Goal: Information Seeking & Learning: Learn about a topic

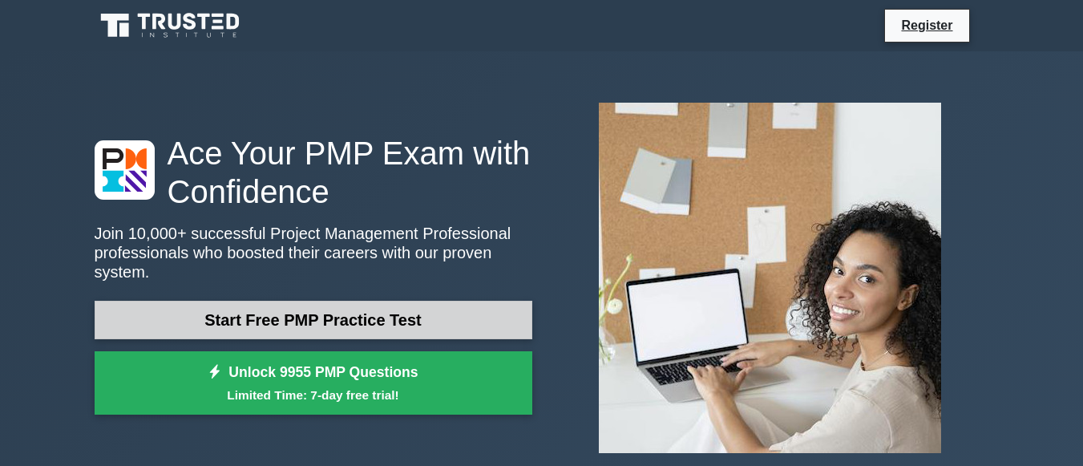
click at [476, 314] on link "Start Free PMP Practice Test" at bounding box center [314, 320] width 438 height 38
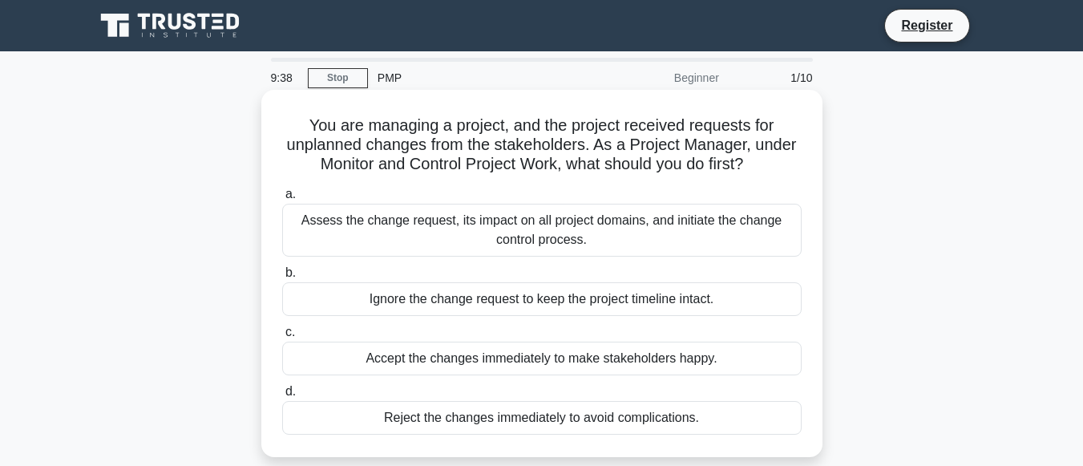
click at [478, 240] on div "Assess the change request, its impact on all project domains, and initiate the …" at bounding box center [542, 230] width 520 height 53
click at [282, 200] on input "a. Assess the change request, its impact on all project domains, and initiate t…" at bounding box center [282, 194] width 0 height 10
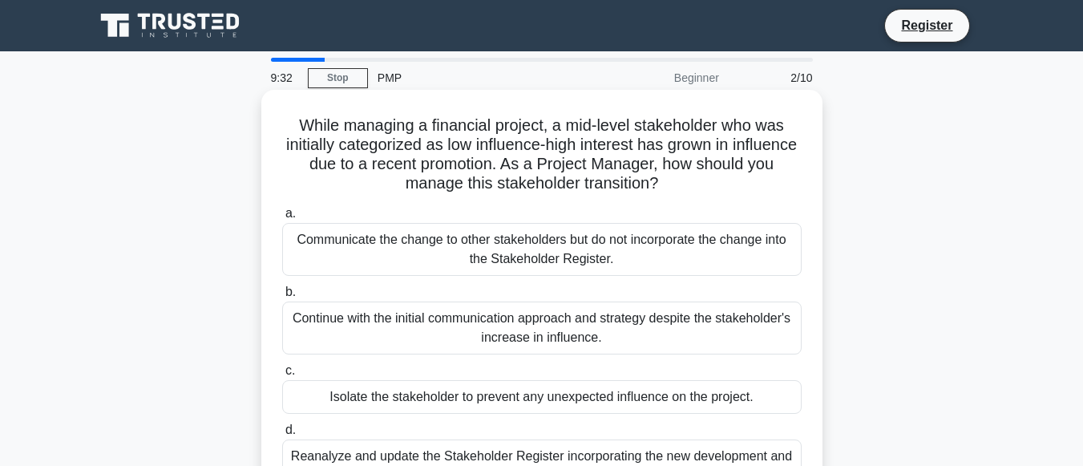
click at [383, 246] on div "Communicate the change to other stakeholders but do not incorporate the change …" at bounding box center [542, 249] width 520 height 53
click at [282, 219] on input "a. Communicate the change to other stakeholders but do not incorporate the chan…" at bounding box center [282, 214] width 0 height 10
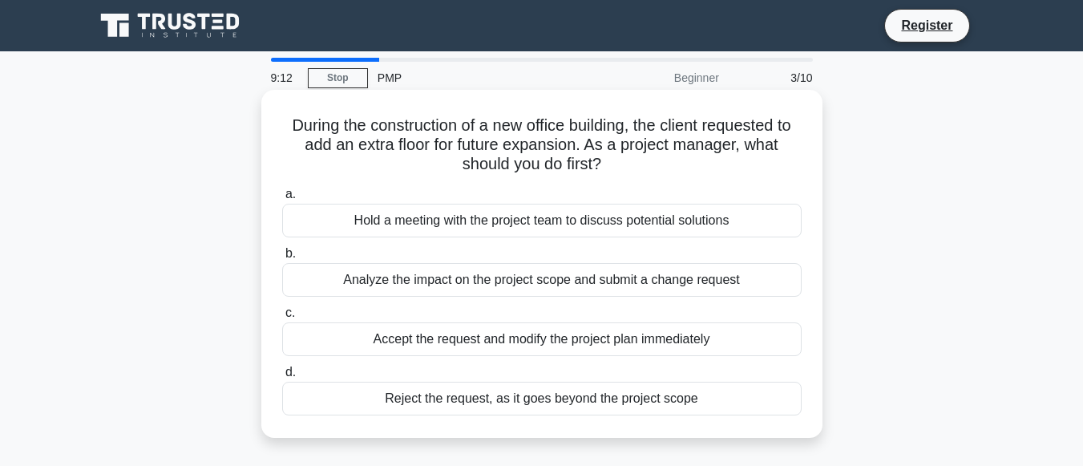
click at [393, 275] on div "Analyze the impact on the project scope and submit a change request" at bounding box center [542, 280] width 520 height 34
click at [282, 259] on input "b. Analyze the impact on the project scope and submit a change request" at bounding box center [282, 254] width 0 height 10
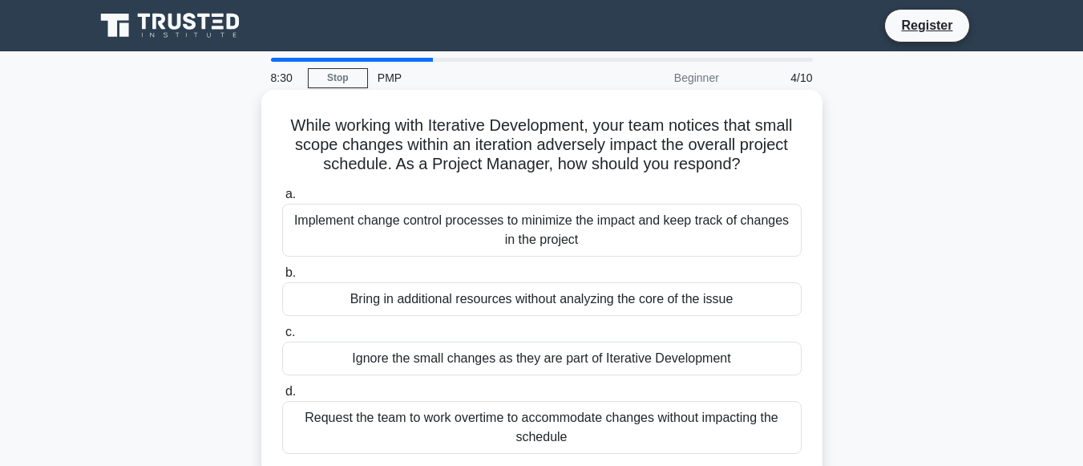
click at [440, 253] on div "Implement change control processes to minimize the impact and keep track of cha…" at bounding box center [542, 230] width 520 height 53
click at [282, 200] on input "a. Implement change control processes to minimize the impact and keep track of …" at bounding box center [282, 194] width 0 height 10
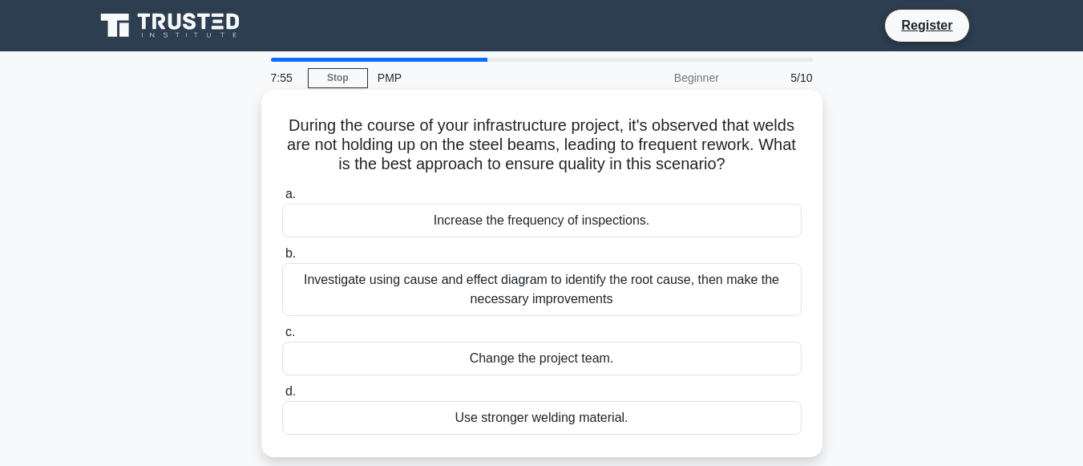
click at [450, 213] on div "Increase the frequency of inspections." at bounding box center [542, 221] width 520 height 34
click at [282, 200] on input "a. Increase the frequency of inspections." at bounding box center [282, 194] width 0 height 10
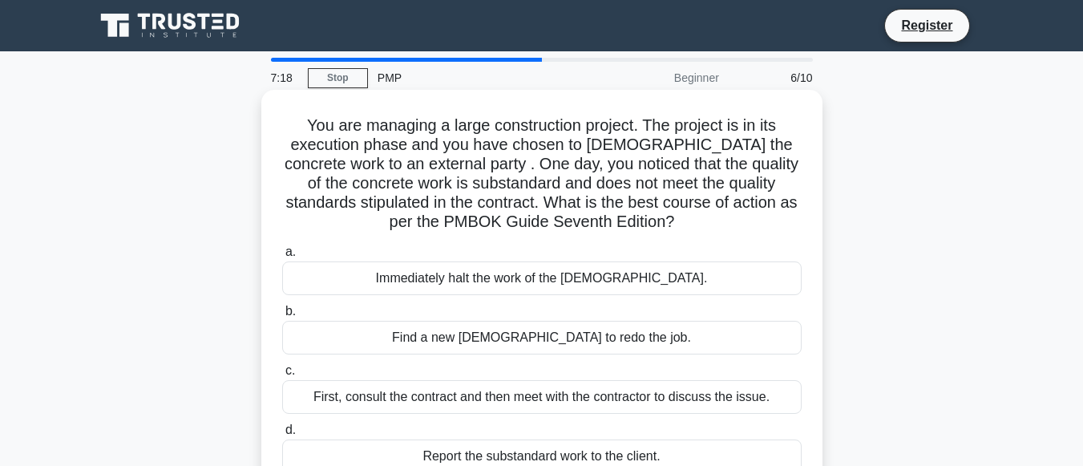
click at [648, 290] on div "Immediately halt the work of the contractor." at bounding box center [542, 278] width 520 height 34
click at [282, 257] on input "a. Immediately halt the work of the contractor." at bounding box center [282, 252] width 0 height 10
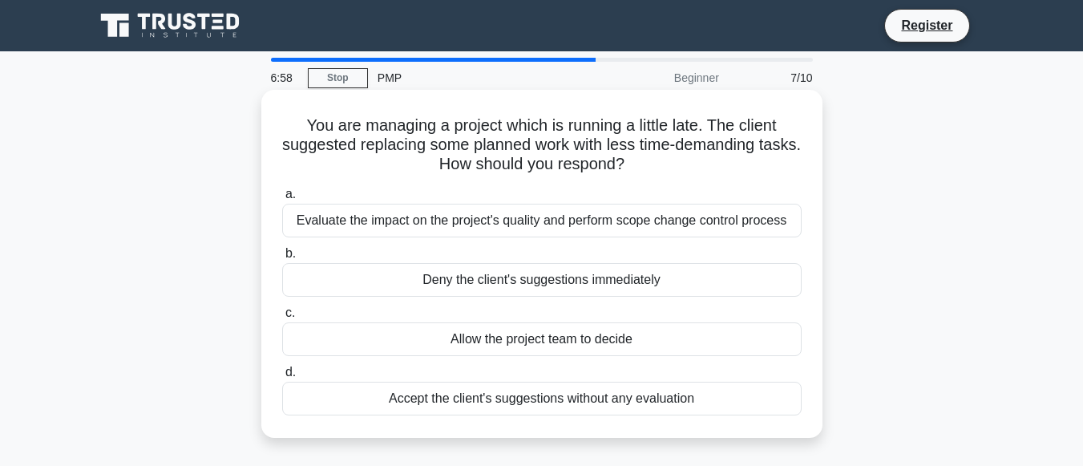
click at [614, 234] on div "Evaluate the impact on the project's quality and perform scope change control p…" at bounding box center [542, 221] width 520 height 34
click at [282, 200] on input "a. Evaluate the impact on the project's quality and perform scope change contro…" at bounding box center [282, 194] width 0 height 10
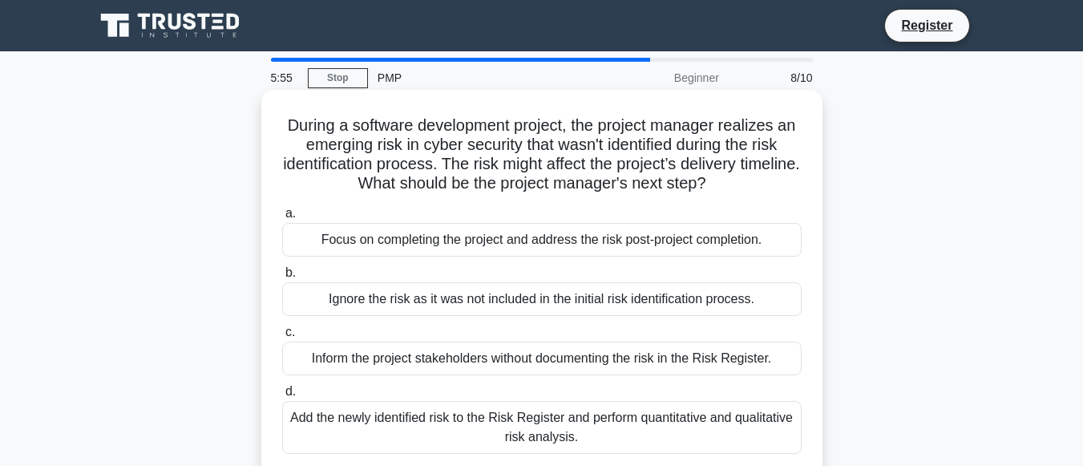
click at [739, 419] on div "Add the newly identified risk to the Risk Register and perform quantitative and…" at bounding box center [542, 427] width 520 height 53
click at [282, 397] on input "d. Add the newly identified risk to the Risk Register and perform quantitative …" at bounding box center [282, 392] width 0 height 10
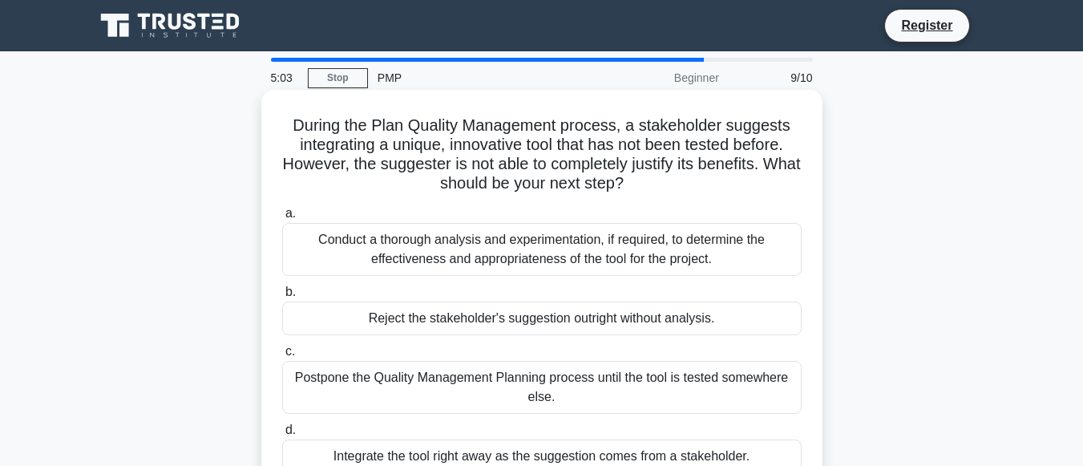
click at [756, 451] on div "Integrate the tool right away as the suggestion comes from a stakeholder." at bounding box center [542, 456] width 520 height 34
click at [282, 435] on input "d. Integrate the tool right away as the suggestion comes from a stakeholder." at bounding box center [282, 430] width 0 height 10
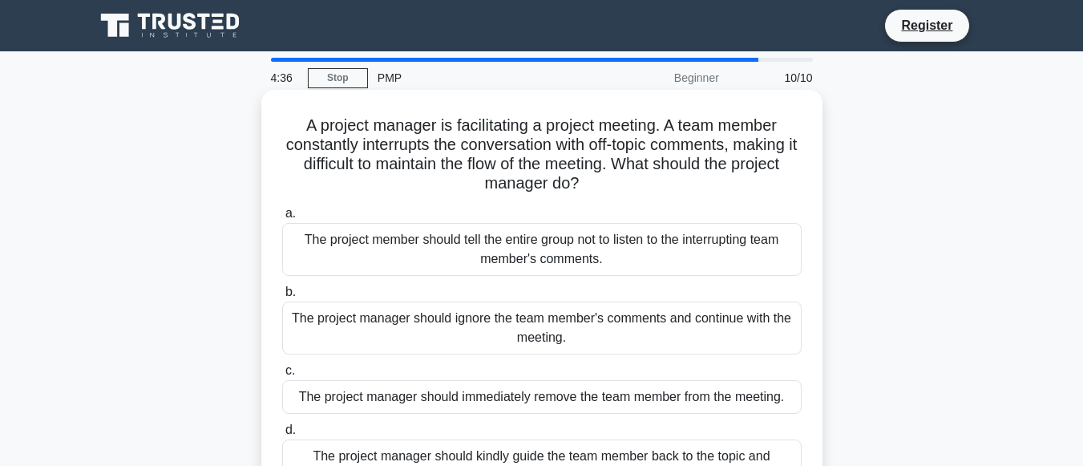
click at [773, 456] on div "The project manager should kindly guide the team member back to the topic and e…" at bounding box center [542, 465] width 520 height 53
click at [282, 435] on input "d. The project manager should kindly guide the team member back to the topic an…" at bounding box center [282, 430] width 0 height 10
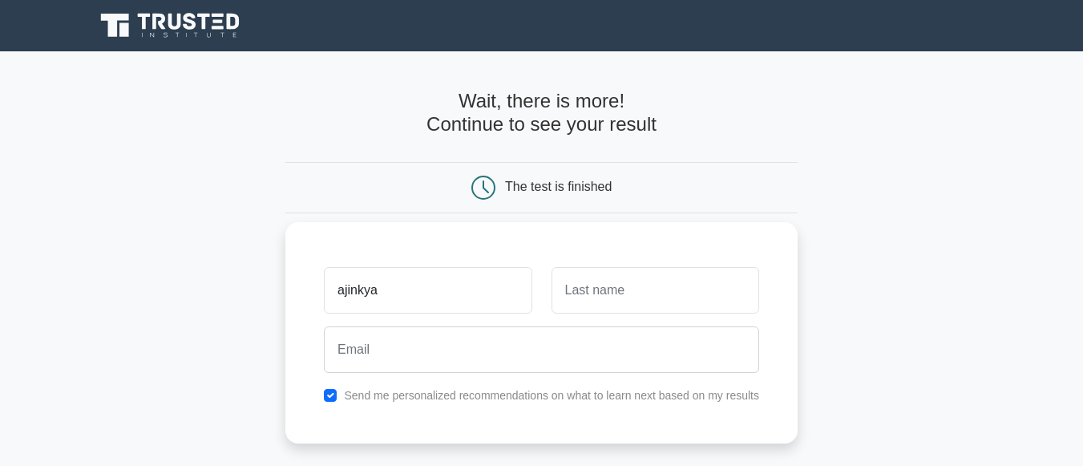
type input "ajinkya"
click at [608, 284] on input "text" at bounding box center [656, 290] width 208 height 47
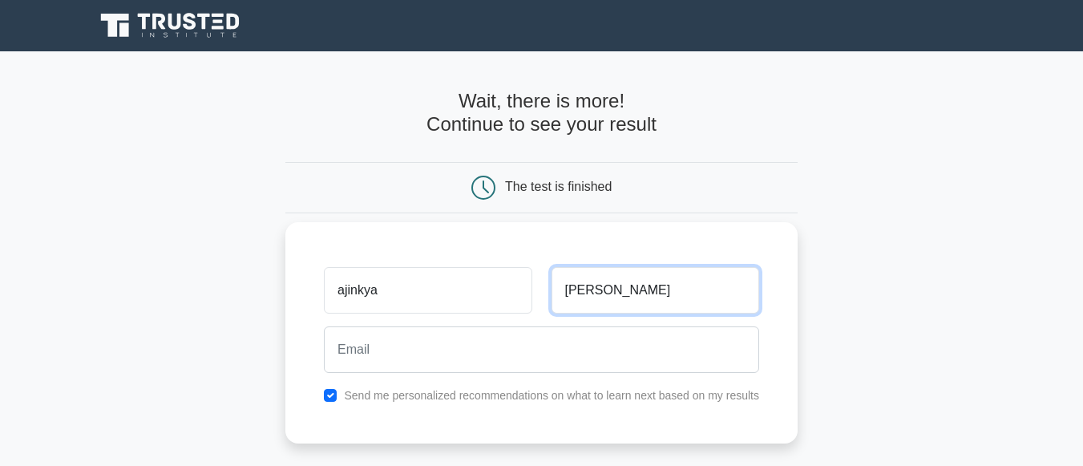
type input "golawar"
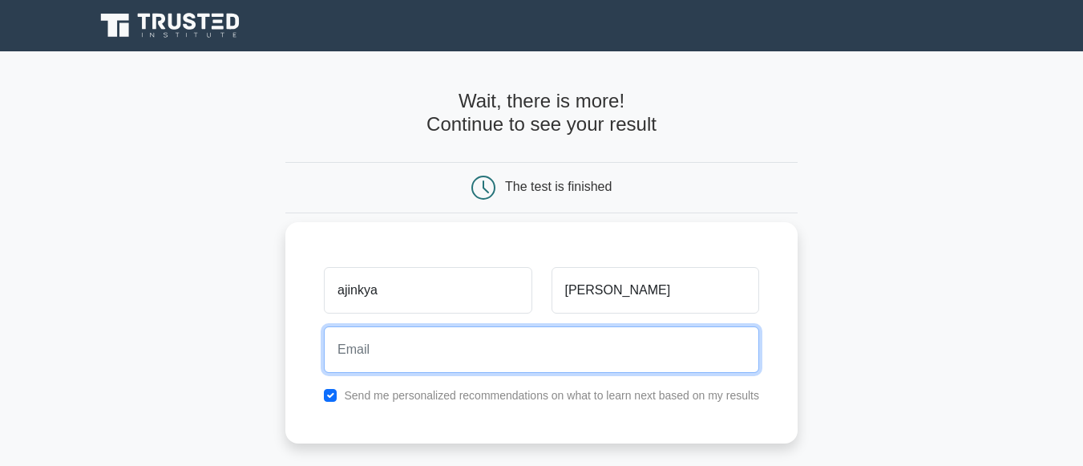
click at [555, 341] on input "email" at bounding box center [541, 349] width 435 height 47
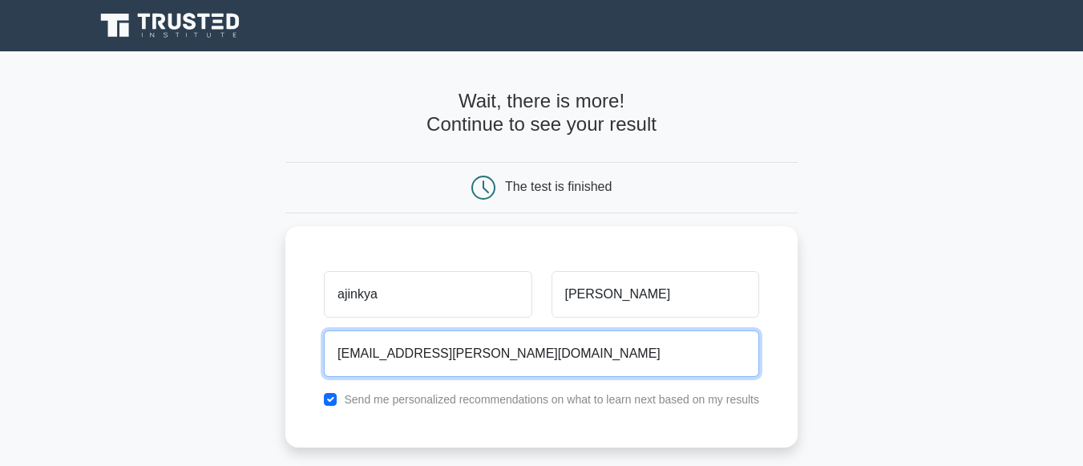
type input "ajinkya.golawar@gmail.com"
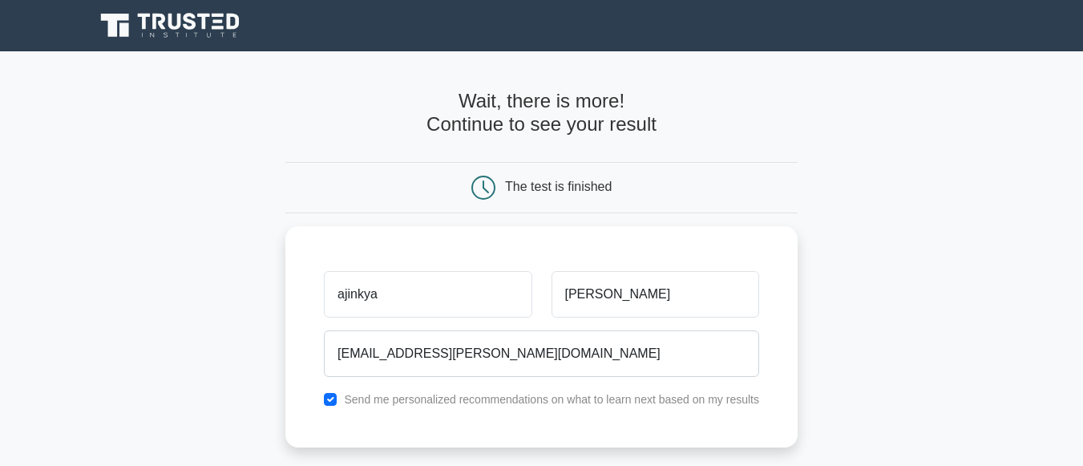
click at [869, 354] on main "Wait, there is more! Continue to see your result The test is finished ajinkya" at bounding box center [541, 339] width 1083 height 577
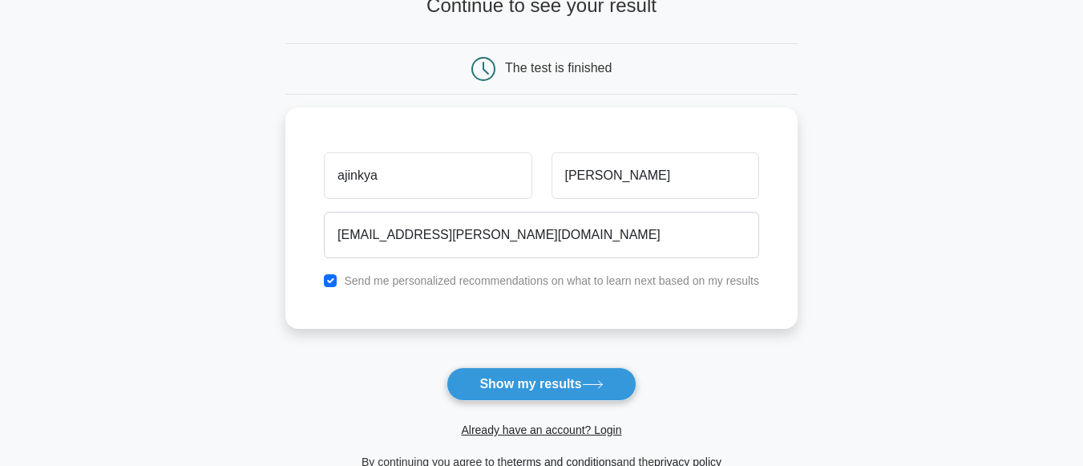
scroll to position [122, 0]
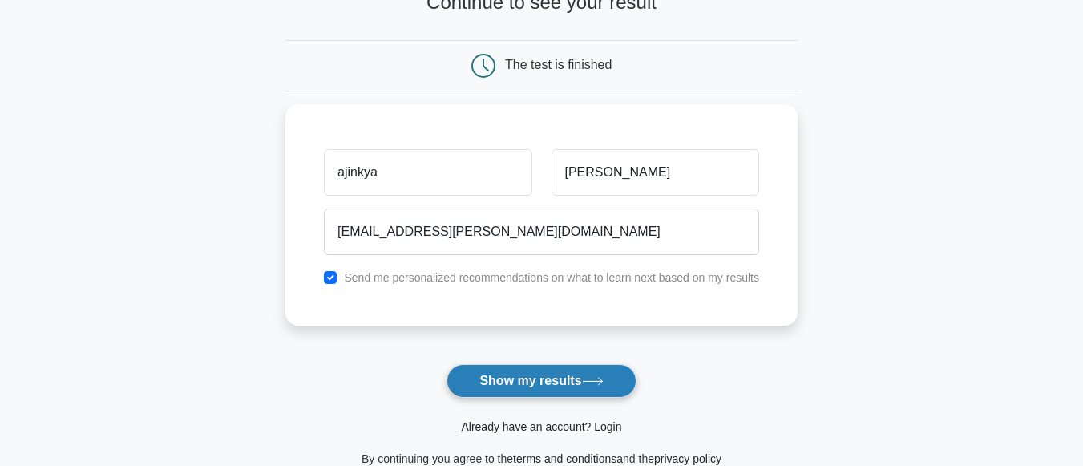
click at [580, 380] on button "Show my results" at bounding box center [541, 381] width 189 height 34
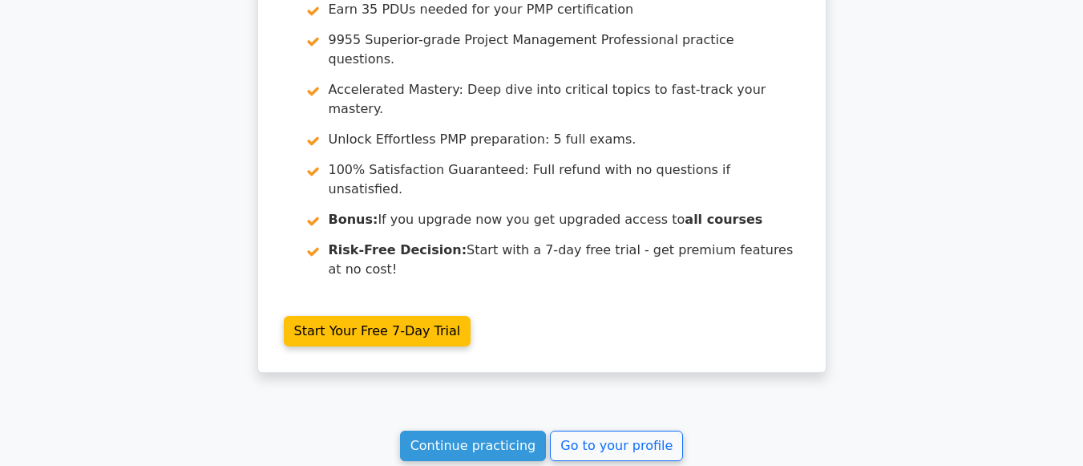
scroll to position [3105, 0]
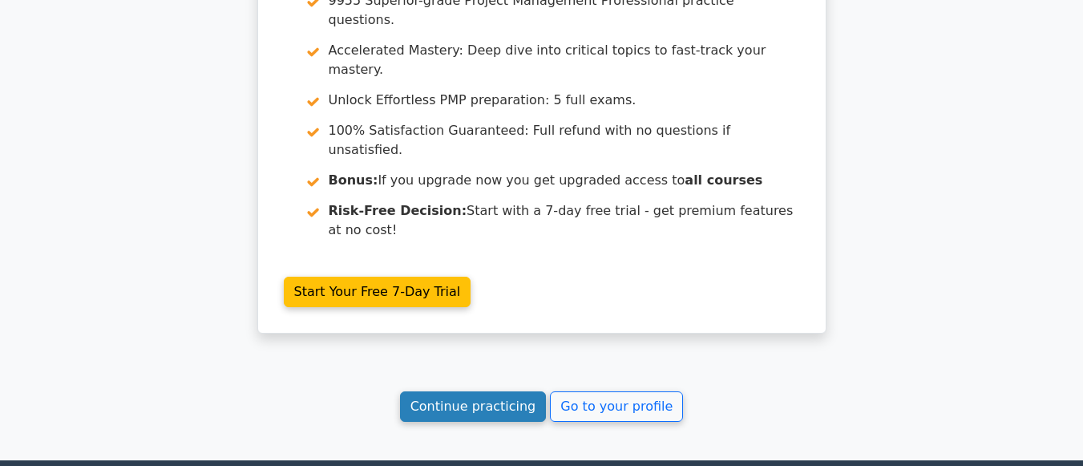
click at [487, 391] on link "Continue practicing" at bounding box center [473, 406] width 147 height 30
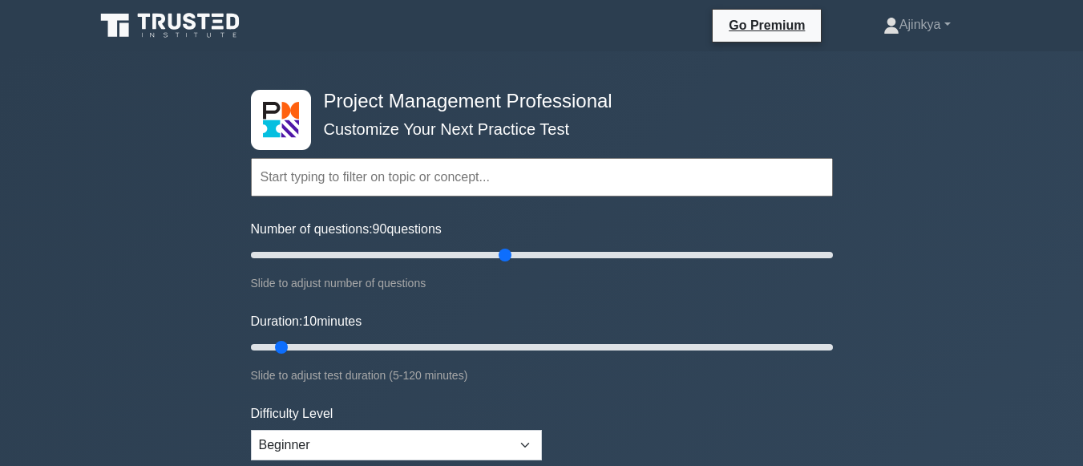
drag, startPoint x: 268, startPoint y: 245, endPoint x: 501, endPoint y: 285, distance: 236.7
type input "90"
click at [501, 265] on input "Number of questions: 90 questions" at bounding box center [542, 254] width 582 height 19
drag, startPoint x: 276, startPoint y: 342, endPoint x: 444, endPoint y: 363, distance: 168.9
type input "45"
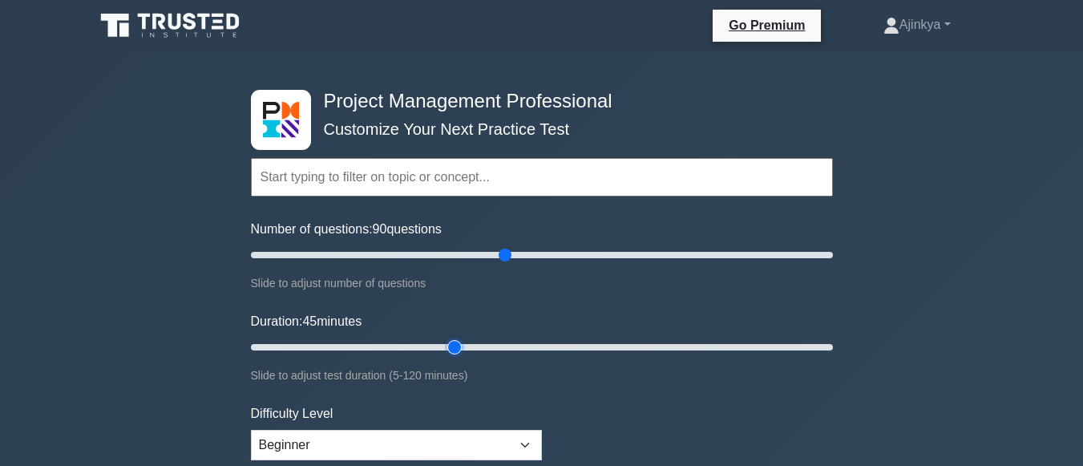
click at [444, 357] on input "Duration: 45 minutes" at bounding box center [542, 347] width 582 height 19
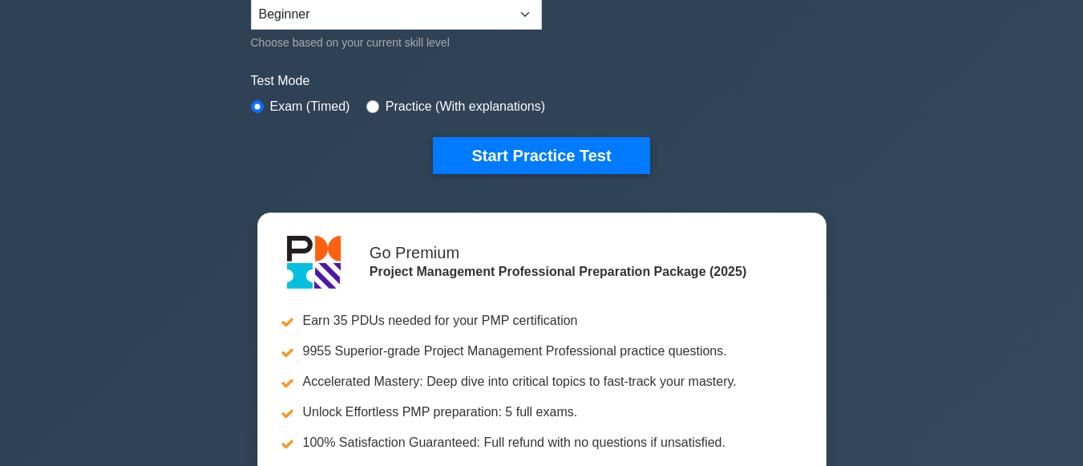
scroll to position [419, 0]
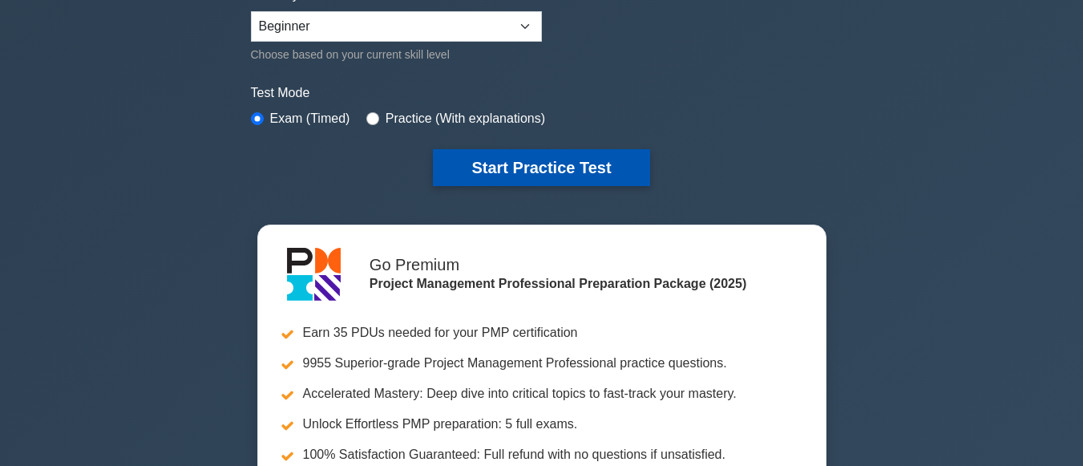
click at [591, 161] on button "Start Practice Test" at bounding box center [541, 167] width 217 height 37
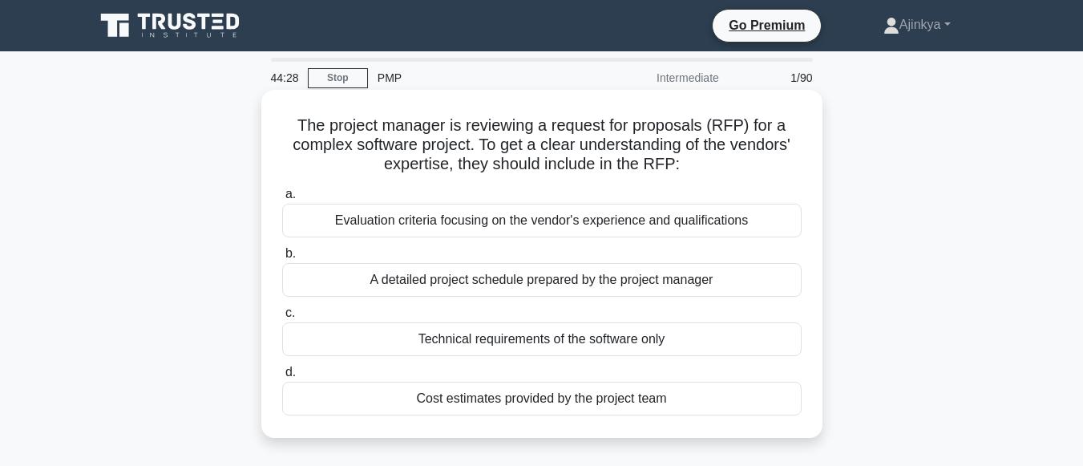
click at [599, 338] on div "Technical requirements of the software only" at bounding box center [542, 339] width 520 height 34
click at [282, 318] on input "c. Technical requirements of the software only" at bounding box center [282, 313] width 0 height 10
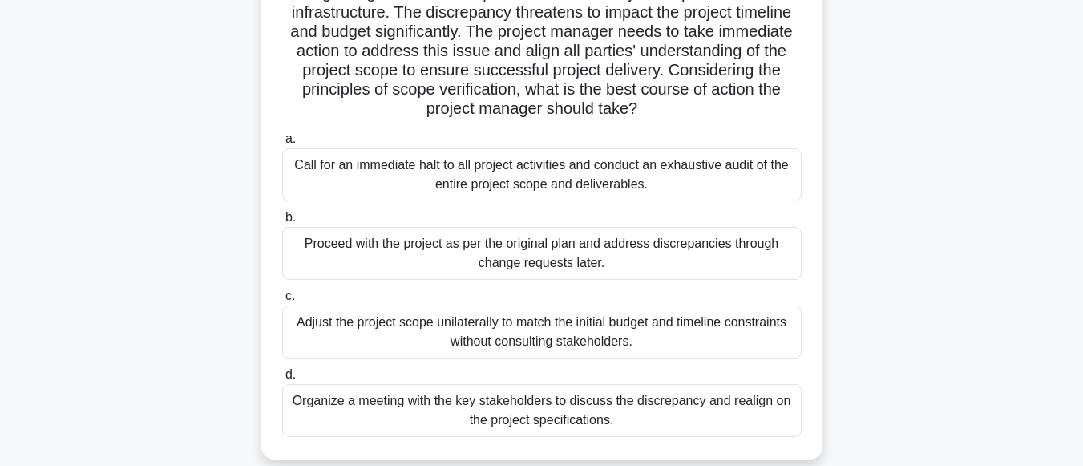
scroll to position [197, 0]
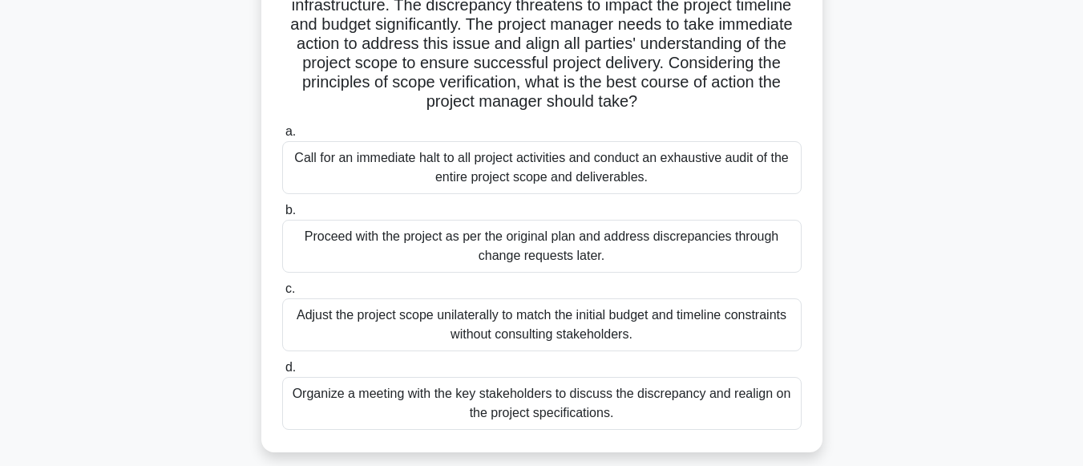
click at [760, 402] on div "Organize a meeting with the key stakeholders to discuss the discrepancy and rea…" at bounding box center [542, 403] width 520 height 53
click at [282, 373] on input "d. Organize a meeting with the key stakeholders to discuss the discrepancy and …" at bounding box center [282, 368] width 0 height 10
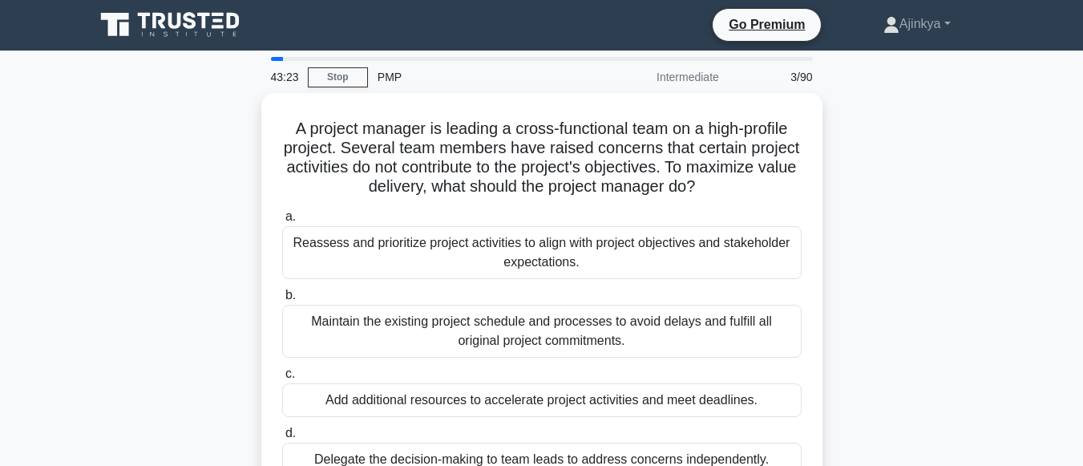
scroll to position [0, 0]
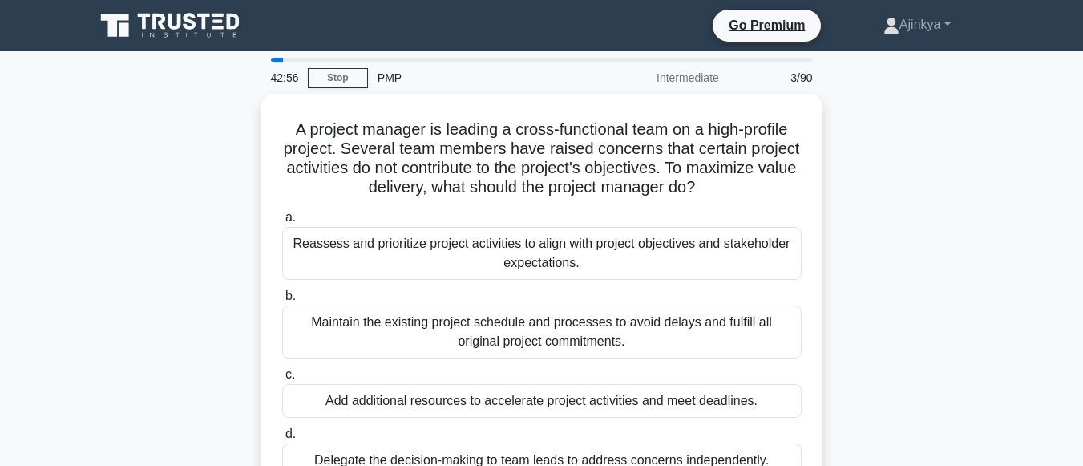
click at [926, 244] on div "A project manager is leading a cross-functional team on a high-profile project.…" at bounding box center [542, 306] width 914 height 425
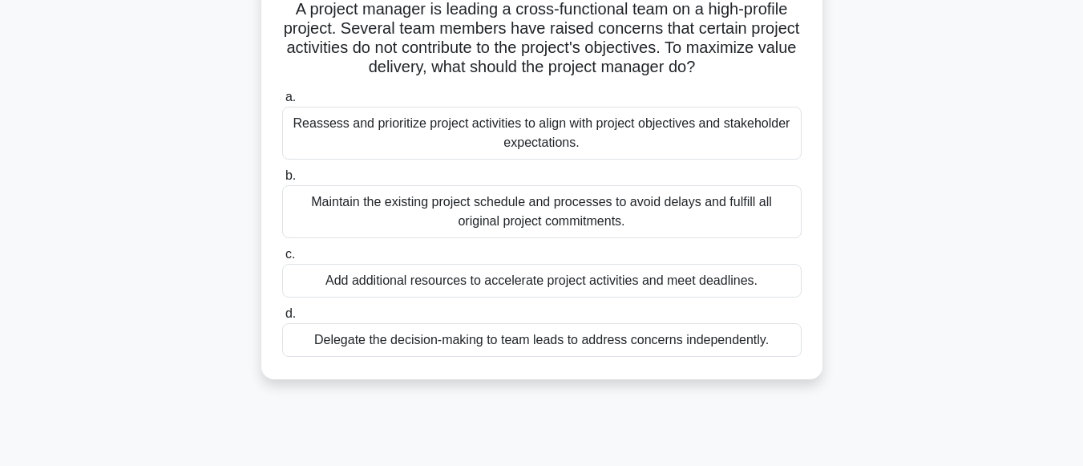
scroll to position [122, 0]
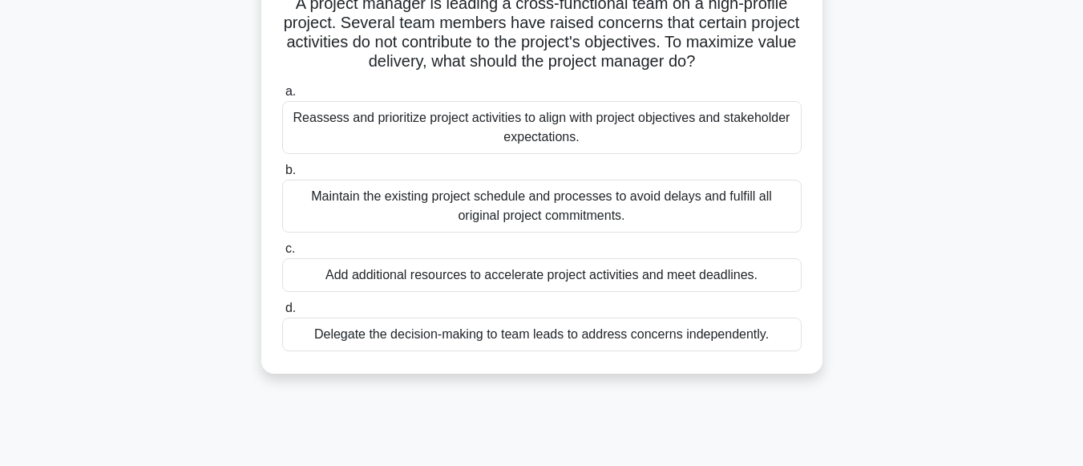
click at [610, 149] on div "Reassess and prioritize project activities to align with project objectives and…" at bounding box center [542, 127] width 520 height 53
click at [282, 97] on input "a. Reassess and prioritize project activities to align with project objectives …" at bounding box center [282, 92] width 0 height 10
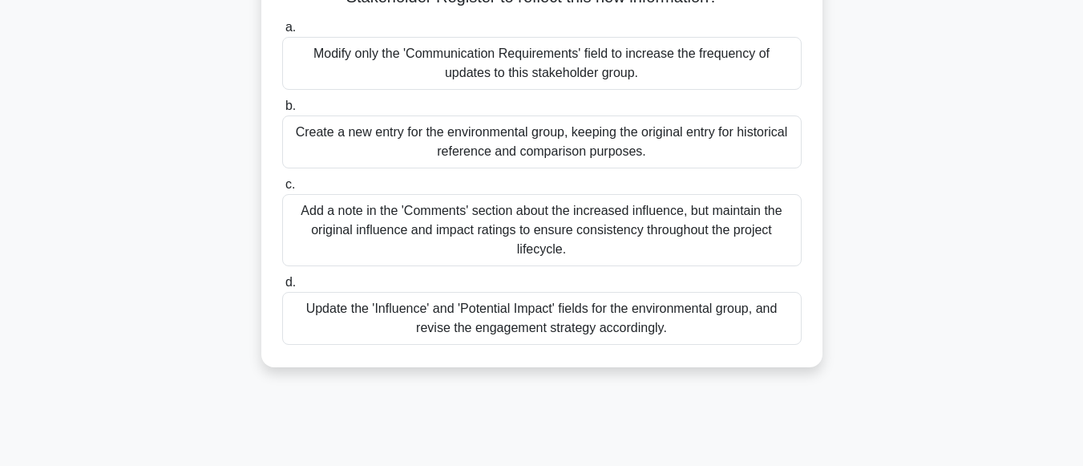
scroll to position [257, 0]
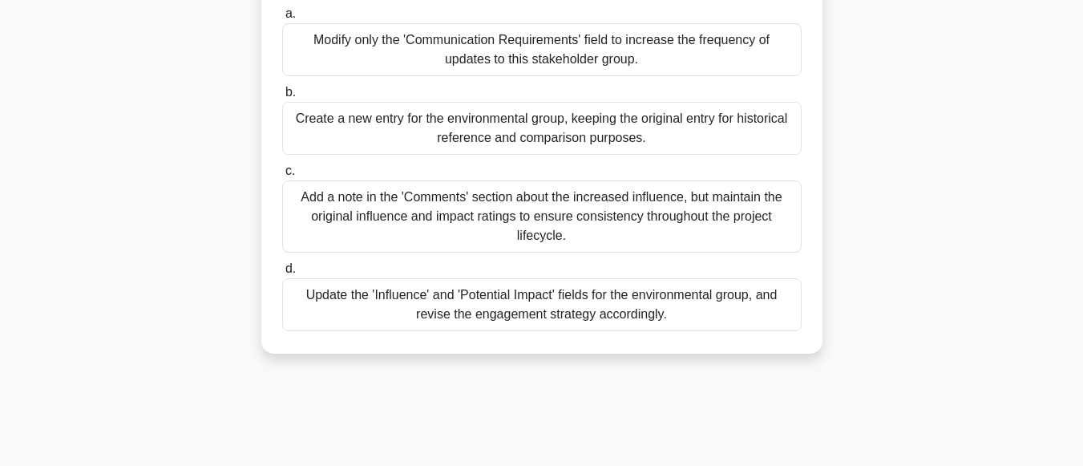
click at [727, 328] on div "Update the 'Influence' and 'Potential Impact' fields for the environmental grou…" at bounding box center [542, 304] width 520 height 53
click at [282, 274] on input "d. Update the 'Influence' and 'Potential Impact' fields for the environmental g…" at bounding box center [282, 269] width 0 height 10
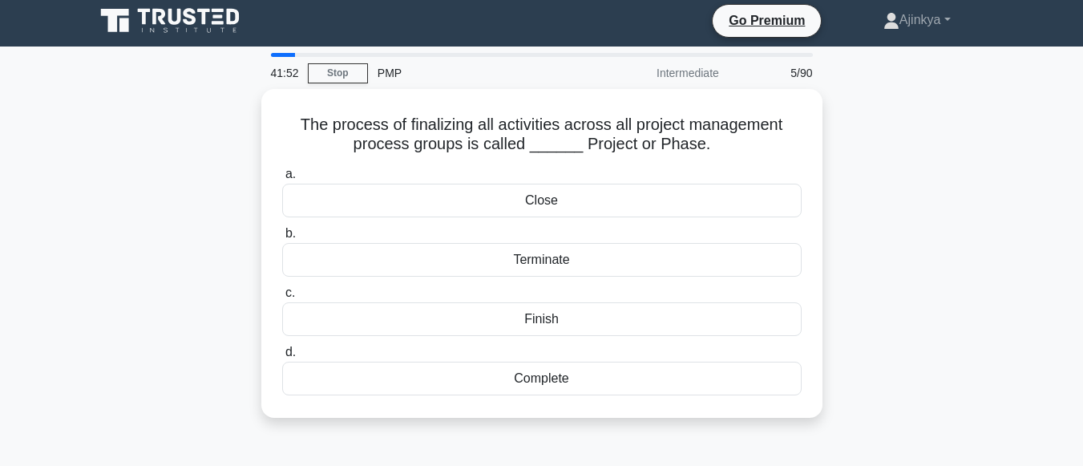
scroll to position [0, 0]
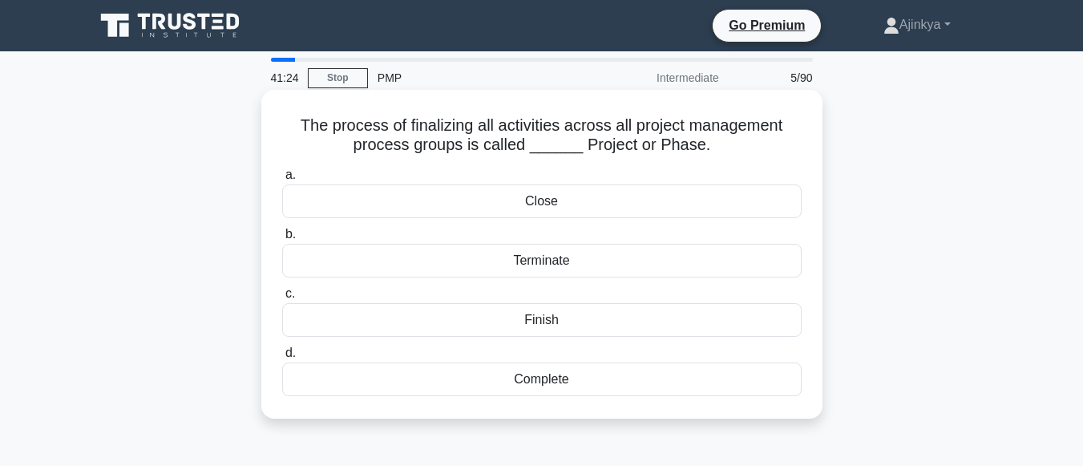
click at [622, 385] on div "Complete" at bounding box center [542, 380] width 520 height 34
click at [282, 358] on input "d. Complete" at bounding box center [282, 353] width 0 height 10
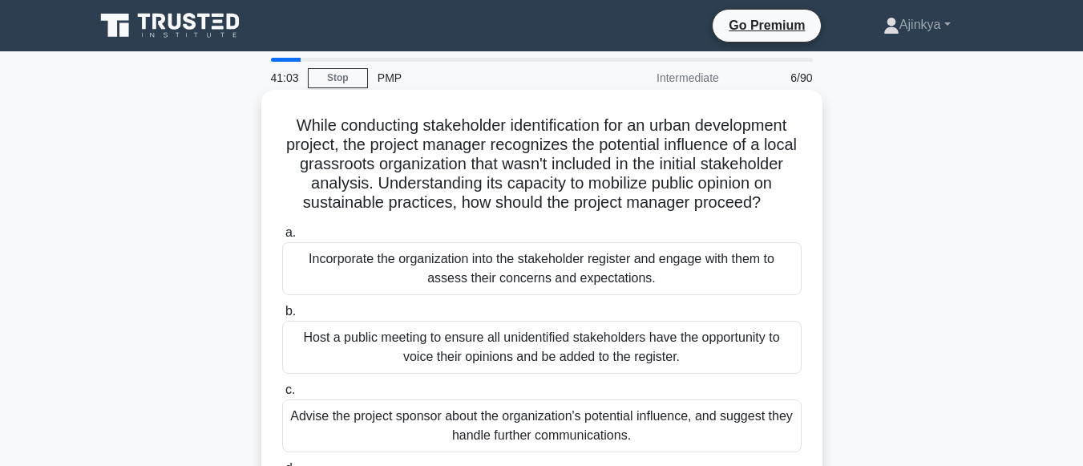
click at [572, 287] on div "Incorporate the organization into the stakeholder register and engage with them…" at bounding box center [542, 268] width 520 height 53
click at [282, 238] on input "a. Incorporate the organization into the stakeholder register and engage with t…" at bounding box center [282, 233] width 0 height 10
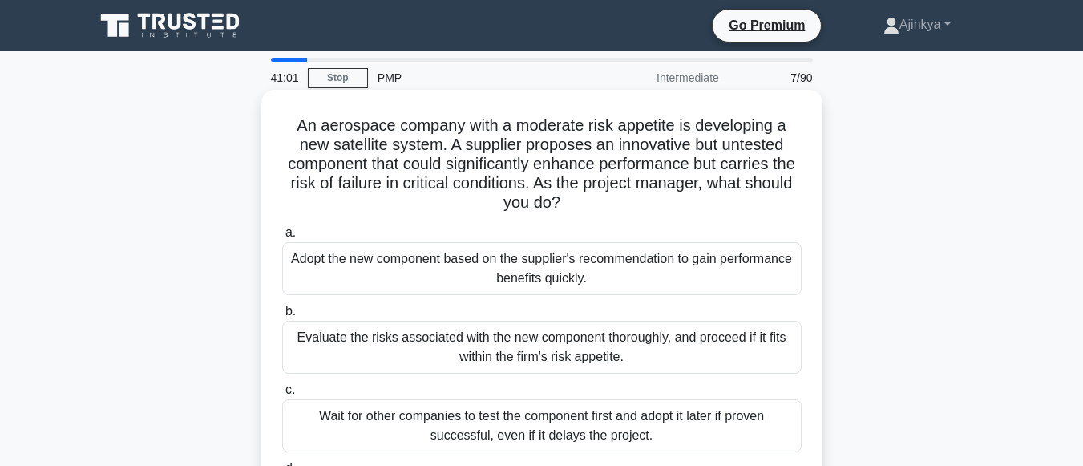
click at [573, 435] on div "Wait for other companies to test the component first and adopt it later if prov…" at bounding box center [542, 425] width 520 height 53
click at [282, 395] on input "c. Wait for other companies to test the component first and adopt it later if p…" at bounding box center [282, 390] width 0 height 10
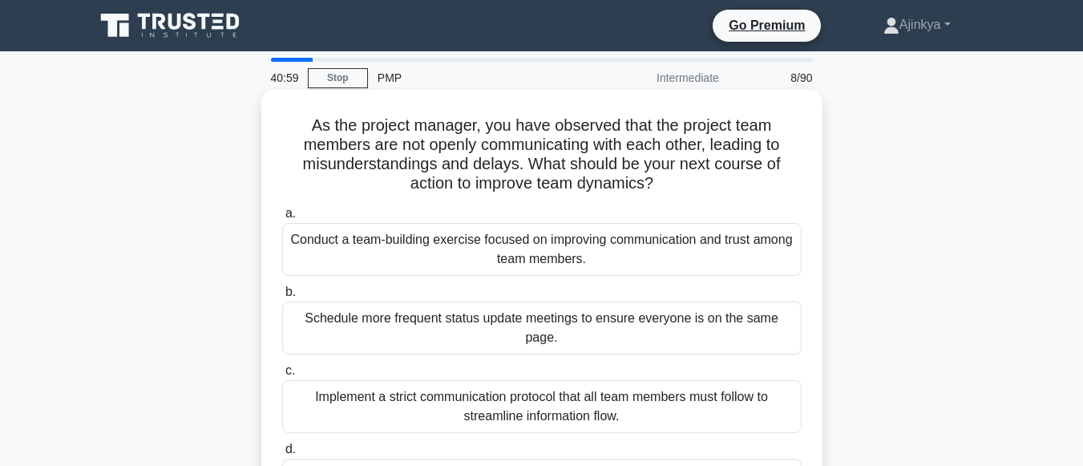
click at [526, 263] on div "Conduct a team-building exercise focused on improving communication and trust a…" at bounding box center [542, 249] width 520 height 53
click at [282, 219] on input "a. Conduct a team-building exercise focused on improving communication and trus…" at bounding box center [282, 214] width 0 height 10
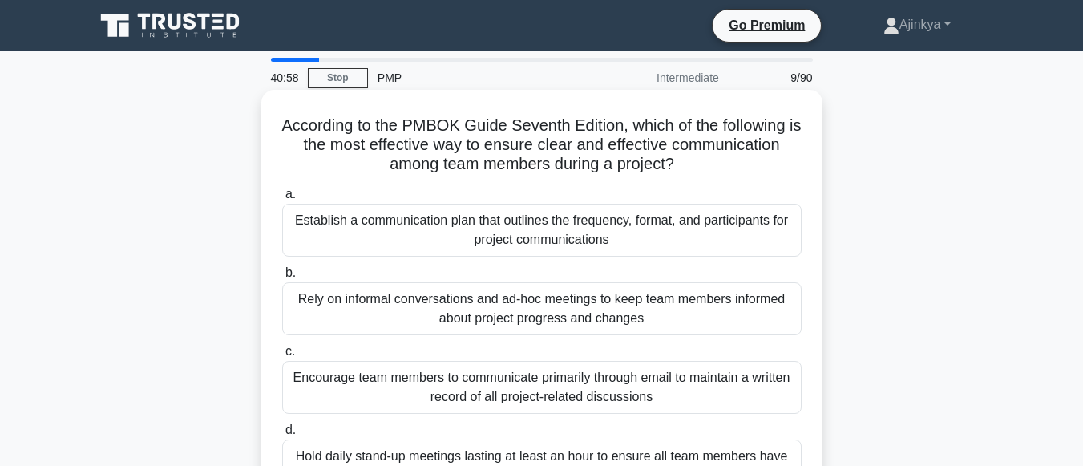
click at [390, 409] on div "Encourage team members to communicate primarily through email to maintain a wri…" at bounding box center [542, 387] width 520 height 53
click at [282, 357] on input "c. Encourage team members to communicate primarily through email to maintain a …" at bounding box center [282, 351] width 0 height 10
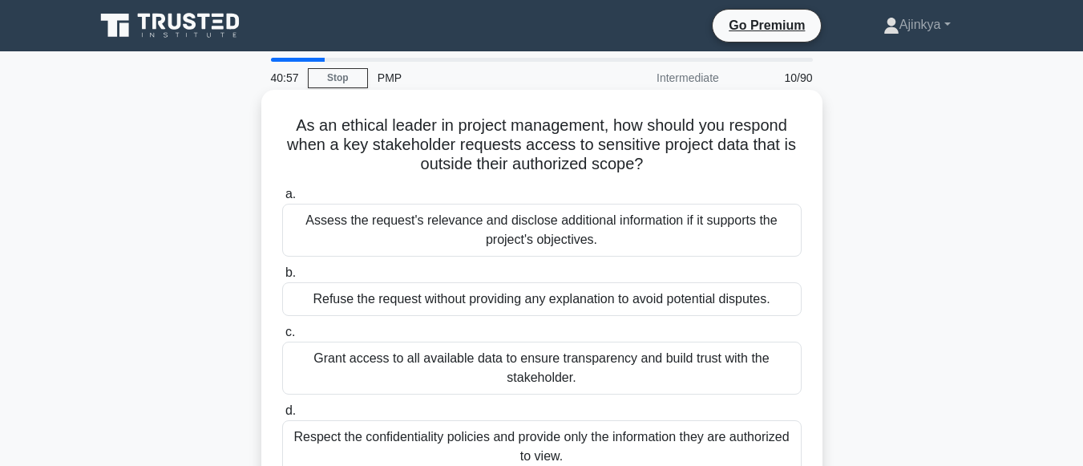
click at [499, 294] on div "Refuse the request without providing any explanation to avoid potential dispute…" at bounding box center [542, 299] width 520 height 34
click at [282, 278] on input "b. Refuse the request without providing any explanation to avoid potential disp…" at bounding box center [282, 273] width 0 height 10
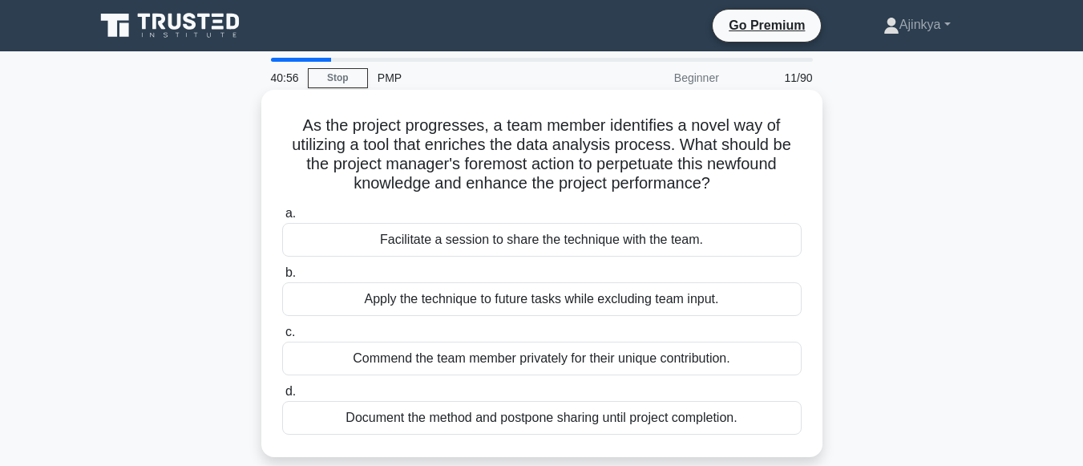
click at [496, 428] on div "Document the method and postpone sharing until project completion." at bounding box center [542, 418] width 520 height 34
click at [282, 397] on input "d. Document the method and postpone sharing until project completion." at bounding box center [282, 392] width 0 height 10
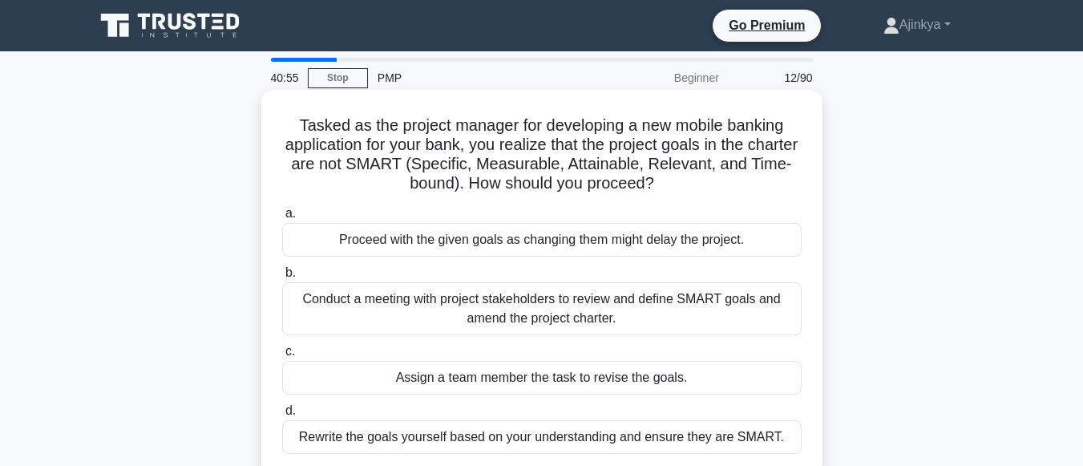
click at [493, 294] on div "Conduct a meeting with project stakeholders to review and define SMART goals an…" at bounding box center [542, 308] width 520 height 53
click at [282, 278] on input "b. Conduct a meeting with project stakeholders to review and define SMART goals…" at bounding box center [282, 273] width 0 height 10
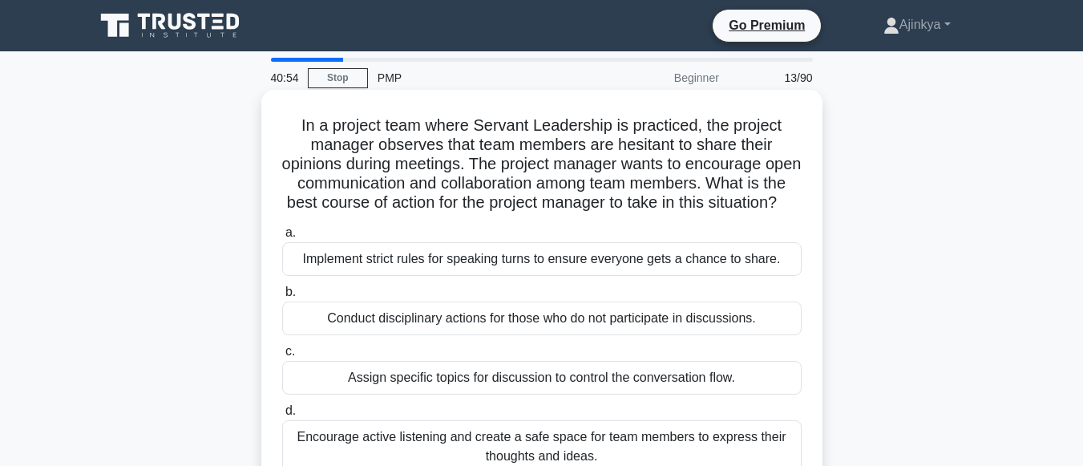
click at [496, 395] on div "Assign specific topics for discussion to control the conversation flow." at bounding box center [542, 378] width 520 height 34
click at [282, 357] on input "c. Assign specific topics for discussion to control the conversation flow." at bounding box center [282, 351] width 0 height 10
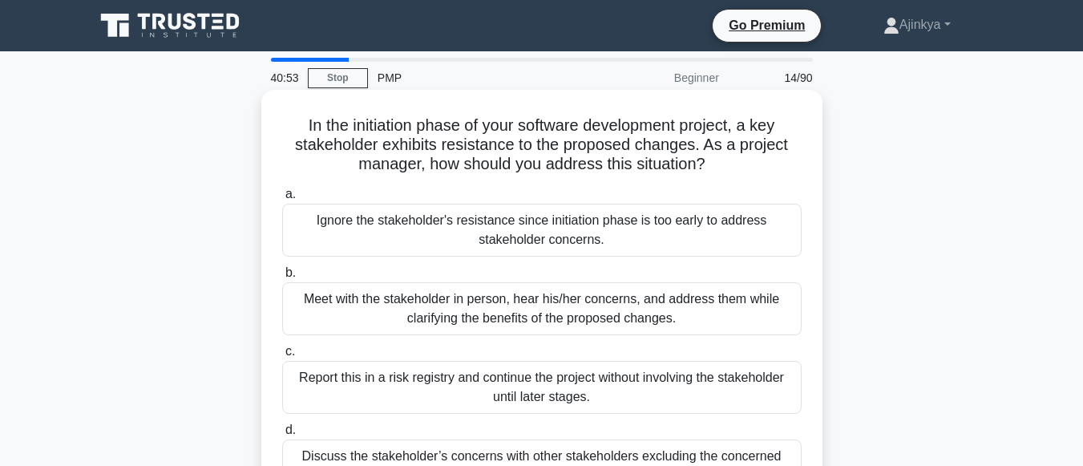
click at [542, 241] on div "Ignore the stakeholder's resistance since initiation phase is too early to addr…" at bounding box center [542, 230] width 520 height 53
click at [282, 200] on input "a. Ignore the stakeholder's resistance since initiation phase is too early to a…" at bounding box center [282, 194] width 0 height 10
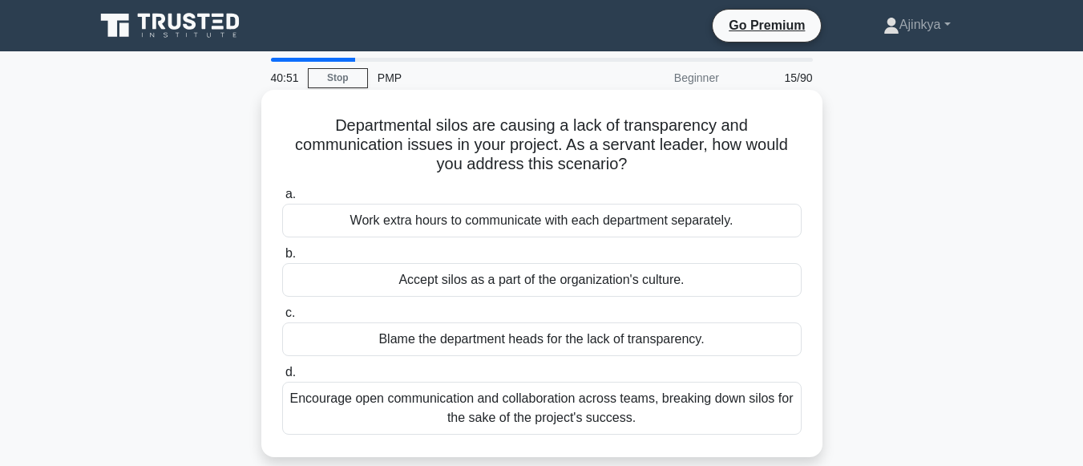
click at [461, 346] on div "Blame the department heads for the lack of transparency." at bounding box center [542, 339] width 520 height 34
click at [282, 318] on input "c. Blame the department heads for the lack of transparency." at bounding box center [282, 313] width 0 height 10
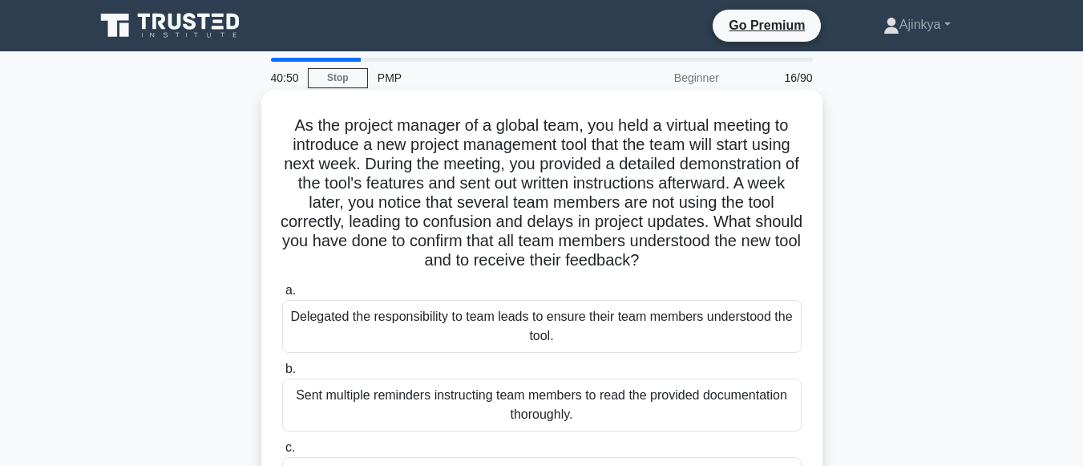
click at [564, 345] on div "Delegated the responsibility to team leads to ensure their team members underst…" at bounding box center [542, 326] width 520 height 53
click at [282, 296] on input "a. Delegated the responsibility to team leads to ensure their team members unde…" at bounding box center [282, 291] width 0 height 10
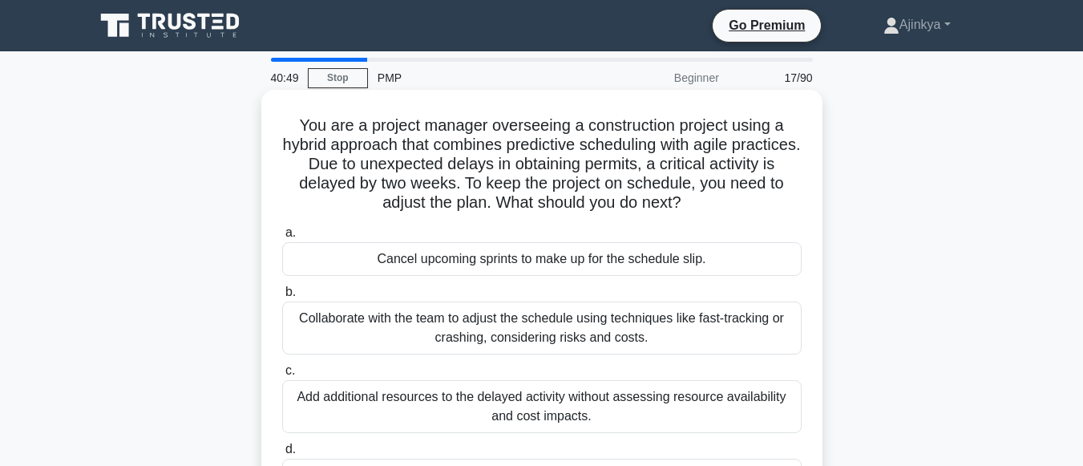
click at [526, 410] on div "Add additional resources to the delayed activity without assessing resource ava…" at bounding box center [542, 406] width 520 height 53
click at [282, 376] on input "c. Add additional resources to the delayed activity without assessing resource …" at bounding box center [282, 371] width 0 height 10
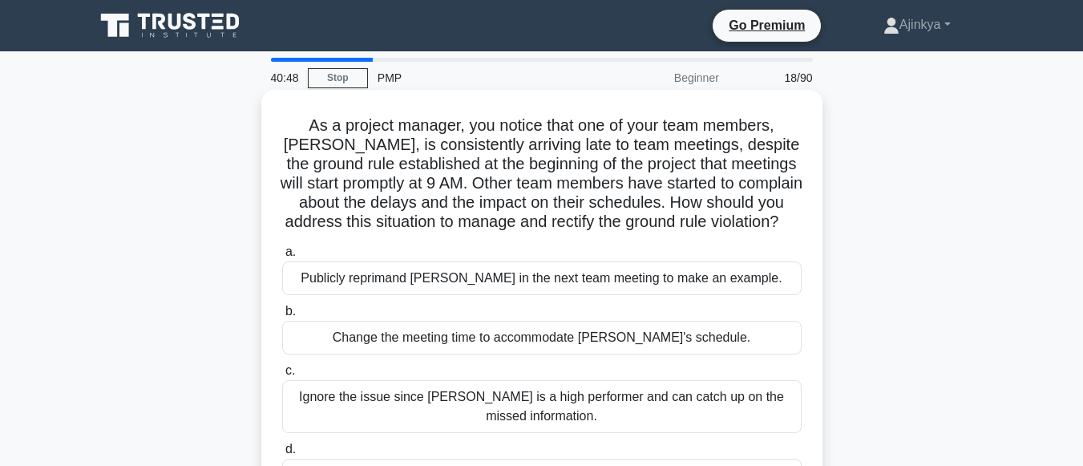
click at [431, 354] on div "Change the meeting time to accommodate [PERSON_NAME]'s schedule." at bounding box center [542, 338] width 520 height 34
click at [282, 317] on input "b. Change the meeting time to accommodate Tom's schedule." at bounding box center [282, 311] width 0 height 10
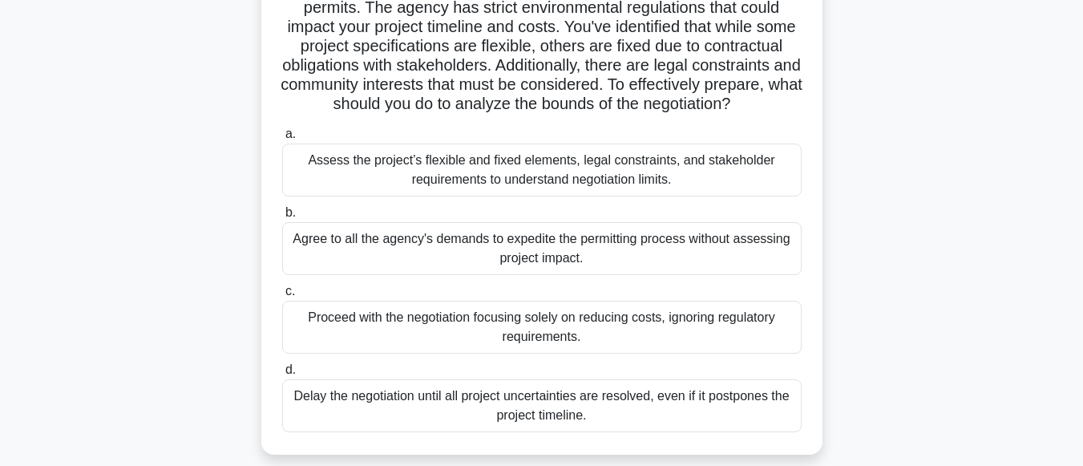
scroll to position [227, 0]
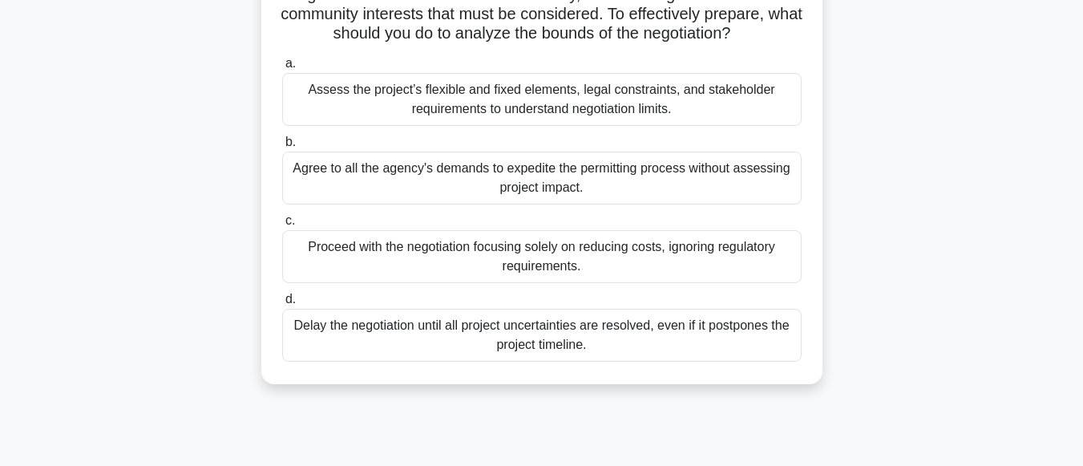
click at [719, 353] on div "Delay the negotiation until all project uncertainties are resolved, even if it …" at bounding box center [542, 335] width 520 height 53
click at [282, 305] on input "d. Delay the negotiation until all project uncertainties are resolved, even if …" at bounding box center [282, 299] width 0 height 10
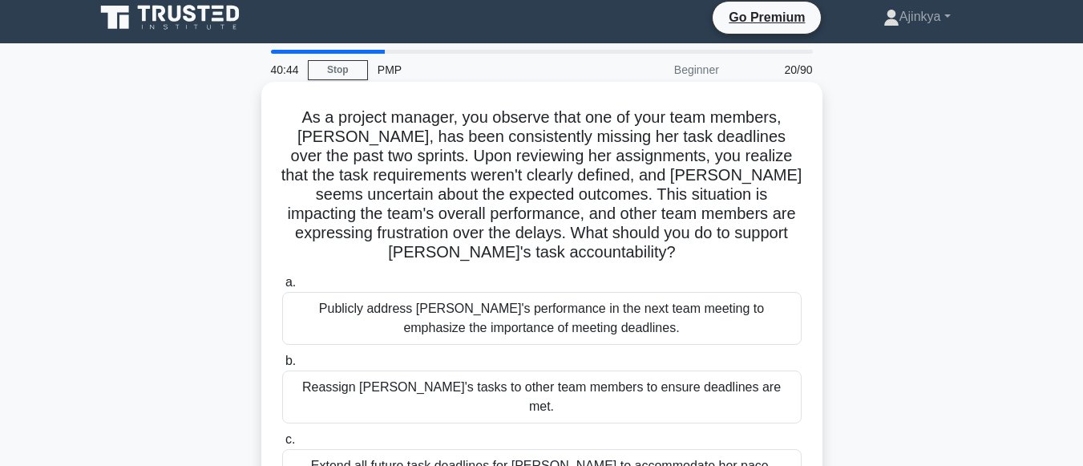
scroll to position [0, 0]
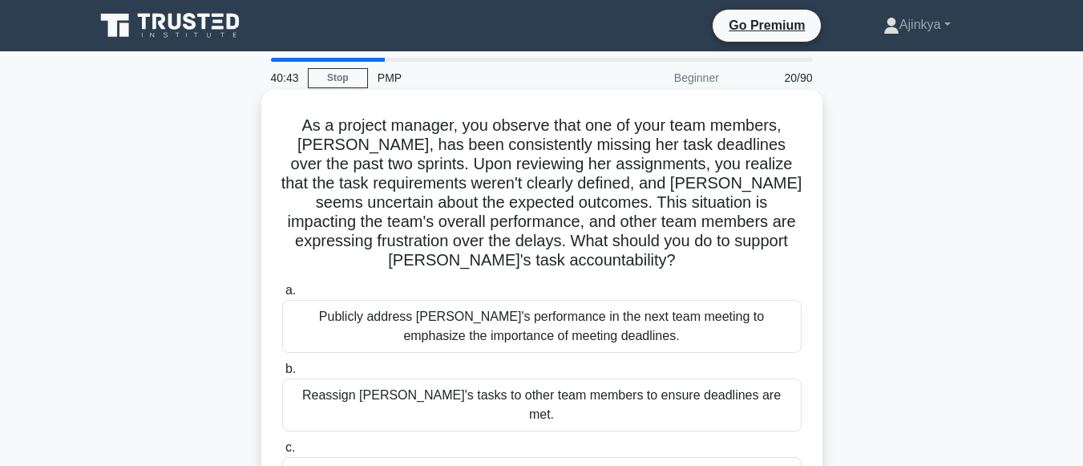
click at [610, 337] on div "Publicly address Emily's performance in the next team meeting to emphasize the …" at bounding box center [542, 326] width 520 height 53
click at [282, 296] on input "a. Publicly address Emily's performance in the next team meeting to emphasize t…" at bounding box center [282, 291] width 0 height 10
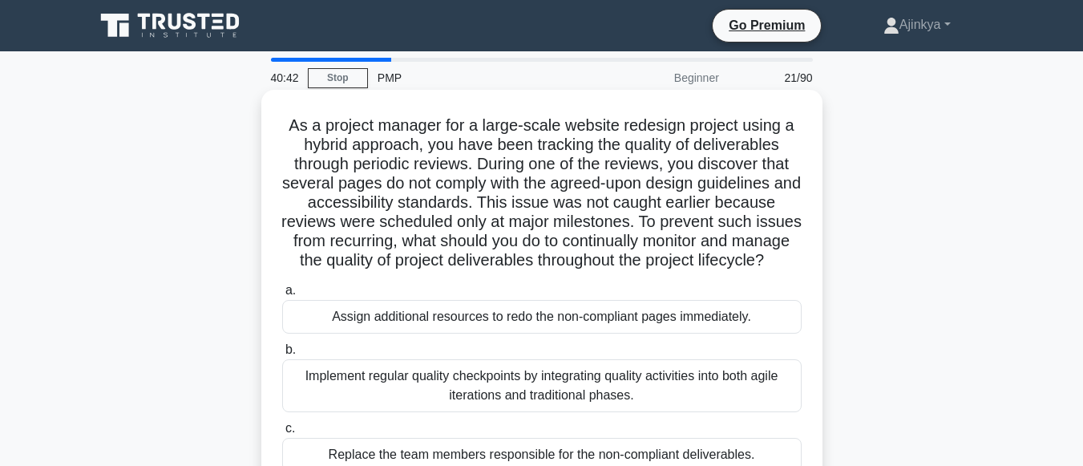
click at [550, 411] on div "Implement regular quality checkpoints by integrating quality activities into bo…" at bounding box center [542, 385] width 520 height 53
click at [282, 355] on input "b. Implement regular quality checkpoints by integrating quality activities into…" at bounding box center [282, 350] width 0 height 10
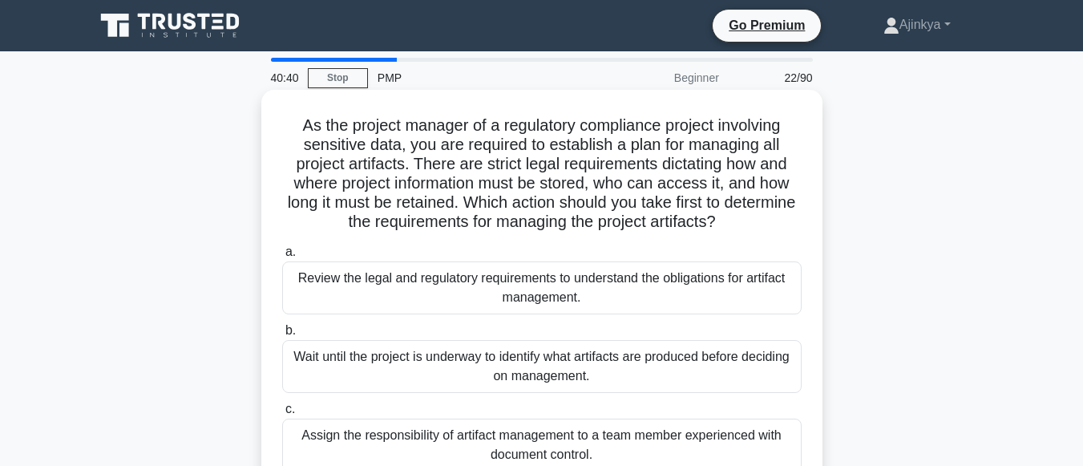
click at [526, 443] on div "Assign the responsibility of artifact management to a team member experienced w…" at bounding box center [542, 445] width 520 height 53
click at [282, 415] on input "c. Assign the responsibility of artifact management to a team member experience…" at bounding box center [282, 409] width 0 height 10
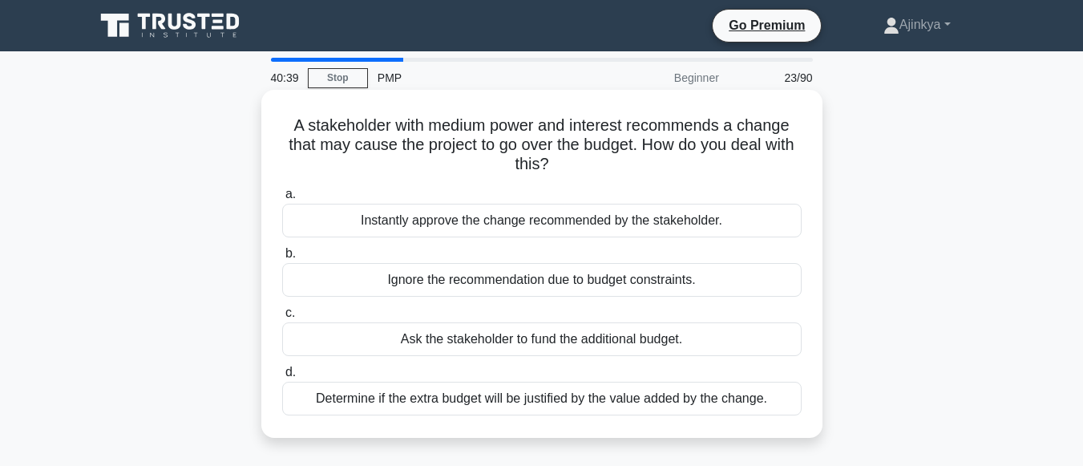
click at [541, 346] on div "Ask the stakeholder to fund the additional budget." at bounding box center [542, 339] width 520 height 34
click at [282, 318] on input "c. Ask the stakeholder to fund the additional budget." at bounding box center [282, 313] width 0 height 10
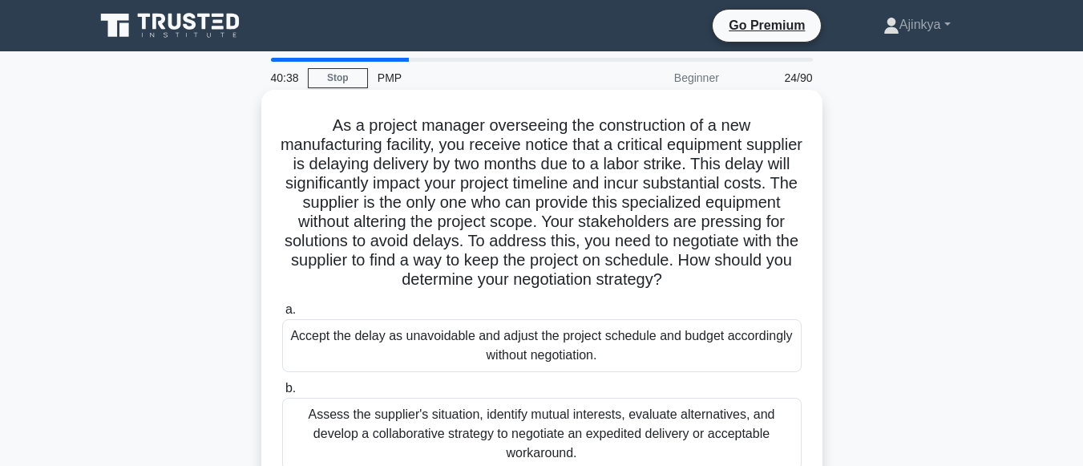
click at [607, 372] on div "Accept the delay as unavoidable and adjust the project schedule and budget acco…" at bounding box center [542, 345] width 520 height 53
click at [282, 315] on input "a. Accept the delay as unavoidable and adjust the project schedule and budget a…" at bounding box center [282, 310] width 0 height 10
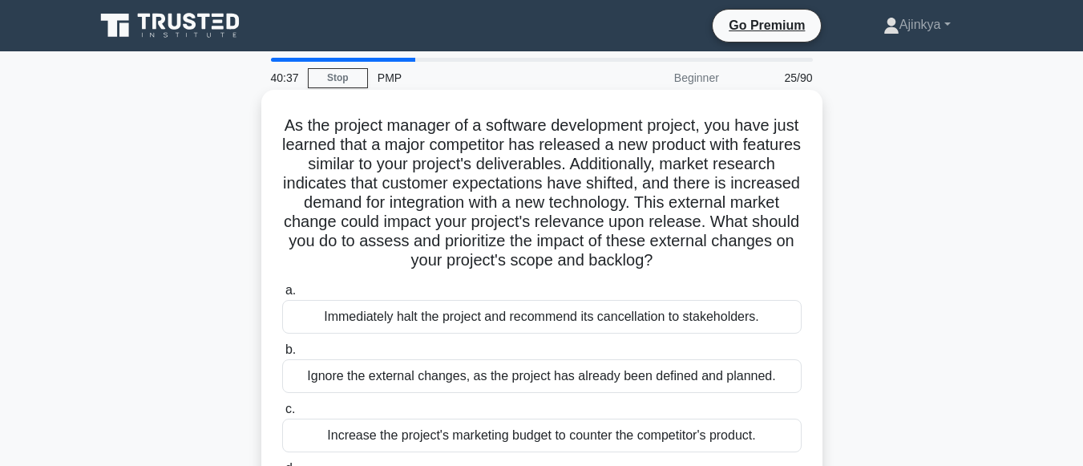
click at [566, 387] on div "Ignore the external changes, as the project has already been defined and planne…" at bounding box center [542, 376] width 520 height 34
click at [282, 355] on input "b. Ignore the external changes, as the project has already been defined and pla…" at bounding box center [282, 350] width 0 height 10
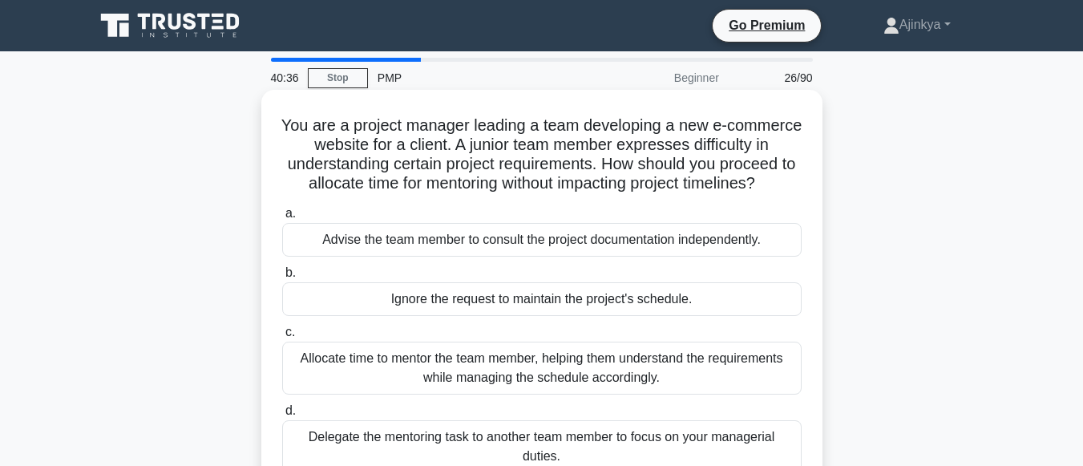
click at [551, 460] on div "Delegate the mentoring task to another team member to focus on your managerial …" at bounding box center [542, 446] width 520 height 53
click at [282, 416] on input "d. Delegate the mentoring task to another team member to focus on your manageri…" at bounding box center [282, 411] width 0 height 10
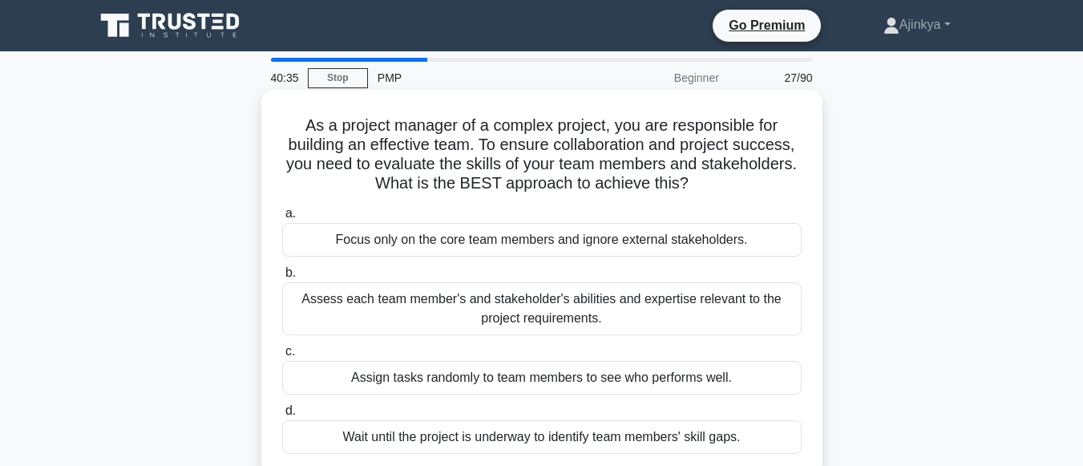
click at [516, 317] on div "Assess each team member's and stakeholder's abilities and expertise relevant to…" at bounding box center [542, 308] width 520 height 53
click at [282, 278] on input "b. Assess each team member's and stakeholder's abilities and expertise relevant…" at bounding box center [282, 273] width 0 height 10
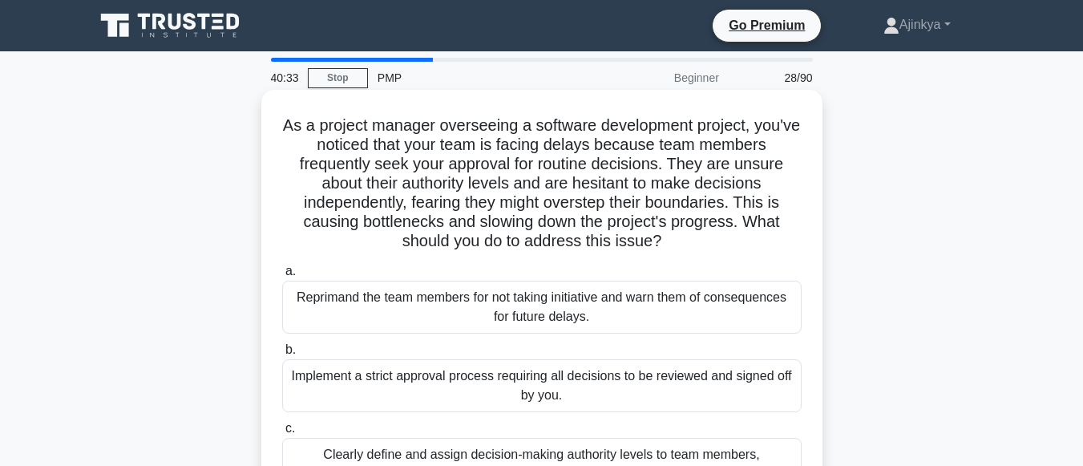
click at [515, 392] on div "Implement a strict approval process requiring all decisions to be reviewed and …" at bounding box center [542, 385] width 520 height 53
click at [282, 355] on input "b. Implement a strict approval process requiring all decisions to be reviewed a…" at bounding box center [282, 350] width 0 height 10
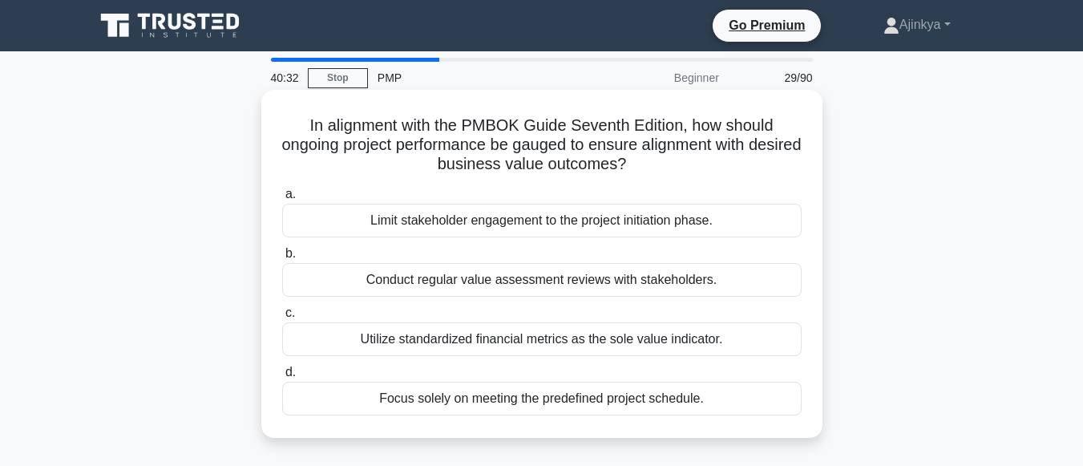
click at [520, 403] on div "Focus solely on meeting the predefined project schedule." at bounding box center [542, 399] width 520 height 34
click at [282, 378] on input "d. Focus solely on meeting the predefined project schedule." at bounding box center [282, 372] width 0 height 10
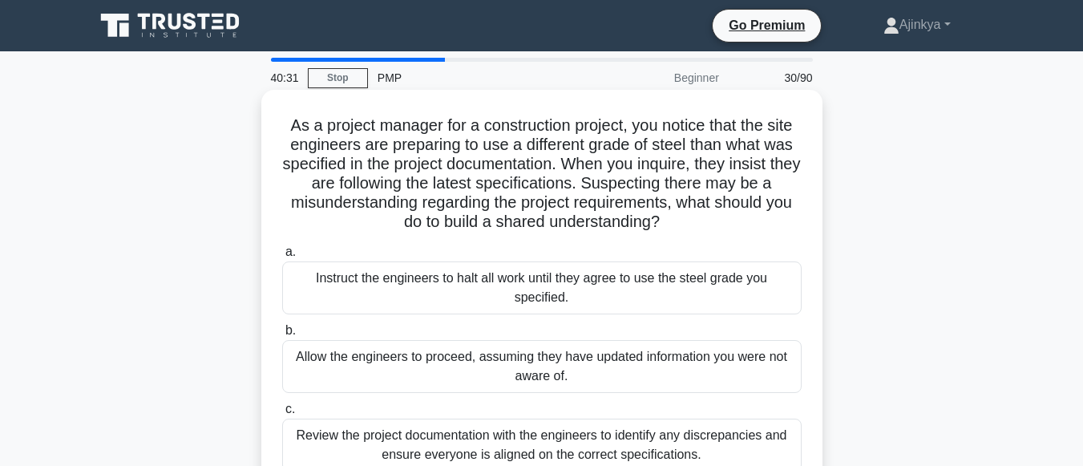
click at [525, 314] on div "Instruct the engineers to halt all work until they agree to use the steel grade…" at bounding box center [542, 287] width 520 height 53
click at [282, 257] on input "a. Instruct the engineers to halt all work until they agree to use the steel gr…" at bounding box center [282, 252] width 0 height 10
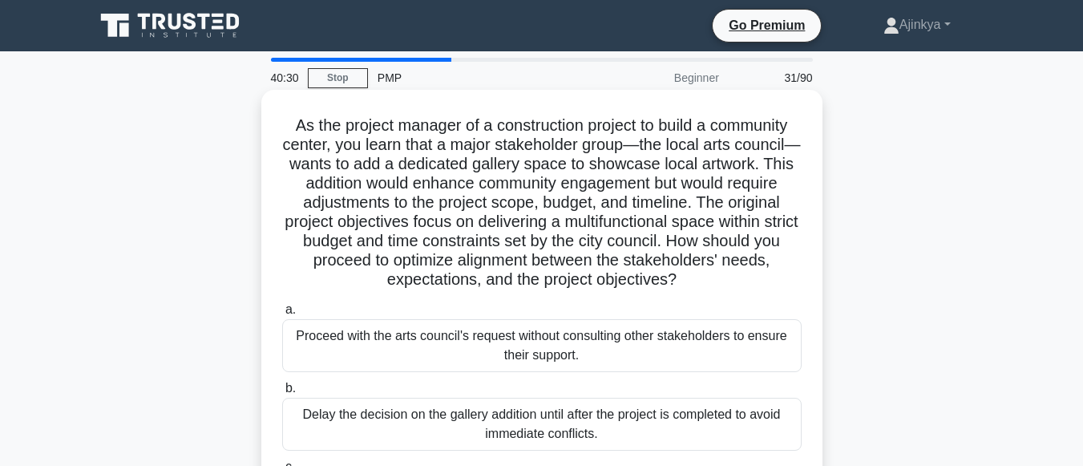
click at [529, 354] on div "Proceed with the arts council's request without consulting other stakeholders t…" at bounding box center [542, 345] width 520 height 53
click at [282, 315] on input "a. Proceed with the arts council's request without consulting other stakeholder…" at bounding box center [282, 310] width 0 height 10
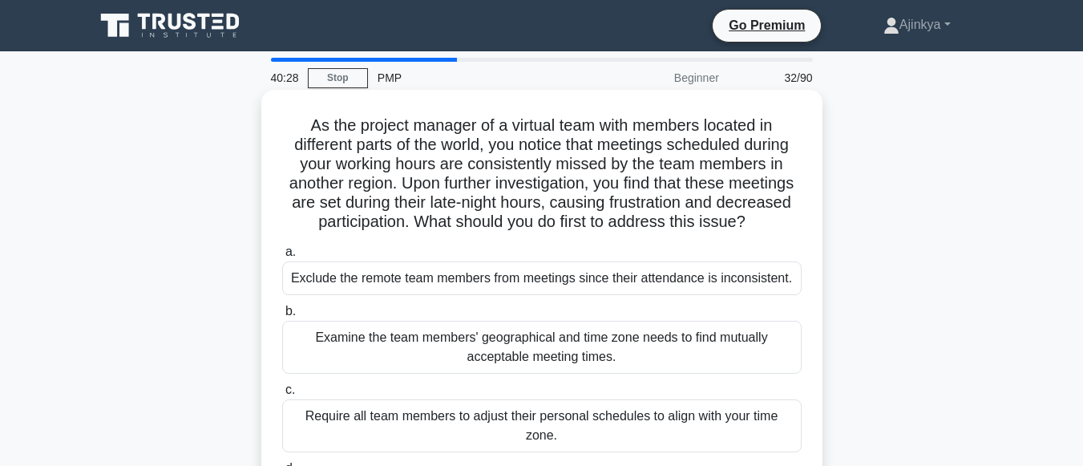
click at [536, 435] on div "Require all team members to adjust their personal schedules to align with your …" at bounding box center [542, 425] width 520 height 53
click at [282, 395] on input "c. Require all team members to adjust their personal schedules to align with yo…" at bounding box center [282, 390] width 0 height 10
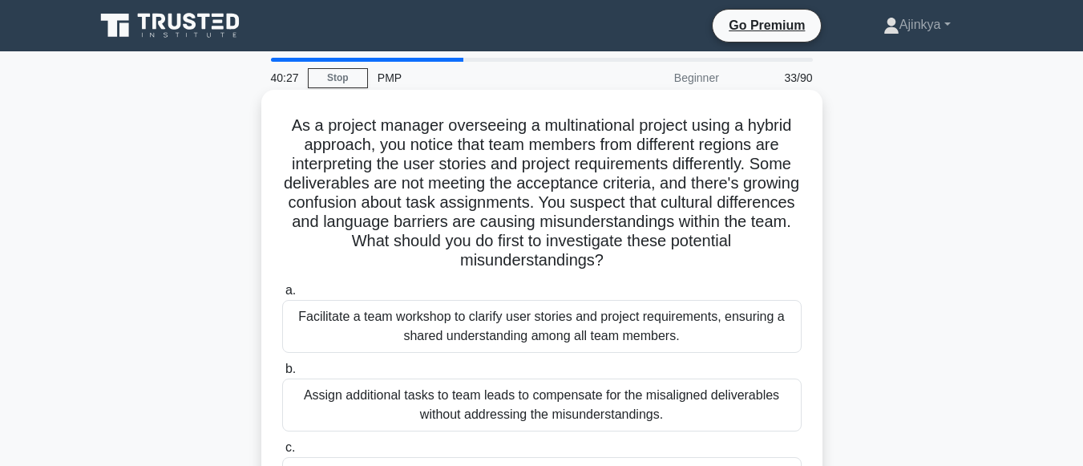
click at [530, 325] on div "Facilitate a team workshop to clarify user stories and project requirements, en…" at bounding box center [542, 326] width 520 height 53
click at [282, 296] on input "a. Facilitate a team workshop to clarify user stories and project requirements,…" at bounding box center [282, 291] width 0 height 10
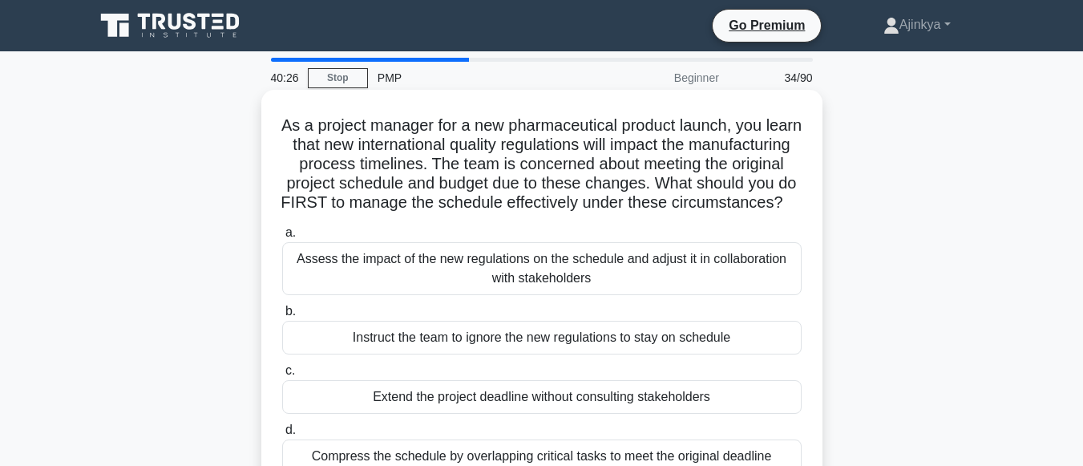
click at [533, 354] on div "Instruct the team to ignore the new regulations to stay on schedule" at bounding box center [542, 338] width 520 height 34
click at [282, 317] on input "b. Instruct the team to ignore the new regulations to stay on schedule" at bounding box center [282, 311] width 0 height 10
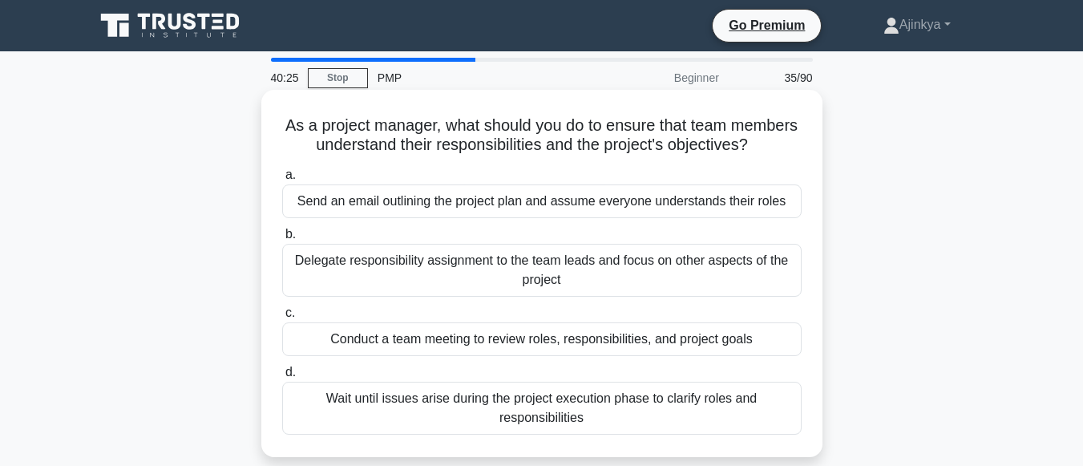
click at [537, 423] on div "Wait until issues arise during the project execution phase to clarify roles and…" at bounding box center [542, 408] width 520 height 53
click at [282, 378] on input "d. Wait until issues arise during the project execution phase to clarify roles …" at bounding box center [282, 372] width 0 height 10
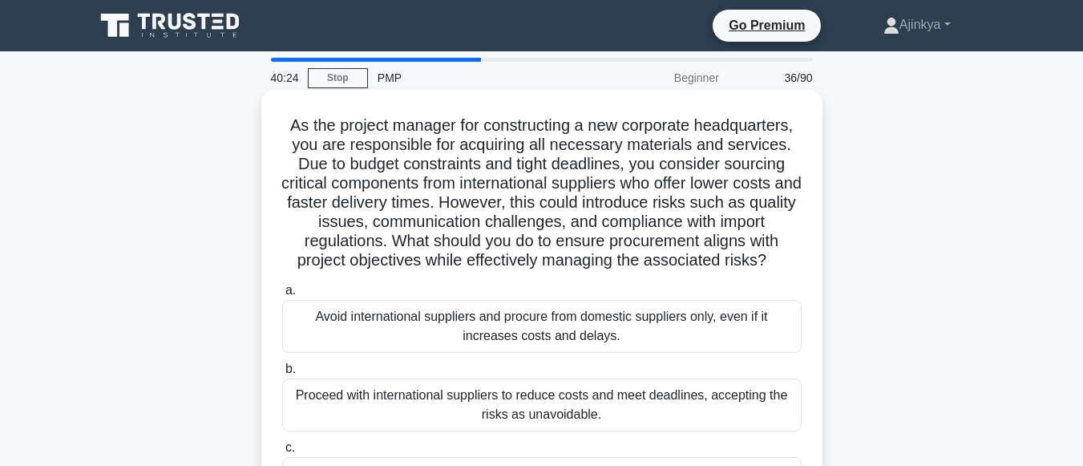
click at [496, 338] on div "Avoid international suppliers and procure from domestic suppliers only, even if…" at bounding box center [542, 326] width 520 height 53
click at [282, 296] on input "a. Avoid international suppliers and procure from domestic suppliers only, even…" at bounding box center [282, 291] width 0 height 10
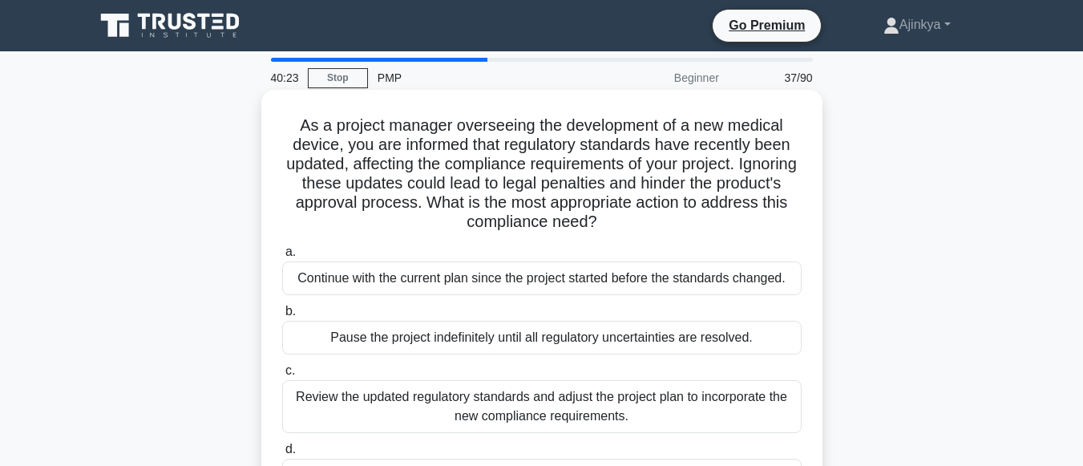
click at [505, 402] on div "Review the updated regulatory standards and adjust the project plan to incorpor…" at bounding box center [542, 406] width 520 height 53
click at [282, 376] on input "c. Review the updated regulatory standards and adjust the project plan to incor…" at bounding box center [282, 371] width 0 height 10
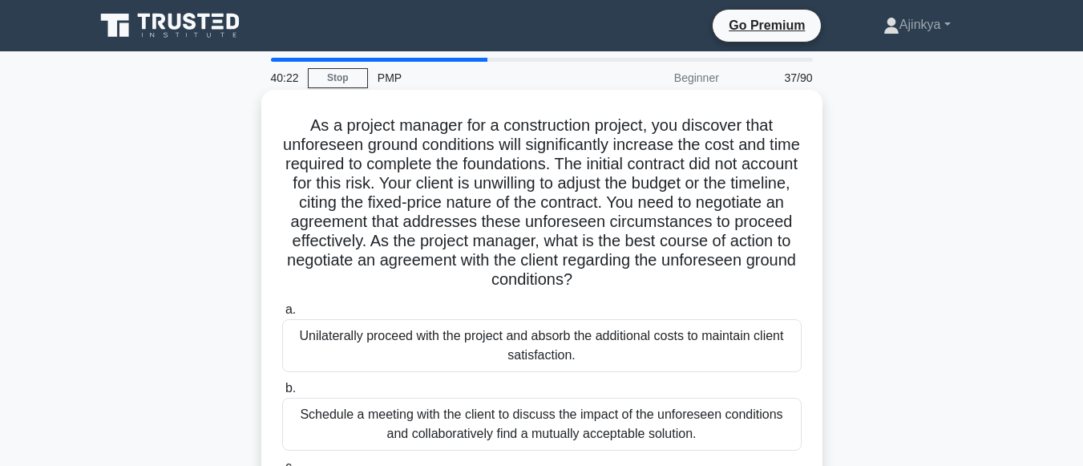
click at [408, 345] on div "Unilaterally proceed with the project and absorb the additional costs to mainta…" at bounding box center [542, 345] width 520 height 53
click at [282, 315] on input "a. Unilaterally proceed with the project and absorb the additional costs to mai…" at bounding box center [282, 310] width 0 height 10
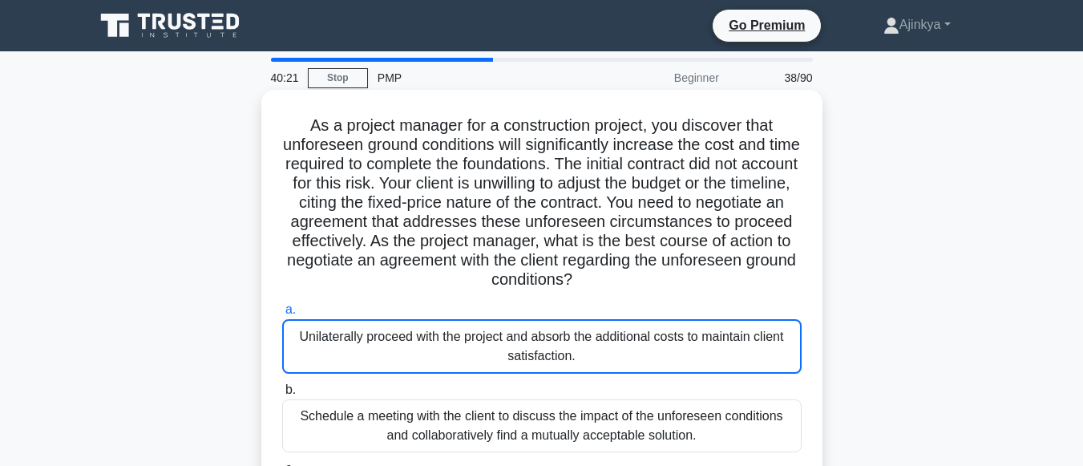
click at [424, 423] on div "Schedule a meeting with the client to discuss the impact of the unforeseen cond…" at bounding box center [542, 425] width 520 height 53
click at [282, 395] on input "b. Schedule a meeting with the client to discuss the impact of the unforeseen c…" at bounding box center [282, 390] width 0 height 10
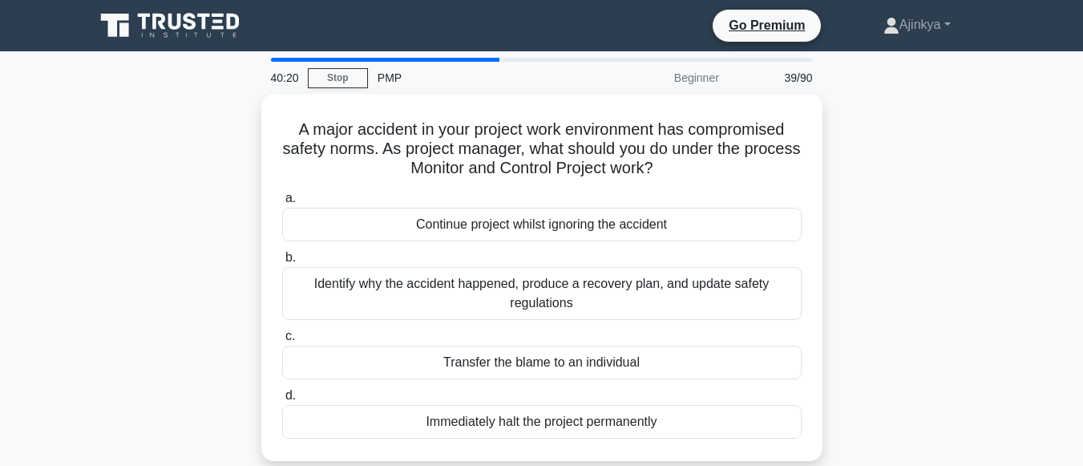
click at [495, 358] on div "Transfer the blame to an individual" at bounding box center [542, 363] width 520 height 34
click at [282, 342] on input "c. Transfer the blame to an individual" at bounding box center [282, 336] width 0 height 10
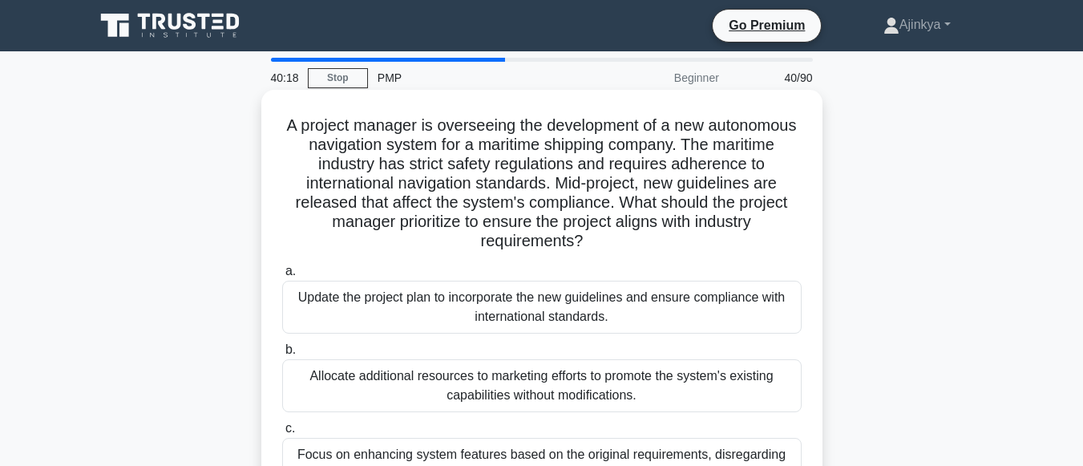
click at [485, 450] on div "Focus on enhancing system features based on the original requirements, disregar…" at bounding box center [542, 464] width 520 height 53
click at [282, 434] on input "c. Focus on enhancing system features based on the original requirements, disre…" at bounding box center [282, 428] width 0 height 10
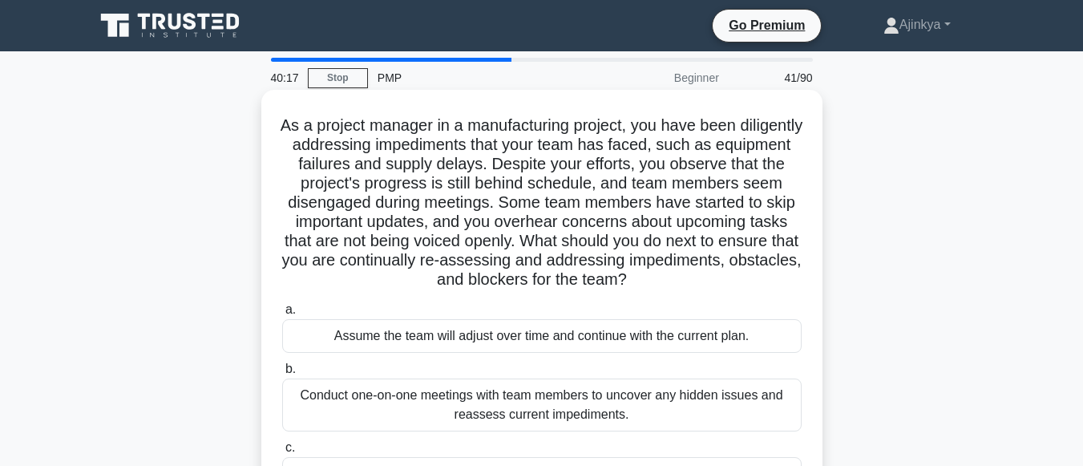
click at [493, 396] on div "Conduct one-on-one meetings with team members to uncover any hidden issues and …" at bounding box center [542, 405] width 520 height 53
click at [282, 375] on input "b. Conduct one-on-one meetings with team members to uncover any hidden issues a…" at bounding box center [282, 369] width 0 height 10
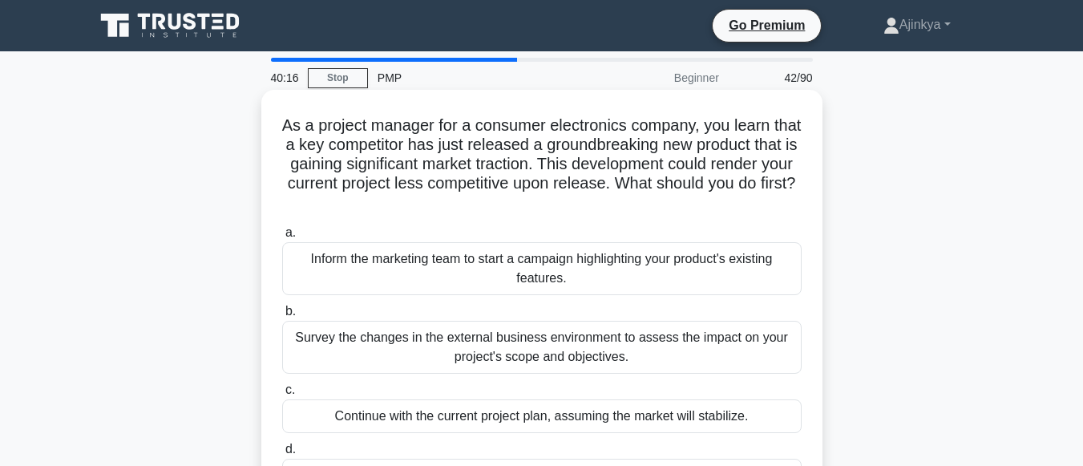
click at [504, 451] on label "d. Accelerate the project timeline to launch before the competitor gains more m…" at bounding box center [542, 465] width 520 height 53
click at [282, 451] on input "d. Accelerate the project timeline to launch before the competitor gains more m…" at bounding box center [282, 449] width 0 height 10
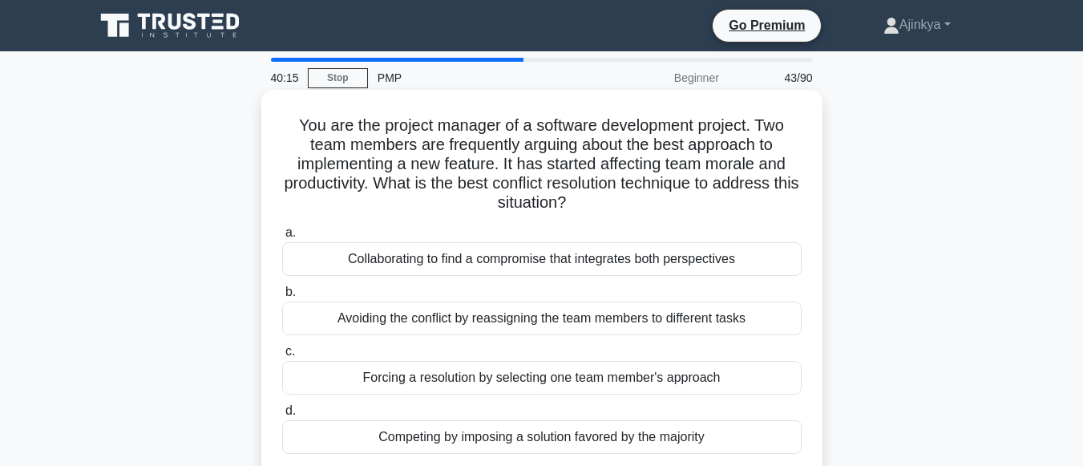
click at [491, 358] on label "c. Forcing a resolution by selecting one team member's approach" at bounding box center [542, 368] width 520 height 53
click at [282, 357] on input "c. Forcing a resolution by selecting one team member's approach" at bounding box center [282, 351] width 0 height 10
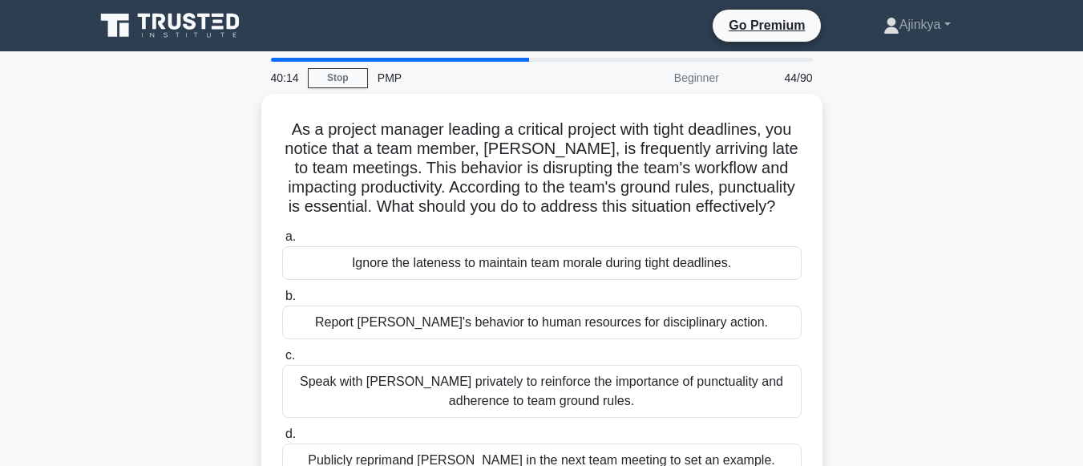
click at [581, 440] on label "d. Publicly reprimand Alex in the next team meeting to set an example." at bounding box center [542, 450] width 520 height 53
click at [282, 439] on input "d. Publicly reprimand Alex in the next team meeting to set an example." at bounding box center [282, 434] width 0 height 10
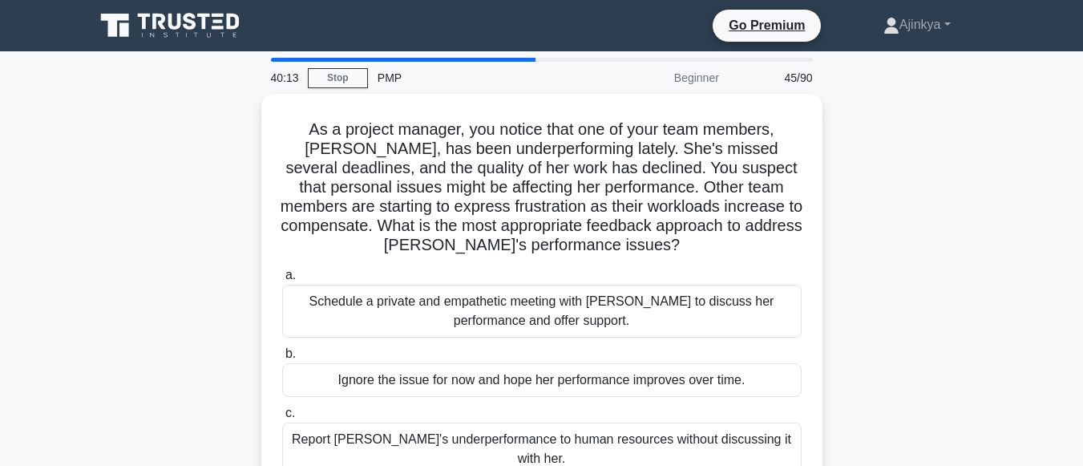
click at [581, 440] on div "Report Karen's underperformance to human resources without discussing it with h…" at bounding box center [542, 449] width 520 height 53
click at [282, 419] on input "c. Report Karen's underperformance to human resources without discussing it wit…" at bounding box center [282, 413] width 0 height 10
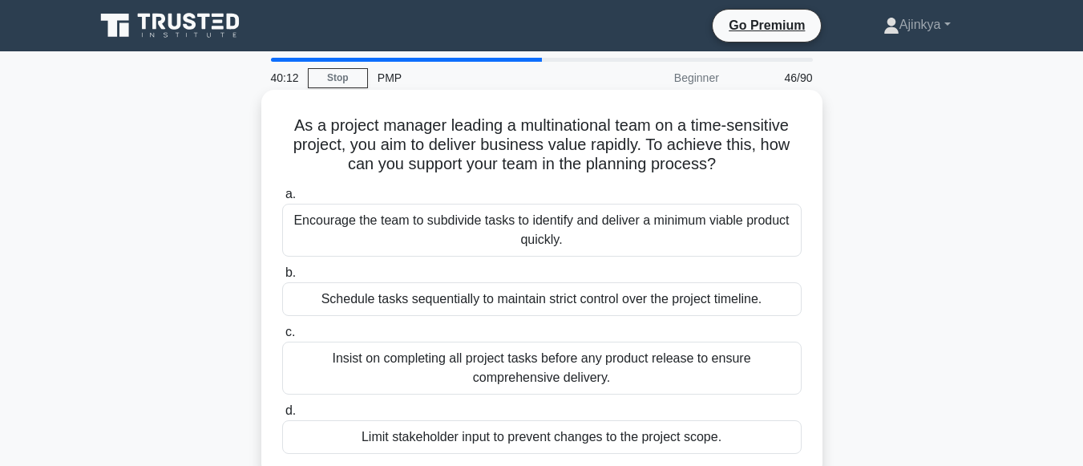
click at [542, 250] on div "Encourage the team to subdivide tasks to identify and deliver a minimum viable …" at bounding box center [542, 230] width 520 height 53
click at [282, 200] on input "a. Encourage the team to subdivide tasks to identify and deliver a minimum viab…" at bounding box center [282, 194] width 0 height 10
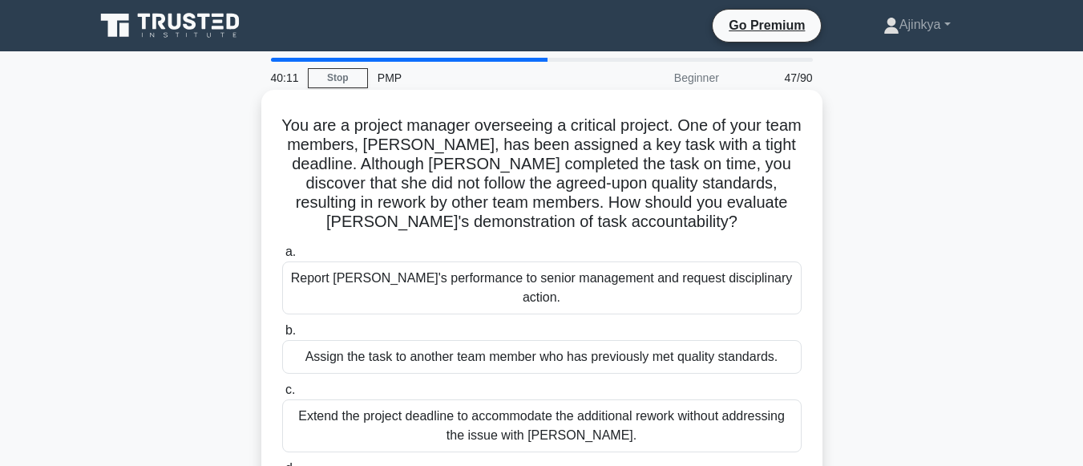
click at [543, 409] on div "Extend the project deadline to accommodate the additional rework without addres…" at bounding box center [542, 425] width 520 height 53
click at [282, 395] on input "c. Extend the project deadline to accommodate the additional rework without add…" at bounding box center [282, 390] width 0 height 10
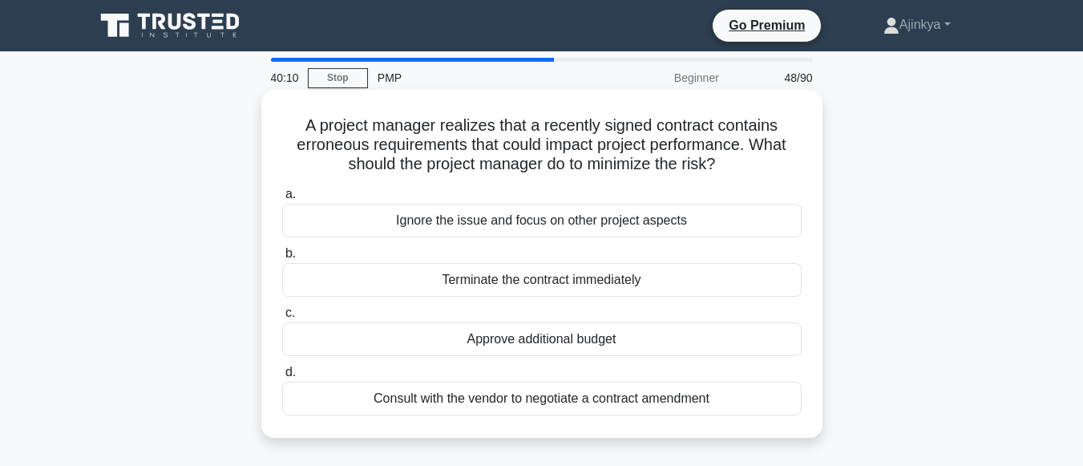
click at [543, 415] on div "Consult with the vendor to negotiate a contract amendment" at bounding box center [542, 399] width 520 height 34
click at [282, 378] on input "d. Consult with the vendor to negotiate a contract amendment" at bounding box center [282, 372] width 0 height 10
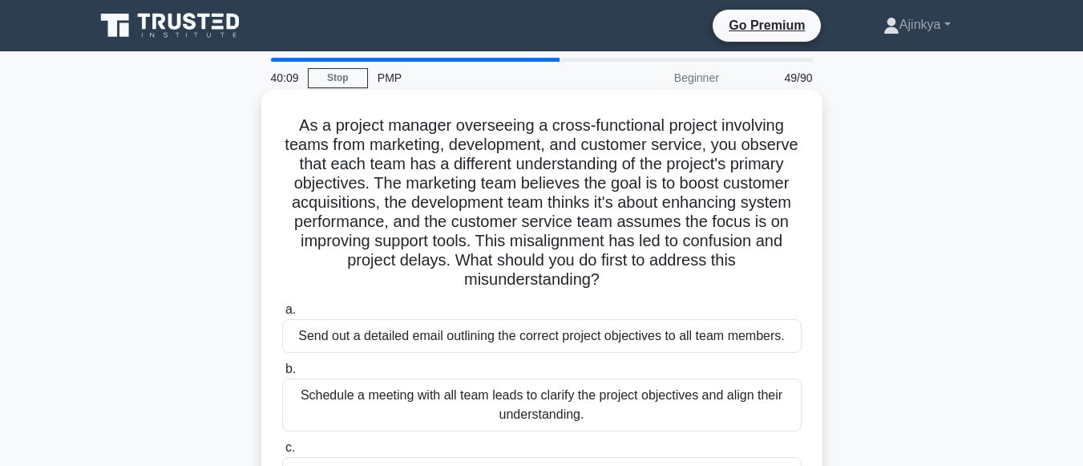
click at [542, 351] on div "Send out a detailed email outlining the correct project objectives to all team …" at bounding box center [542, 336] width 520 height 34
click at [282, 315] on input "a. Send out a detailed email outlining the correct project objectives to all te…" at bounding box center [282, 310] width 0 height 10
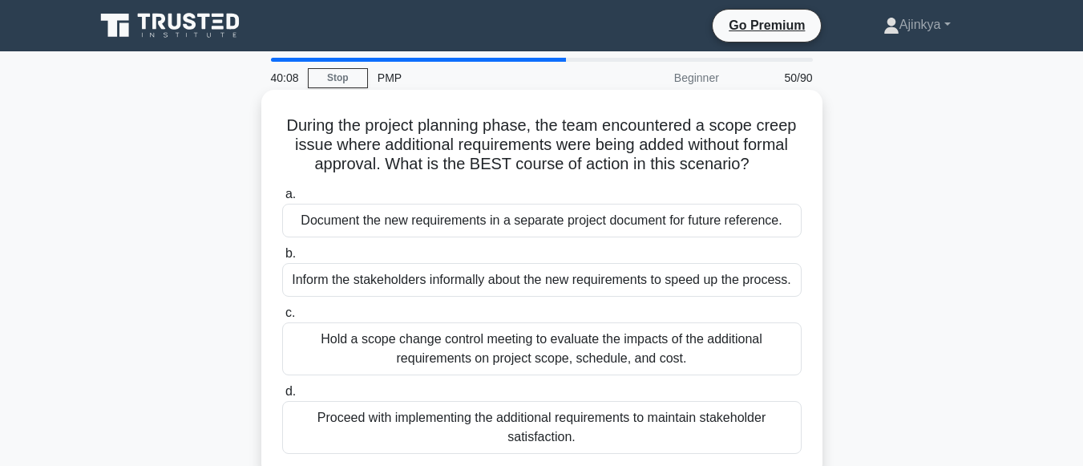
click at [542, 363] on div "Hold a scope change control meeting to evaluate the impacts of the additional r…" at bounding box center [542, 348] width 520 height 53
click at [282, 318] on input "c. Hold a scope change control meeting to evaluate the impacts of the additiona…" at bounding box center [282, 313] width 0 height 10
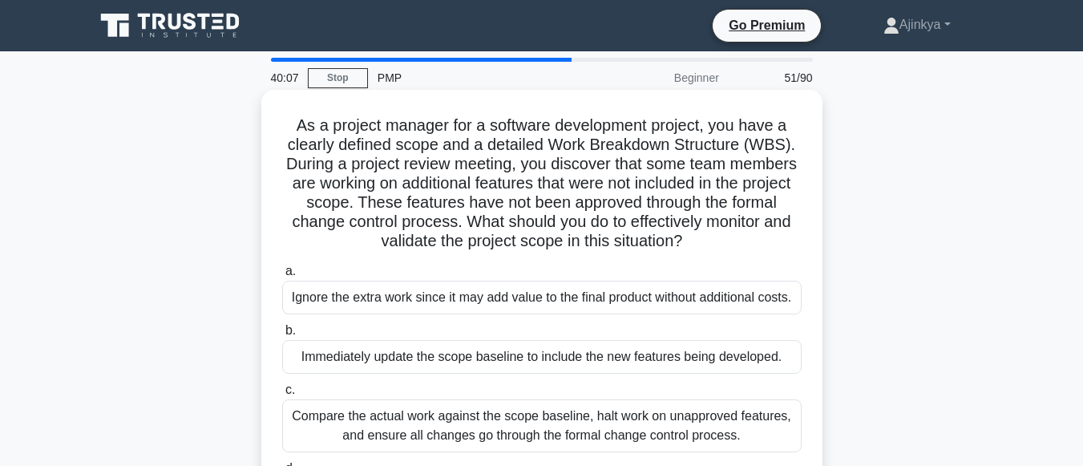
click at [538, 430] on div "Compare the actual work against the scope baseline, halt work on unapproved fea…" at bounding box center [542, 425] width 520 height 53
click at [282, 395] on input "c. Compare the actual work against the scope baseline, halt work on unapproved …" at bounding box center [282, 390] width 0 height 10
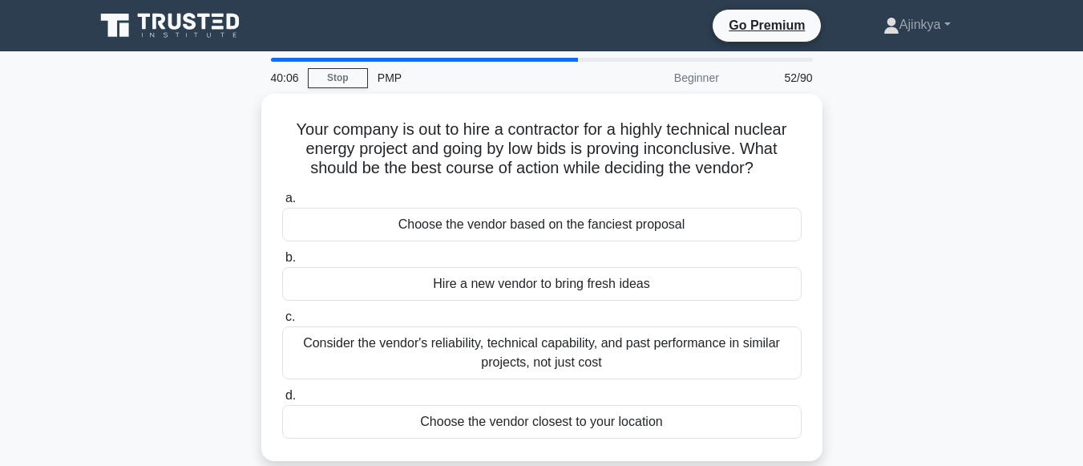
click at [538, 430] on div "Choose the vendor closest to your location" at bounding box center [542, 422] width 520 height 34
click at [282, 401] on input "d. Choose the vendor closest to your location" at bounding box center [282, 396] width 0 height 10
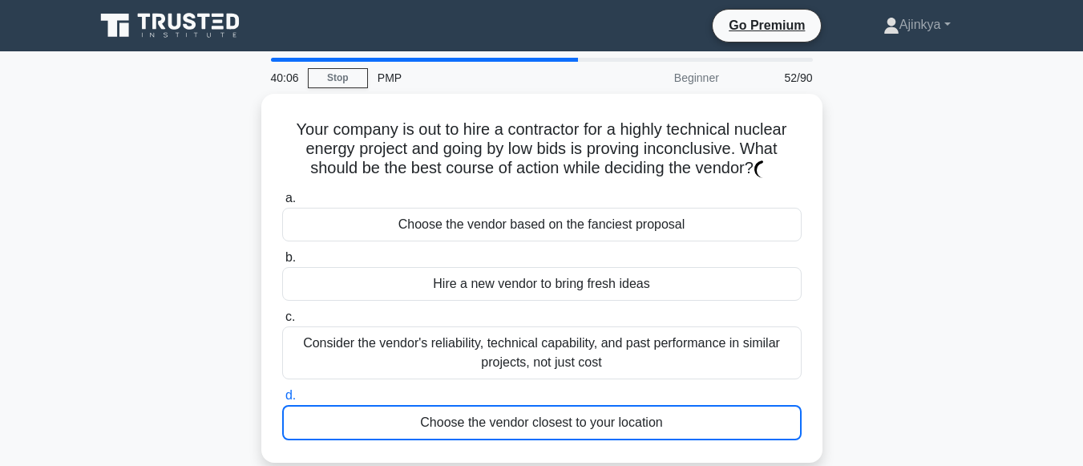
click at [538, 430] on div "Choose the vendor closest to your location" at bounding box center [542, 422] width 520 height 35
click at [282, 401] on input "d. Choose the vendor closest to your location" at bounding box center [282, 396] width 0 height 10
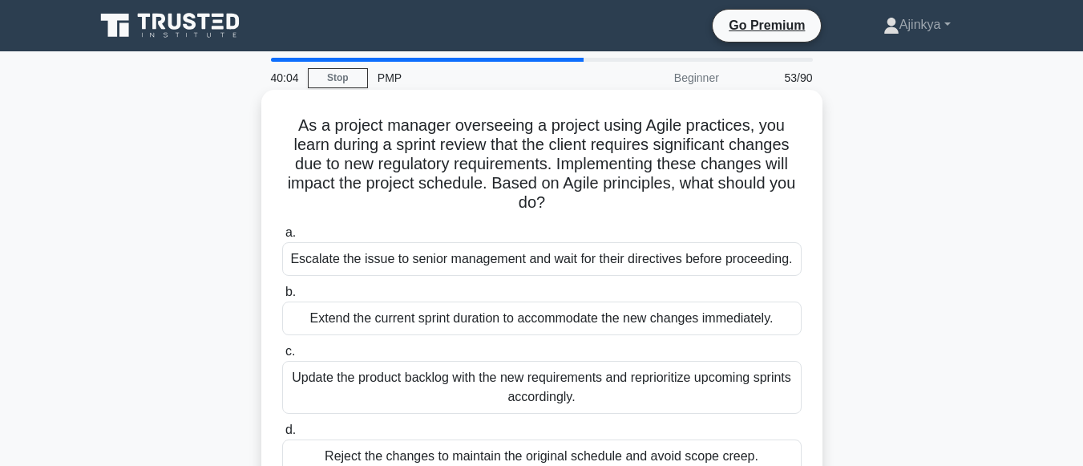
click at [457, 349] on label "c. Update the product backlog with the new requirements and reprioritize upcomi…" at bounding box center [542, 378] width 520 height 72
click at [282, 349] on input "c. Update the product backlog with the new requirements and reprioritize upcomi…" at bounding box center [282, 351] width 0 height 10
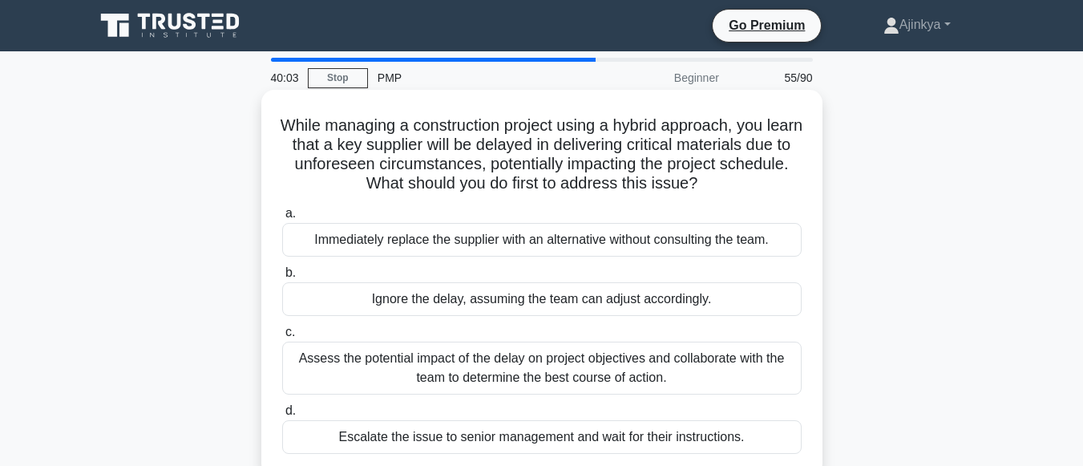
click at [449, 245] on div "Immediately replace the supplier with an alternative without consulting the tea…" at bounding box center [542, 240] width 520 height 34
click at [282, 219] on input "a. Immediately replace the supplier with an alternative without consulting the …" at bounding box center [282, 214] width 0 height 10
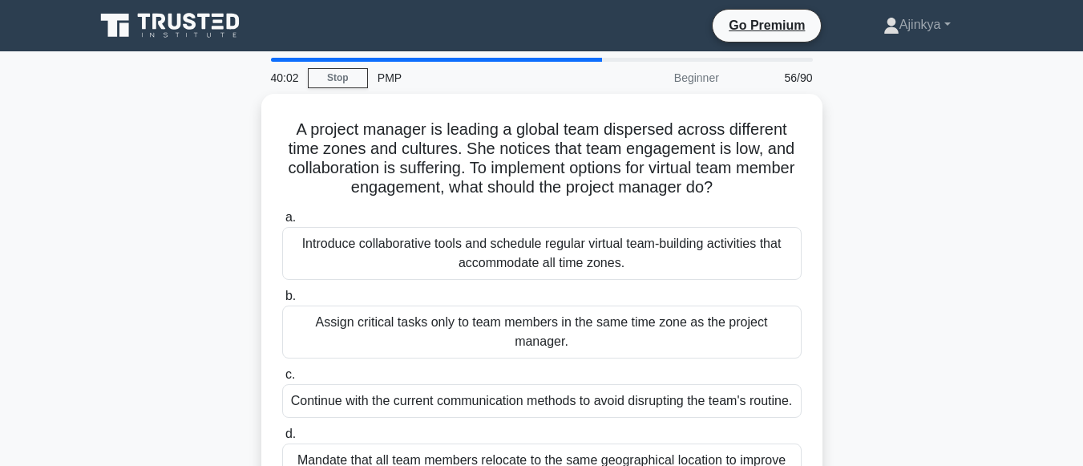
click at [466, 331] on div "Assign critical tasks only to team members in the same time zone as the project…" at bounding box center [542, 332] width 520 height 53
click at [282, 302] on input "b. Assign critical tasks only to team members in the same time zone as the proj…" at bounding box center [282, 296] width 0 height 10
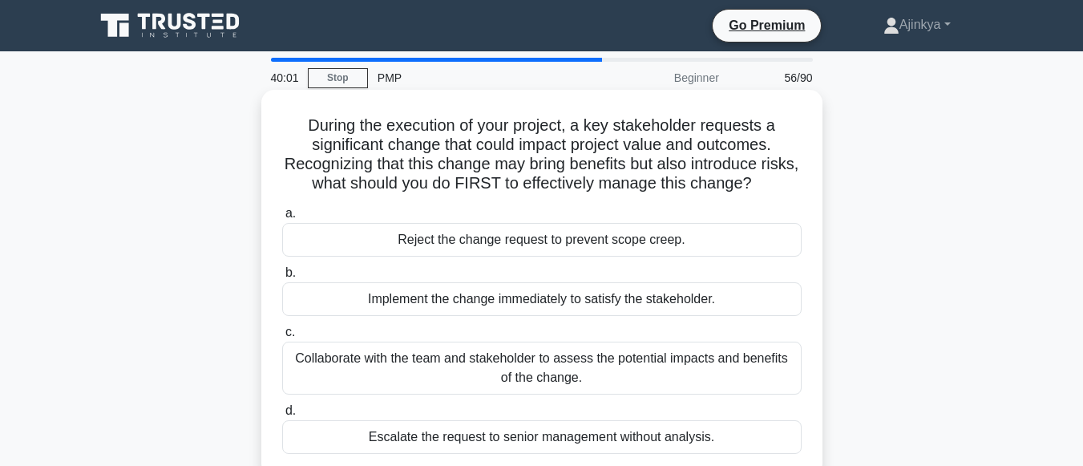
click at [477, 379] on div "Collaborate with the team and stakeholder to assess the potential impacts and b…" at bounding box center [542, 368] width 520 height 53
click at [282, 338] on input "c. Collaborate with the team and stakeholder to assess the potential impacts an…" at bounding box center [282, 332] width 0 height 10
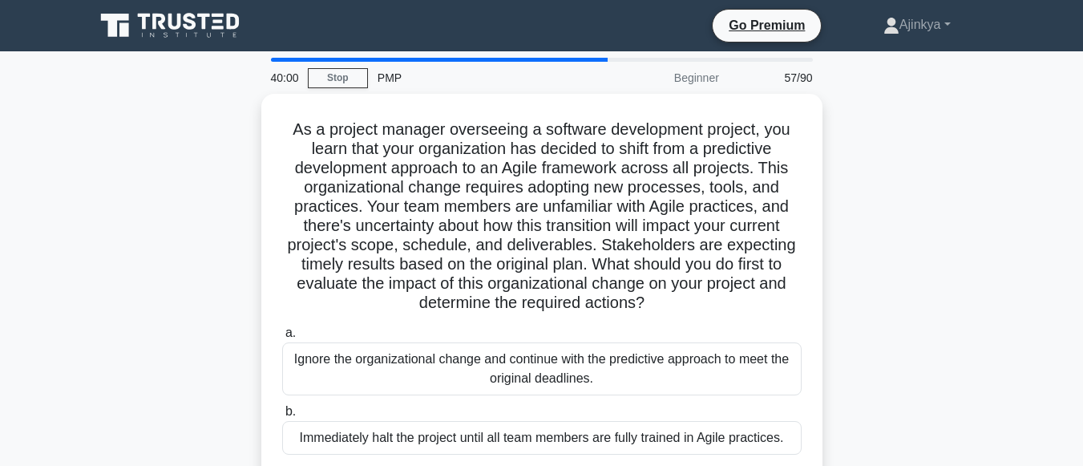
click at [481, 421] on div "Immediately halt the project until all team members are fully trained in Agile …" at bounding box center [542, 438] width 520 height 34
click at [282, 417] on input "b. Immediately halt the project until all team members are fully trained in Agi…" at bounding box center [282, 412] width 0 height 10
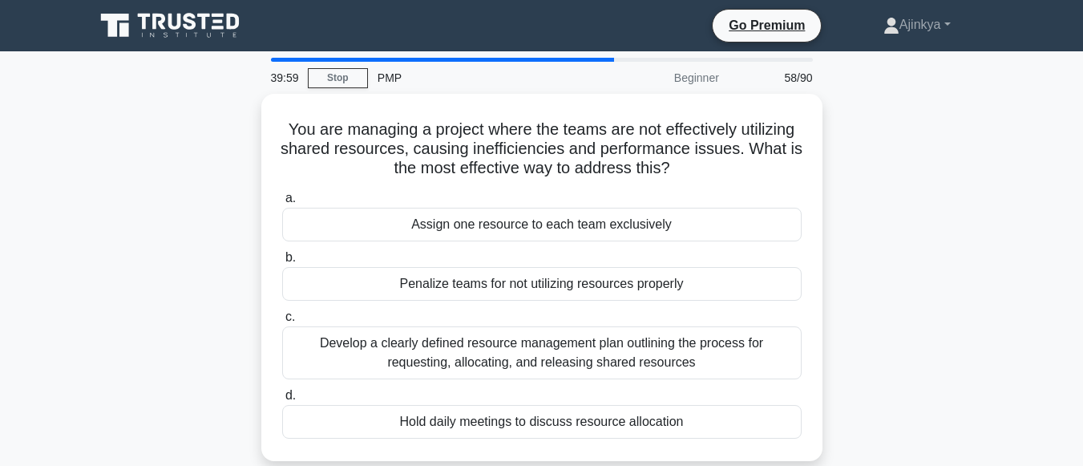
click at [481, 421] on div "Hold daily meetings to discuss resource allocation" at bounding box center [542, 422] width 520 height 34
click at [282, 401] on input "d. Hold daily meetings to discuss resource allocation" at bounding box center [282, 396] width 0 height 10
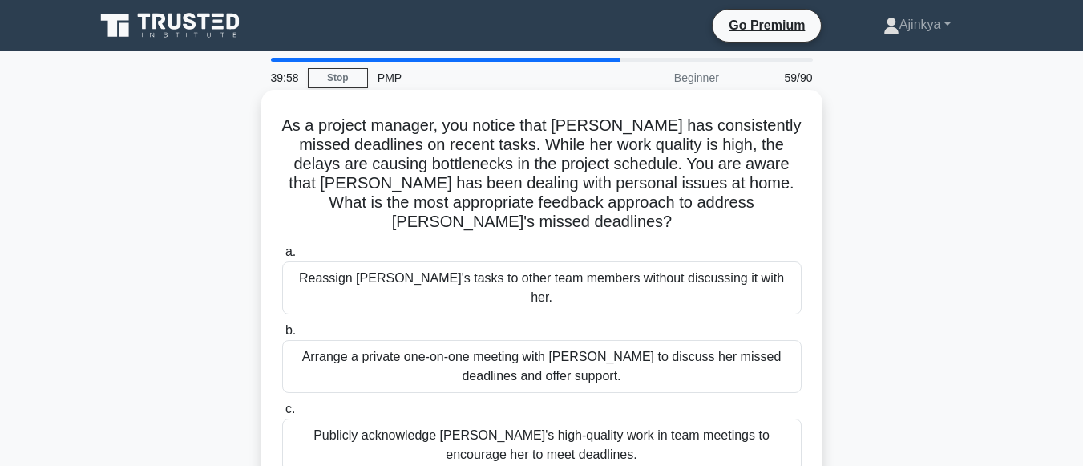
click at [469, 242] on label "a. Reassign Emily's tasks to other team members without discussing it with her." at bounding box center [542, 278] width 520 height 72
click at [282, 247] on input "a. Reassign Emily's tasks to other team members without discussing it with her." at bounding box center [282, 252] width 0 height 10
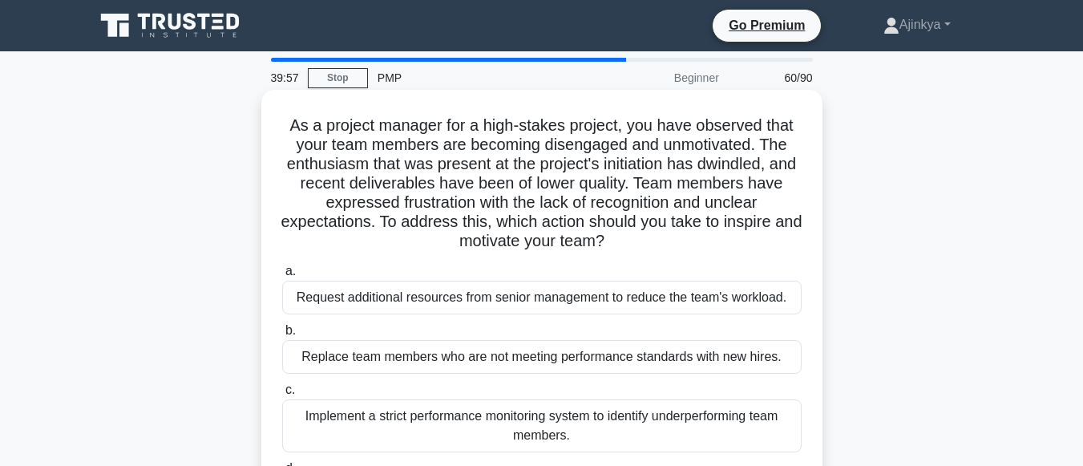
click at [468, 298] on div "Request additional resources from senior management to reduce the team's worklo…" at bounding box center [542, 298] width 520 height 34
click at [282, 277] on input "a. Request additional resources from senior management to reduce the team's wor…" at bounding box center [282, 271] width 0 height 10
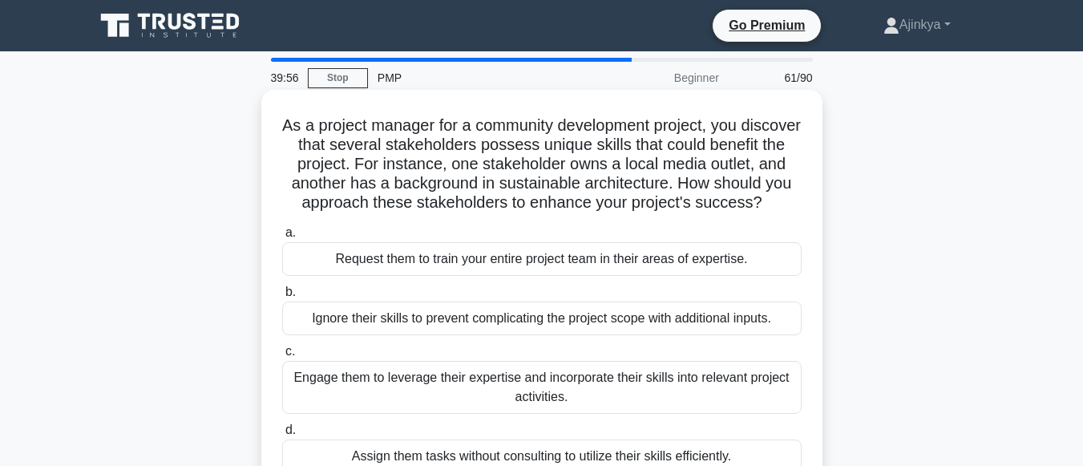
click at [471, 320] on label "b. Ignore their skills to prevent complicating the project scope with additiona…" at bounding box center [542, 308] width 520 height 53
click at [282, 298] on input "b. Ignore their skills to prevent complicating the project scope with additiona…" at bounding box center [282, 292] width 0 height 10
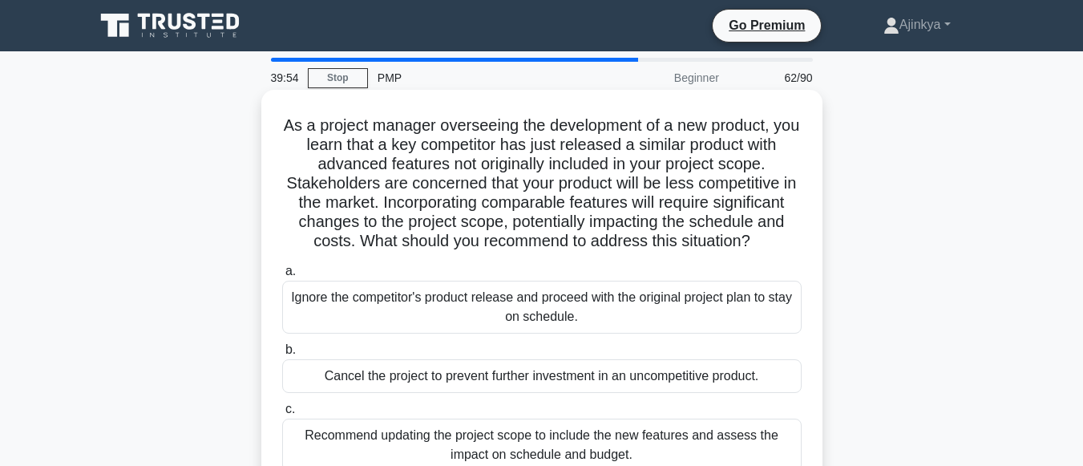
click at [515, 451] on div "Recommend updating the project scope to include the new features and assess the…" at bounding box center [542, 445] width 520 height 53
click at [282, 415] on input "c. Recommend updating the project scope to include the new features and assess …" at bounding box center [282, 409] width 0 height 10
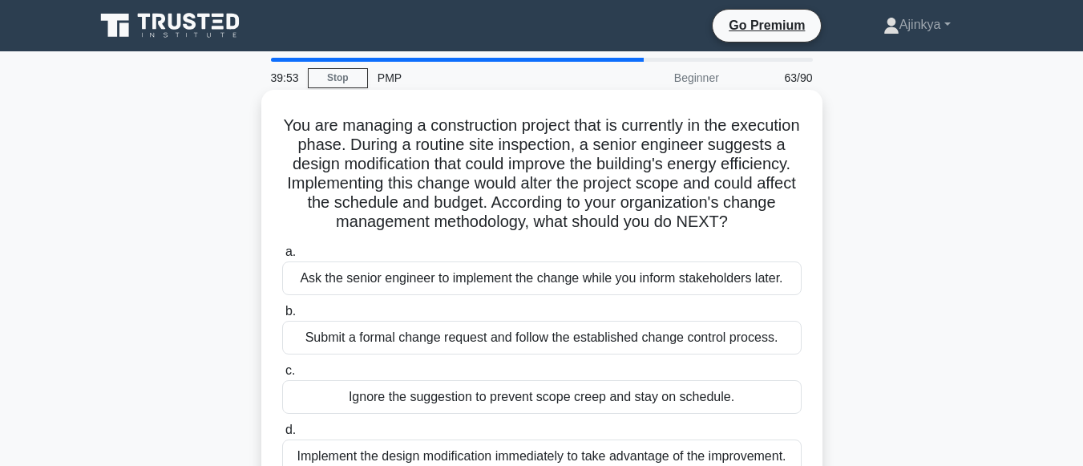
click at [487, 354] on div "Submit a formal change request and follow the established change control proces…" at bounding box center [542, 338] width 520 height 34
click at [282, 317] on input "b. Submit a formal change request and follow the established change control pro…" at bounding box center [282, 311] width 0 height 10
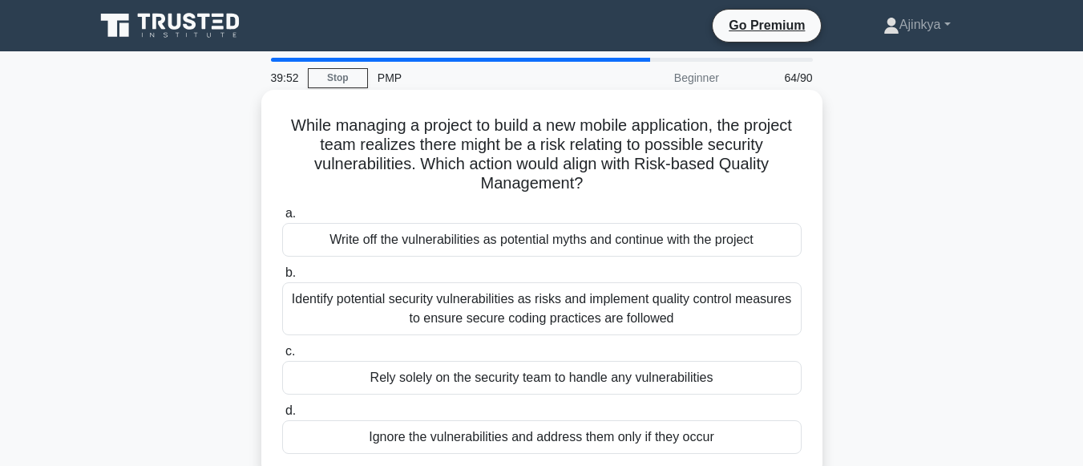
click at [496, 309] on div "Identify potential security vulnerabilities as risks and implement quality cont…" at bounding box center [542, 308] width 520 height 53
click at [282, 278] on input "b. Identify potential security vulnerabilities as risks and implement quality c…" at bounding box center [282, 273] width 0 height 10
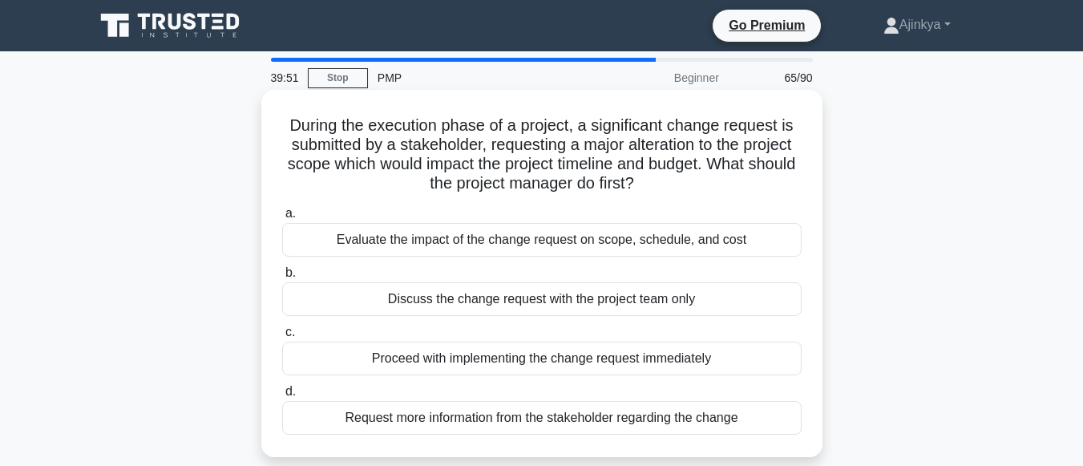
click at [501, 399] on label "d. Request more information from the stakeholder regarding the change" at bounding box center [542, 408] width 520 height 53
click at [282, 397] on input "d. Request more information from the stakeholder regarding the change" at bounding box center [282, 392] width 0 height 10
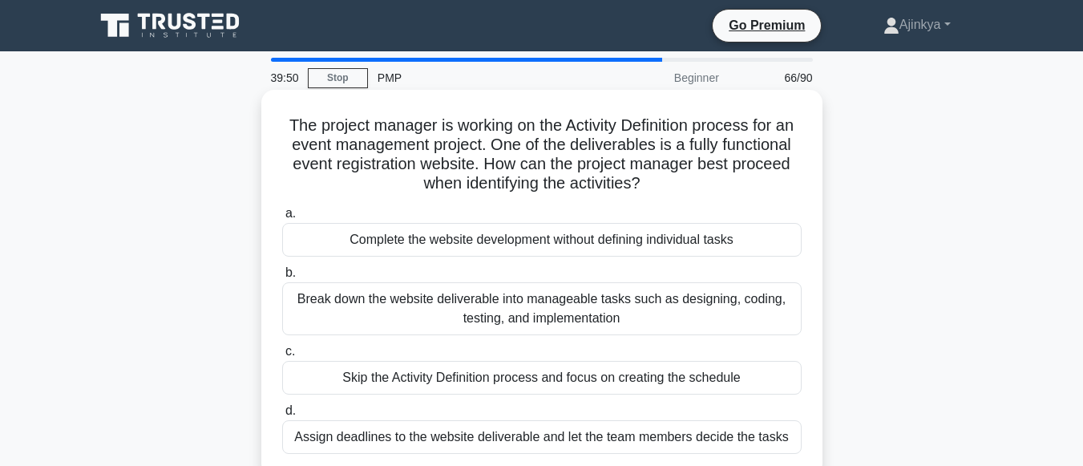
click at [492, 290] on div "Break down the website deliverable into manageable tasks such as designing, cod…" at bounding box center [542, 308] width 520 height 53
click at [282, 278] on input "b. Break down the website deliverable into manageable tasks such as designing, …" at bounding box center [282, 273] width 0 height 10
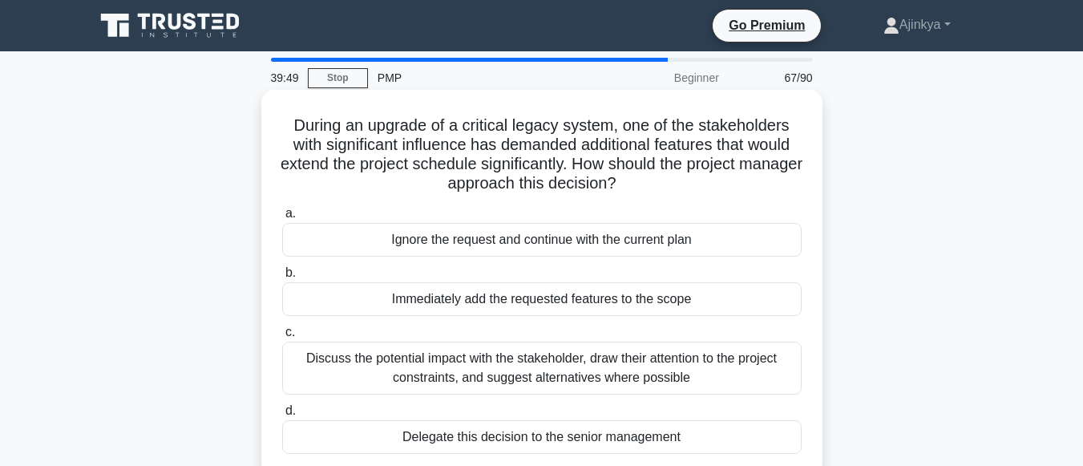
click at [478, 238] on div "Ignore the request and continue with the current plan" at bounding box center [542, 240] width 520 height 34
click at [282, 219] on input "a. Ignore the request and continue with the current plan" at bounding box center [282, 214] width 0 height 10
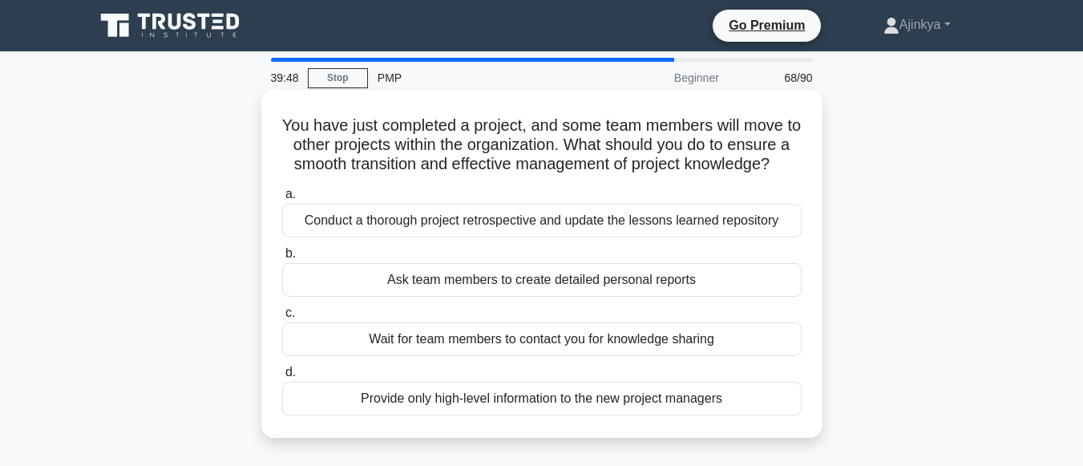
click at [505, 411] on div "Provide only high-level information to the new project managers" at bounding box center [542, 399] width 520 height 34
click at [282, 378] on input "d. Provide only high-level information to the new project managers" at bounding box center [282, 372] width 0 height 10
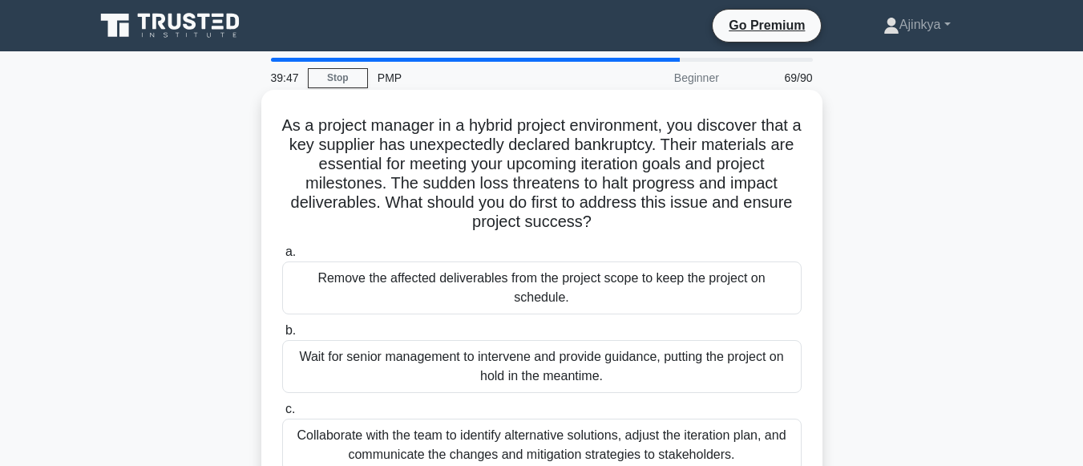
click at [504, 321] on label "b. Wait for senior management to intervene and provide guidance, putting the pr…" at bounding box center [542, 357] width 520 height 72
click at [282, 326] on input "b. Wait for senior management to intervene and provide guidance, putting the pr…" at bounding box center [282, 331] width 0 height 10
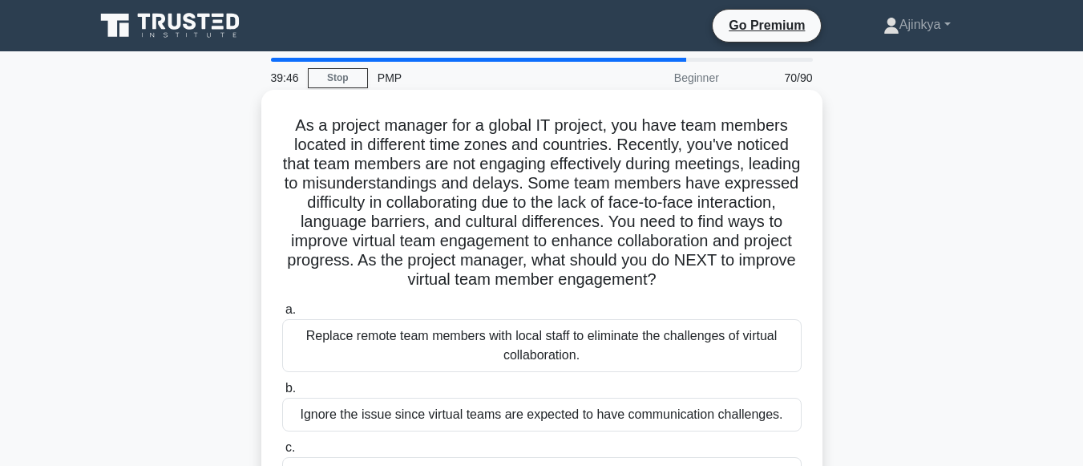
click at [550, 423] on div "Ignore the issue since virtual teams are expected to have communication challen…" at bounding box center [542, 415] width 520 height 34
click at [282, 394] on input "b. Ignore the issue since virtual teams are expected to have communication chal…" at bounding box center [282, 388] width 0 height 10
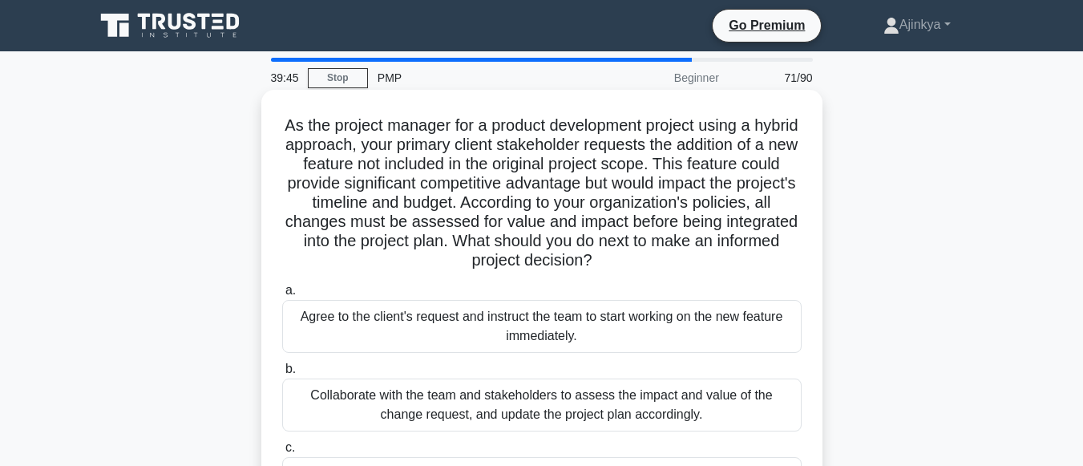
click at [507, 326] on div "Agree to the client's request and instruct the team to start working on the new…" at bounding box center [542, 326] width 520 height 53
click at [282, 296] on input "a. Agree to the client's request and instruct the team to start working on the …" at bounding box center [282, 291] width 0 height 10
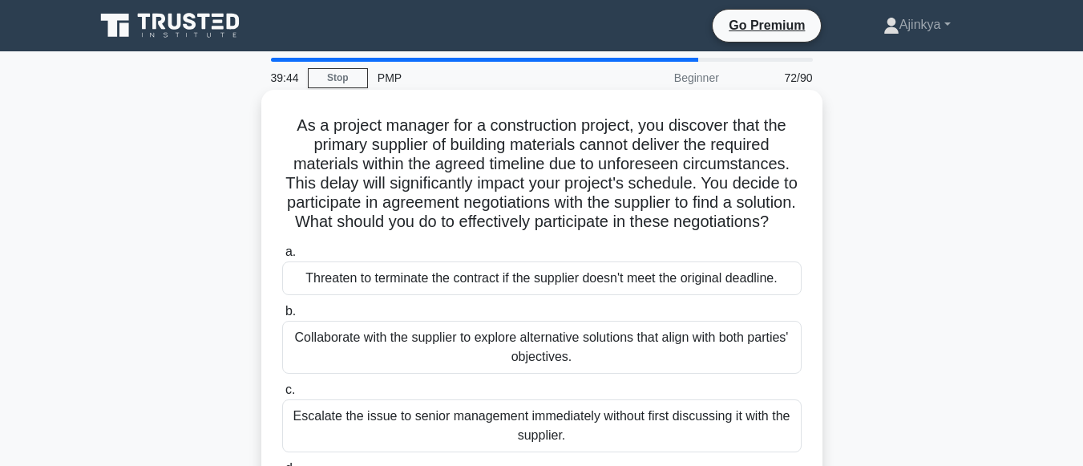
click at [517, 436] on div "Escalate the issue to senior management immediately without first discussing it…" at bounding box center [542, 425] width 520 height 53
click at [282, 395] on input "c. Escalate the issue to senior management immediately without first discussing…" at bounding box center [282, 390] width 0 height 10
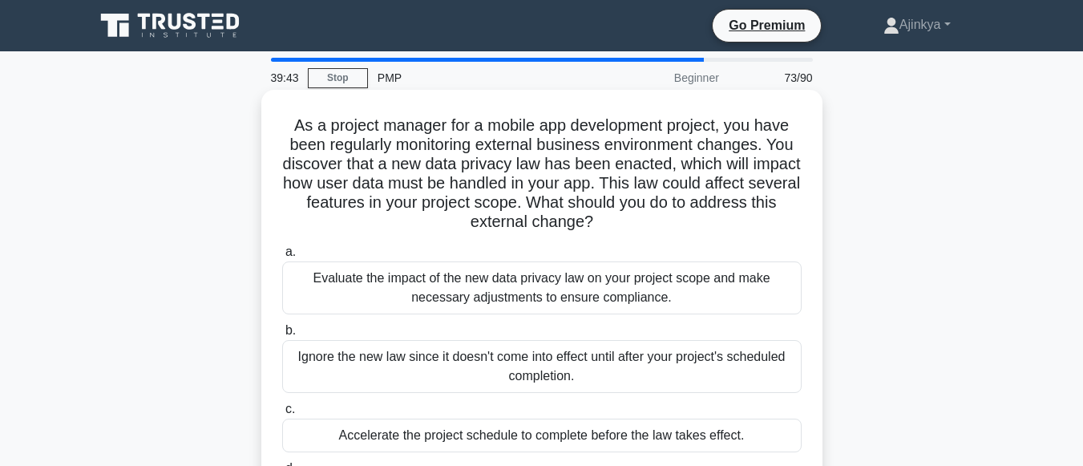
click at [444, 361] on div "Ignore the new law since it doesn't come into effect until after your project's…" at bounding box center [542, 366] width 520 height 53
click at [282, 336] on input "b. Ignore the new law since it doesn't come into effect until after your projec…" at bounding box center [282, 331] width 0 height 10
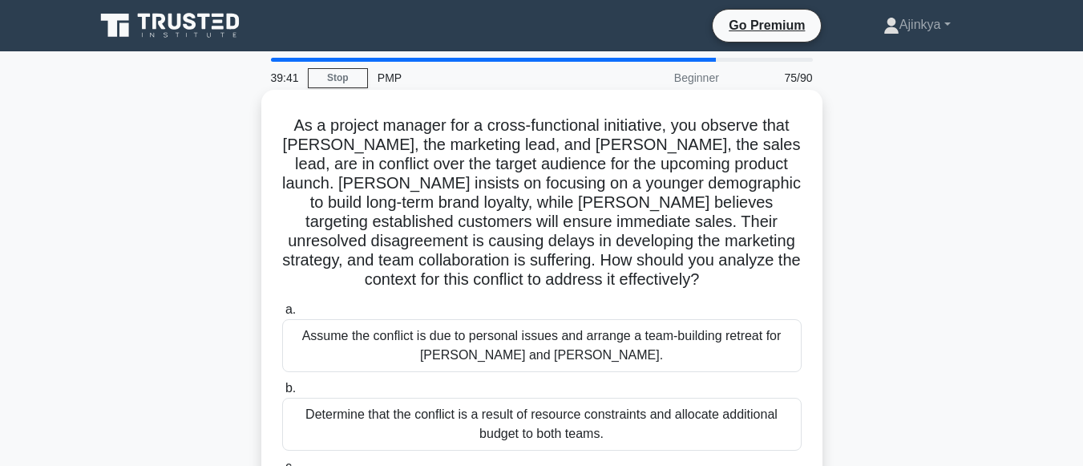
click at [462, 414] on div "Determine that the conflict is a result of resource constraints and allocate ad…" at bounding box center [542, 424] width 520 height 53
click at [282, 394] on input "b. Determine that the conflict is a result of resource constraints and allocate…" at bounding box center [282, 388] width 0 height 10
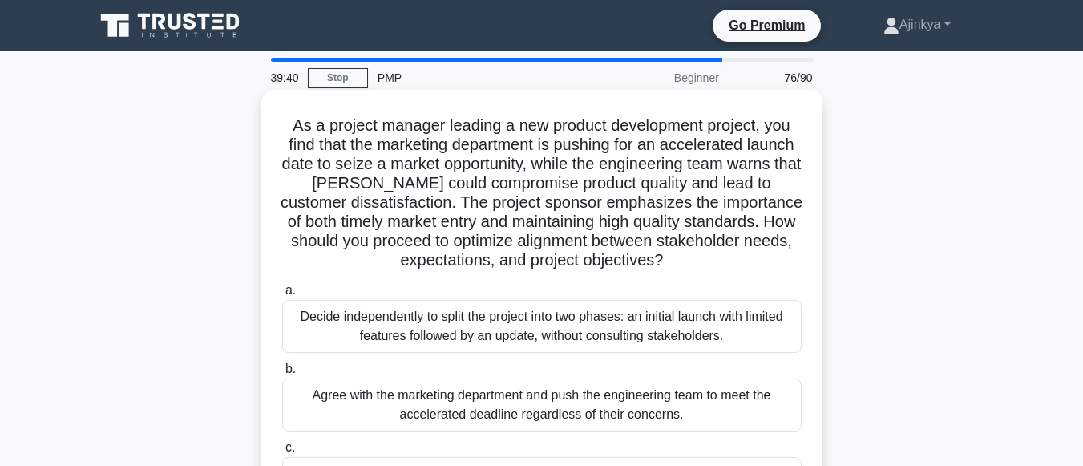
click at [471, 453] on label "c. Facilitate a meeting between all stakeholders to discuss and negotiate a fea…" at bounding box center [542, 474] width 520 height 72
click at [282, 453] on input "c. Facilitate a meeting between all stakeholders to discuss and negotiate a fea…" at bounding box center [282, 448] width 0 height 10
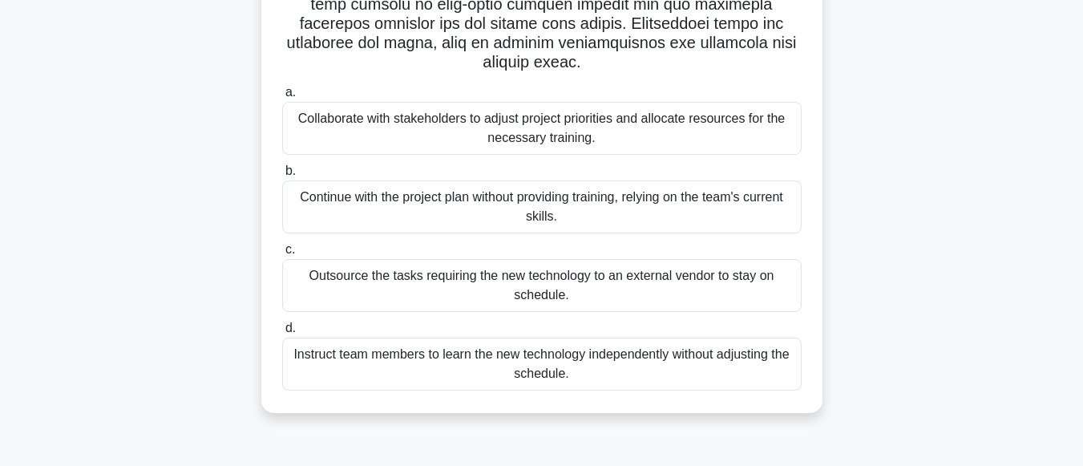
scroll to position [400, 0]
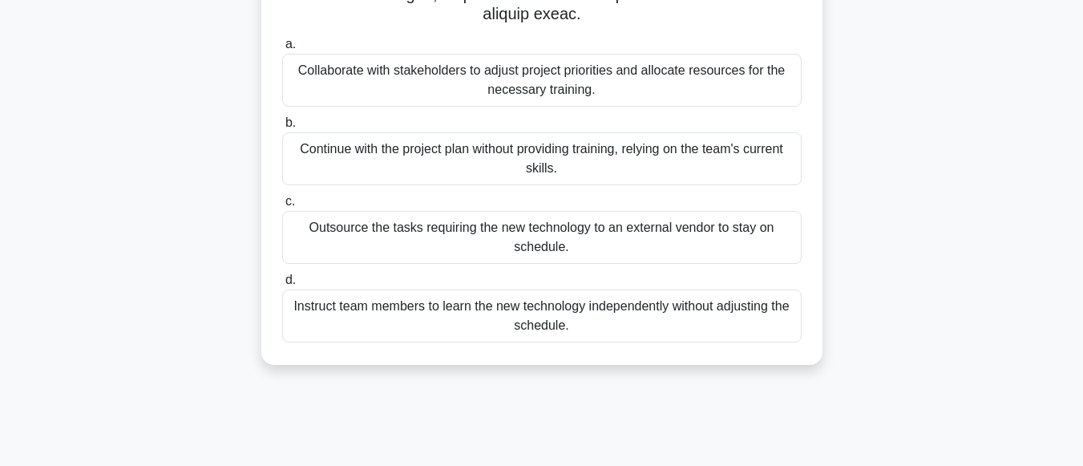
click at [643, 275] on label "d. Instruct team members to learn the new technology independently without adju…" at bounding box center [542, 306] width 520 height 72
click at [282, 275] on input "d. Instruct team members to learn the new technology independently without adju…" at bounding box center [282, 280] width 0 height 10
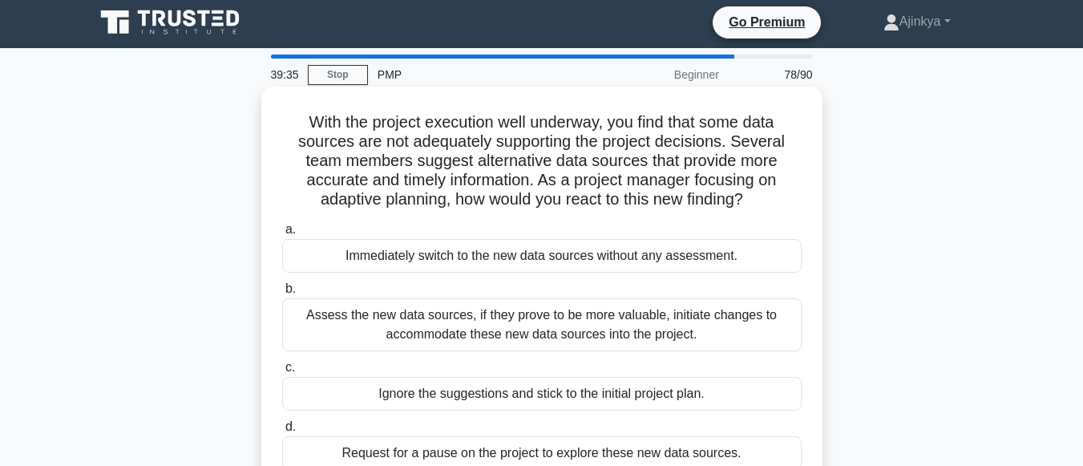
scroll to position [0, 0]
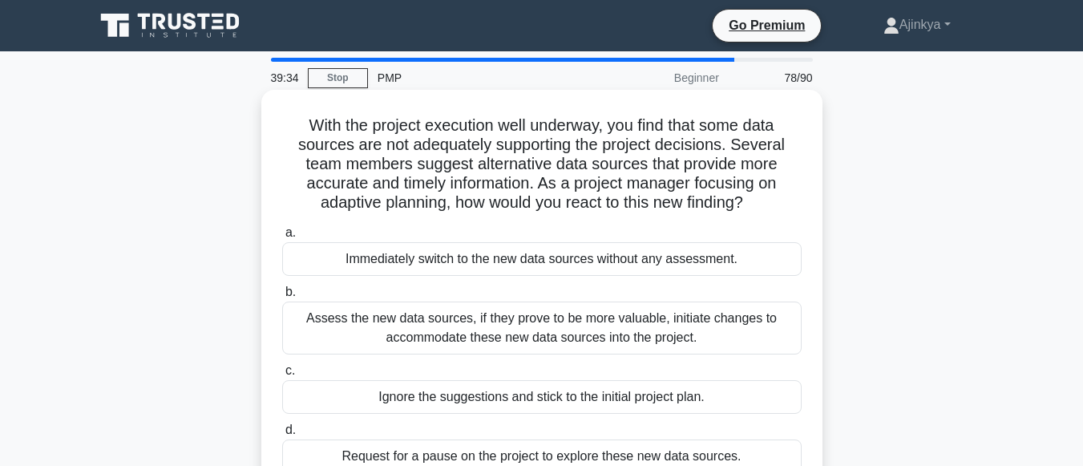
click at [626, 421] on label "d. Request for a pause on the project to explore these new data sources." at bounding box center [542, 446] width 520 height 53
click at [282, 425] on input "d. Request for a pause on the project to explore these new data sources." at bounding box center [282, 430] width 0 height 10
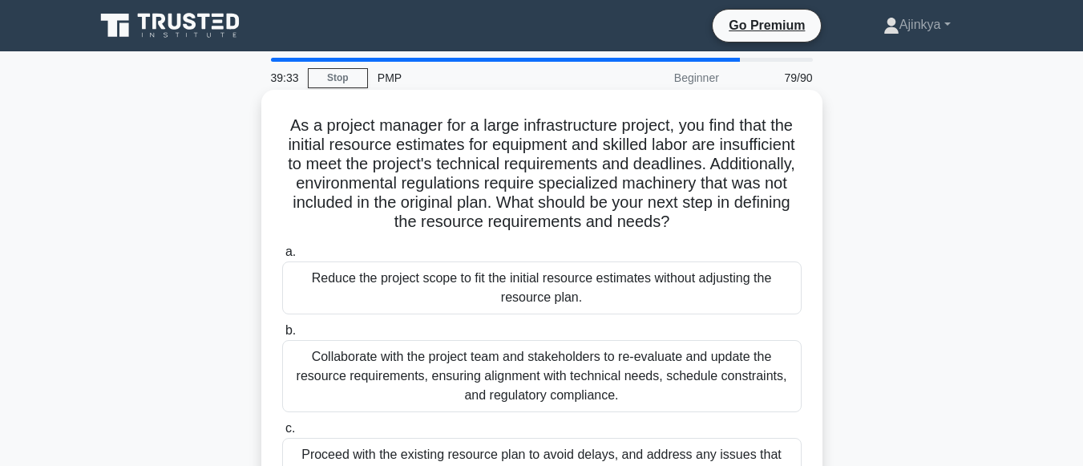
click at [584, 293] on div "Reduce the project scope to fit the initial resource estimates without adjustin…" at bounding box center [542, 287] width 520 height 53
click at [282, 257] on input "a. Reduce the project scope to fit the initial resource estimates without adjus…" at bounding box center [282, 252] width 0 height 10
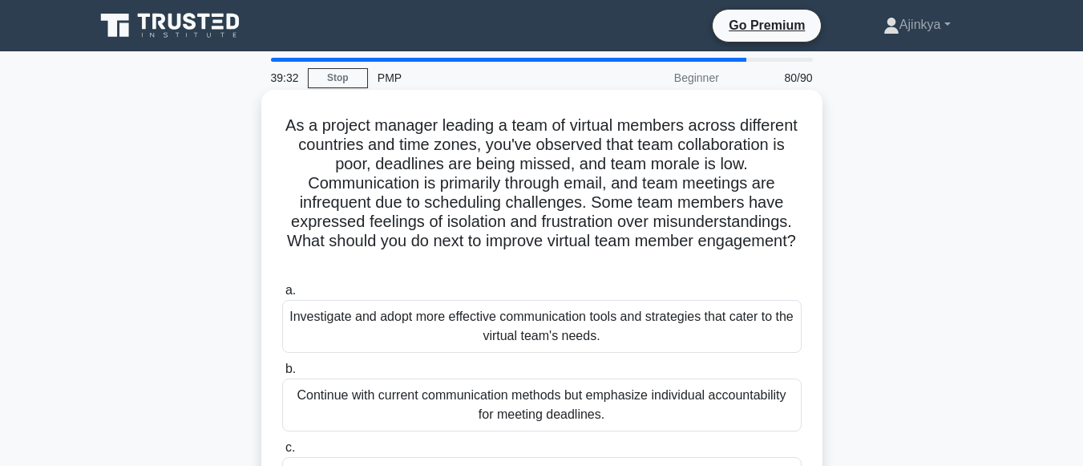
click at [610, 419] on div "Continue with current communication methods but emphasize individual accountabi…" at bounding box center [542, 405] width 520 height 53
click at [282, 375] on input "b. Continue with current communication methods but emphasize individual account…" at bounding box center [282, 369] width 0 height 10
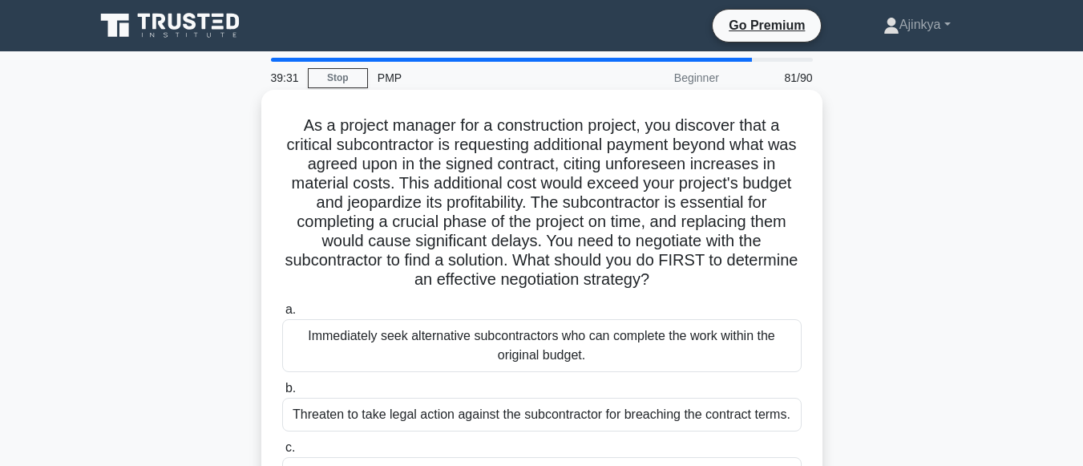
click at [585, 342] on div "Immediately seek alternative subcontractors who can complete the work within th…" at bounding box center [542, 345] width 520 height 53
click at [282, 315] on input "a. Immediately seek alternative subcontractors who can complete the work within…" at bounding box center [282, 310] width 0 height 10
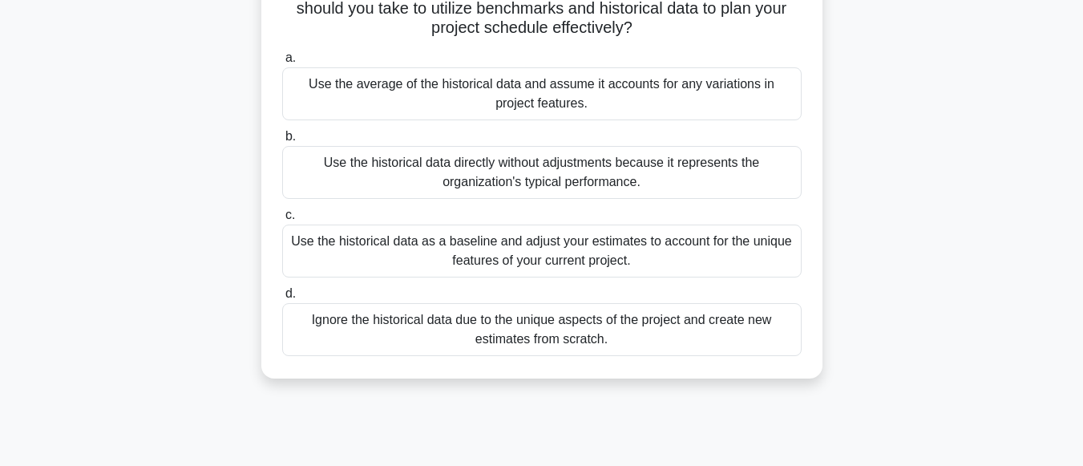
scroll to position [289, 0]
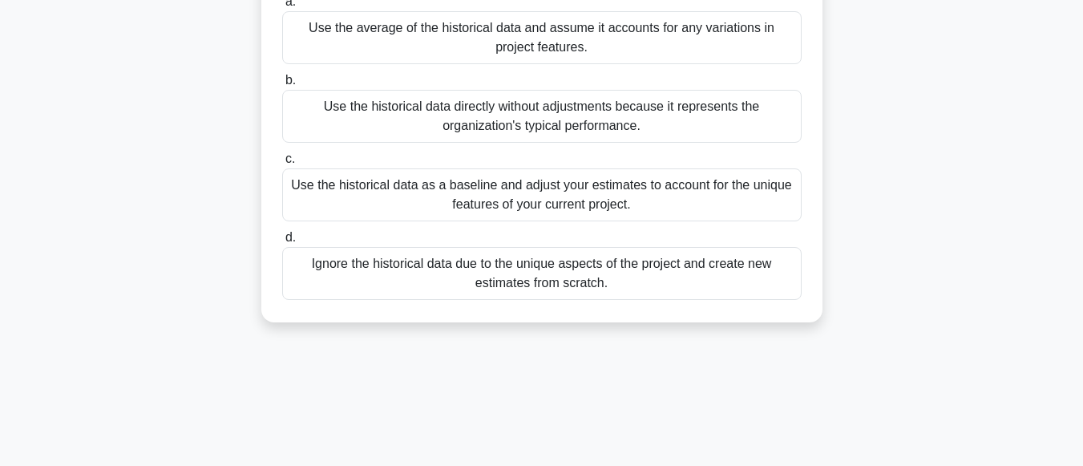
click at [683, 249] on div "Ignore the historical data due to the unique aspects of the project and create …" at bounding box center [542, 273] width 520 height 53
click at [282, 243] on input "d. Ignore the historical data due to the unique aspects of the project and crea…" at bounding box center [282, 238] width 0 height 10
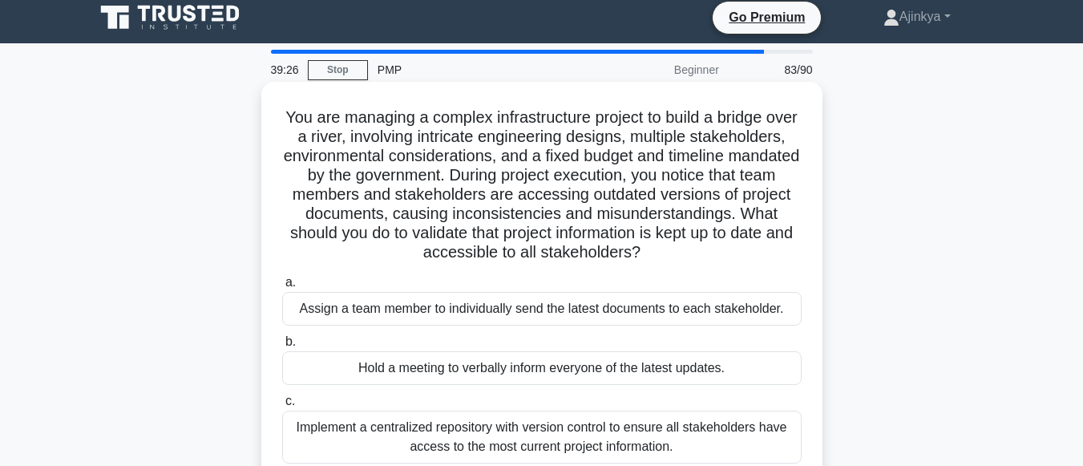
scroll to position [0, 0]
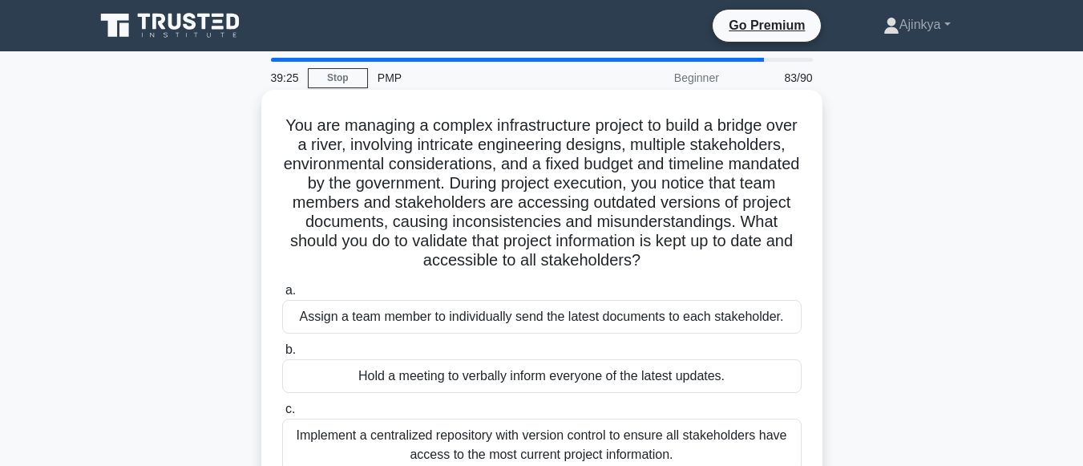
click at [678, 442] on div "Implement a centralized repository with version control to ensure all stakehold…" at bounding box center [542, 445] width 520 height 53
click at [282, 415] on input "c. Implement a centralized repository with version control to ensure all stakeh…" at bounding box center [282, 409] width 0 height 10
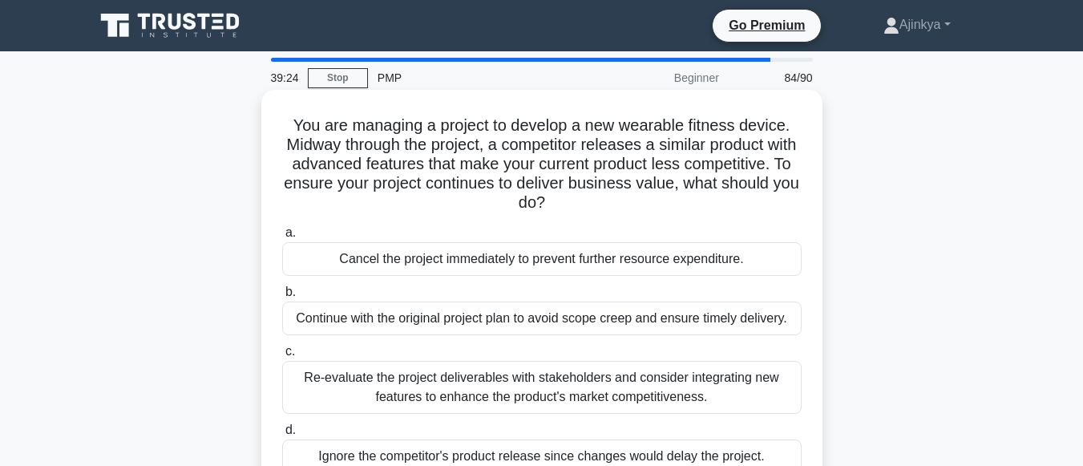
click at [633, 338] on div "a. Cancel the project immediately to prevent further resource expenditure. b. C…" at bounding box center [542, 348] width 539 height 257
click at [634, 326] on div "Continue with the original project plan to avoid scope creep and ensure timely …" at bounding box center [542, 319] width 520 height 34
click at [282, 298] on input "b. Continue with the original project plan to avoid scope creep and ensure time…" at bounding box center [282, 292] width 0 height 10
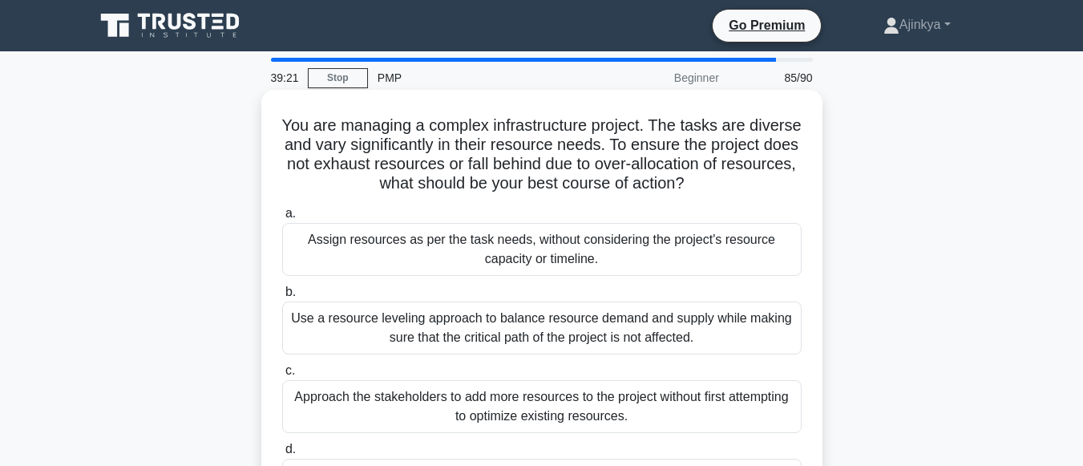
click at [577, 246] on div "Assign resources as per the task needs, without considering the project's resou…" at bounding box center [542, 249] width 520 height 53
click at [282, 219] on input "a. Assign resources as per the task needs, without considering the project's re…" at bounding box center [282, 214] width 0 height 10
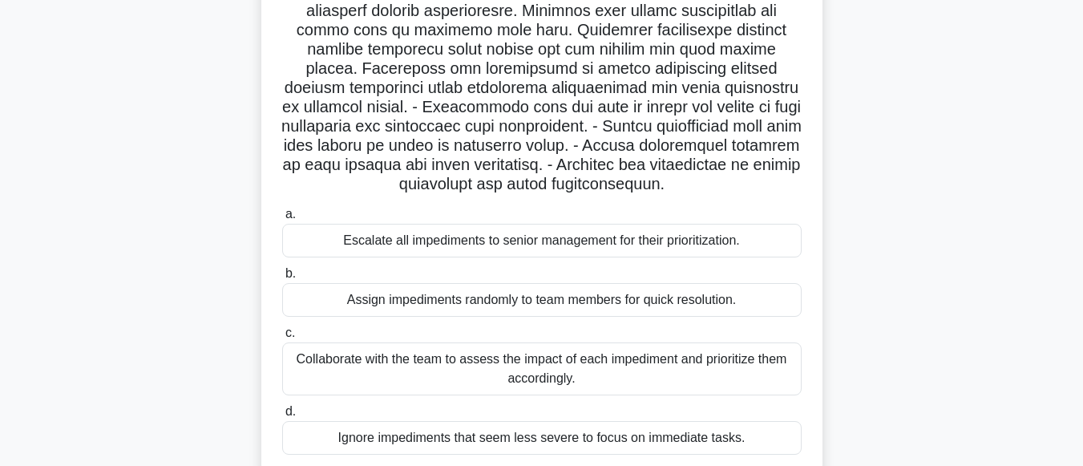
scroll to position [340, 0]
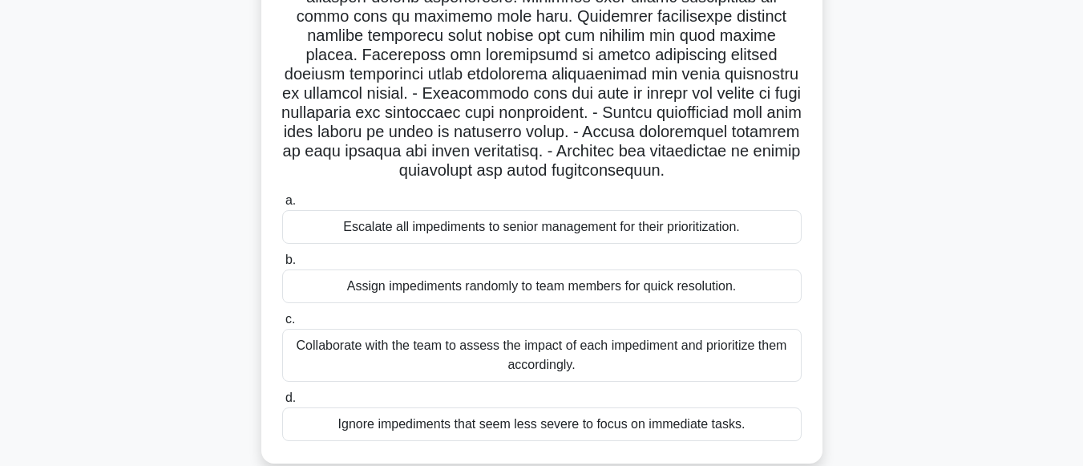
click at [707, 420] on div "Ignore impediments that seem less severe to focus on immediate tasks." at bounding box center [542, 424] width 520 height 34
click at [282, 403] on input "d. Ignore impediments that seem less severe to focus on immediate tasks." at bounding box center [282, 398] width 0 height 10
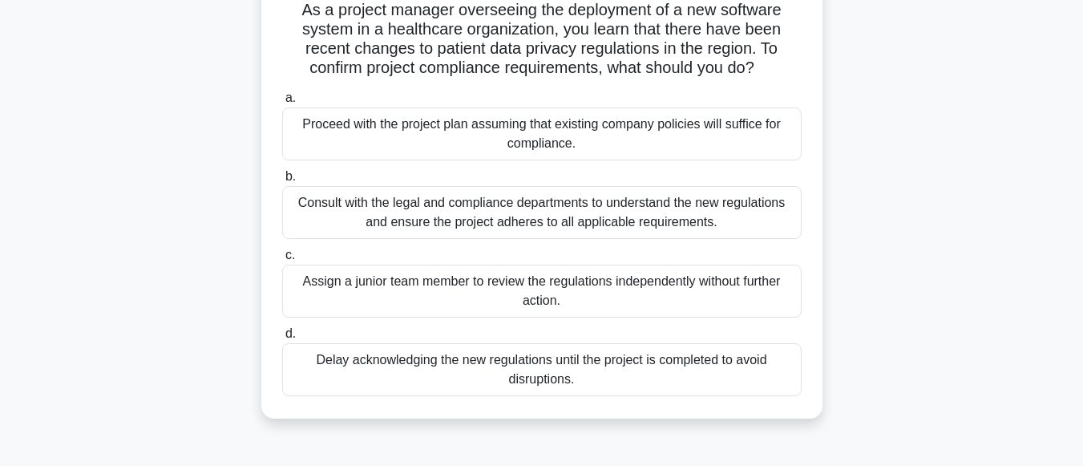
scroll to position [0, 0]
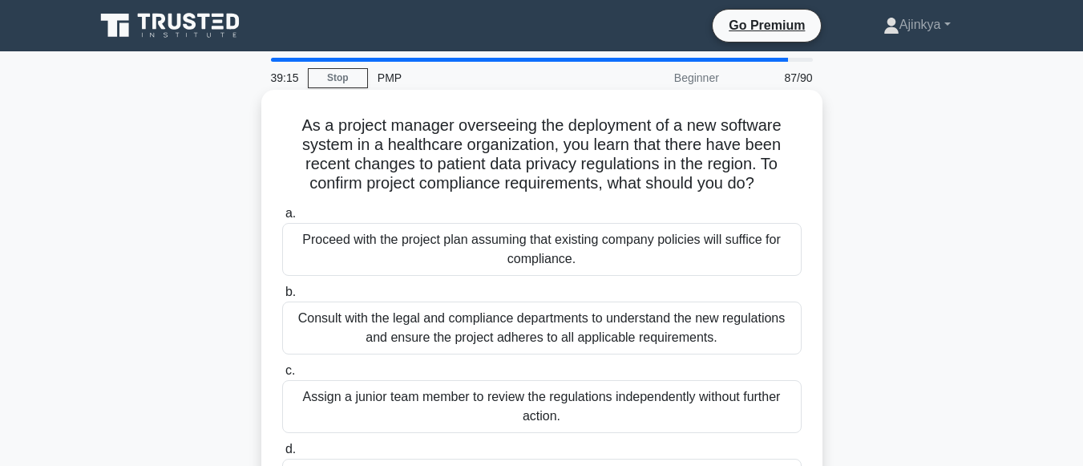
click at [622, 347] on div "Consult with the legal and compliance departments to understand the new regulat…" at bounding box center [542, 328] width 520 height 53
click at [282, 298] on input "b. Consult with the legal and compliance departments to understand the new regu…" at bounding box center [282, 292] width 0 height 10
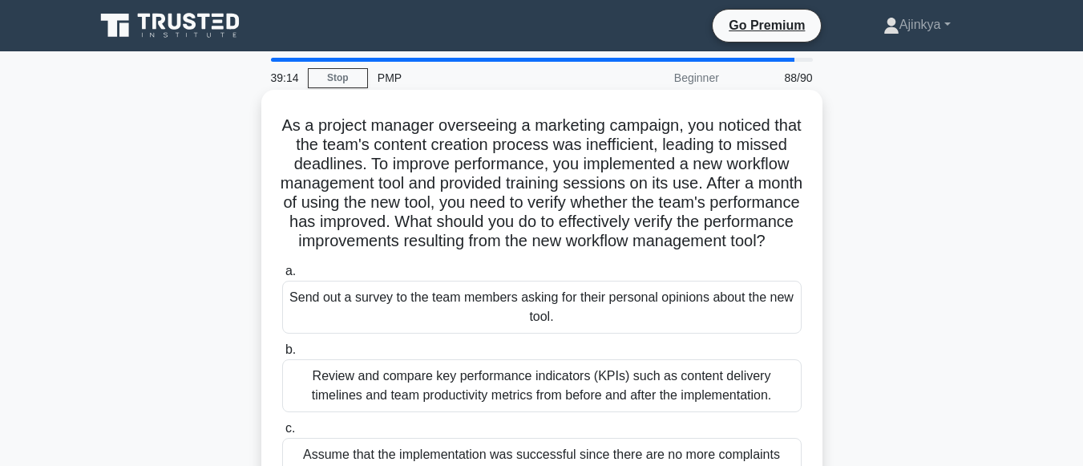
click at [619, 407] on div "Review and compare key performance indicators (KPIs) such as content delivery t…" at bounding box center [542, 385] width 520 height 53
click at [282, 355] on input "b. Review and compare key performance indicators (KPIs) such as content deliver…" at bounding box center [282, 350] width 0 height 10
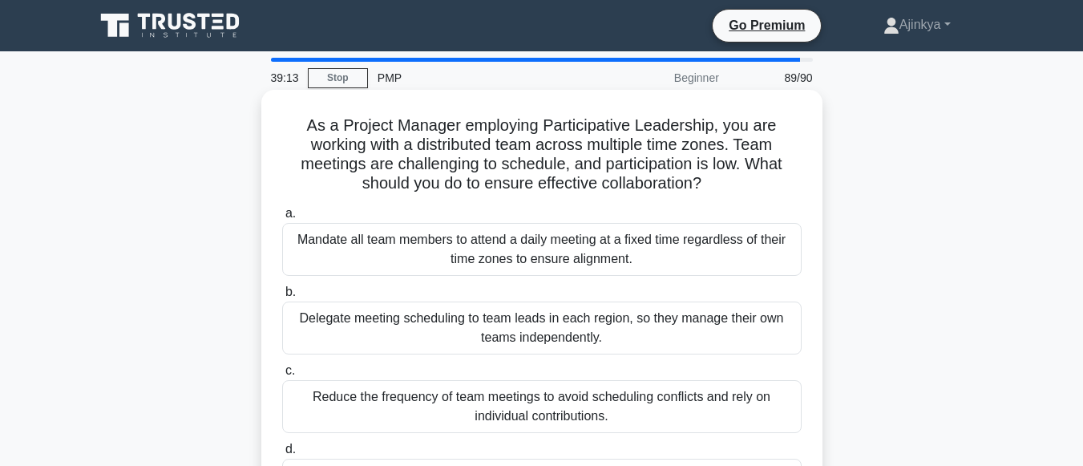
click at [711, 419] on div "Reduce the frequency of team meetings to avoid scheduling conflicts and rely on…" at bounding box center [542, 406] width 520 height 53
click at [282, 376] on input "c. Reduce the frequency of team meetings to avoid scheduling conflicts and rely…" at bounding box center [282, 371] width 0 height 10
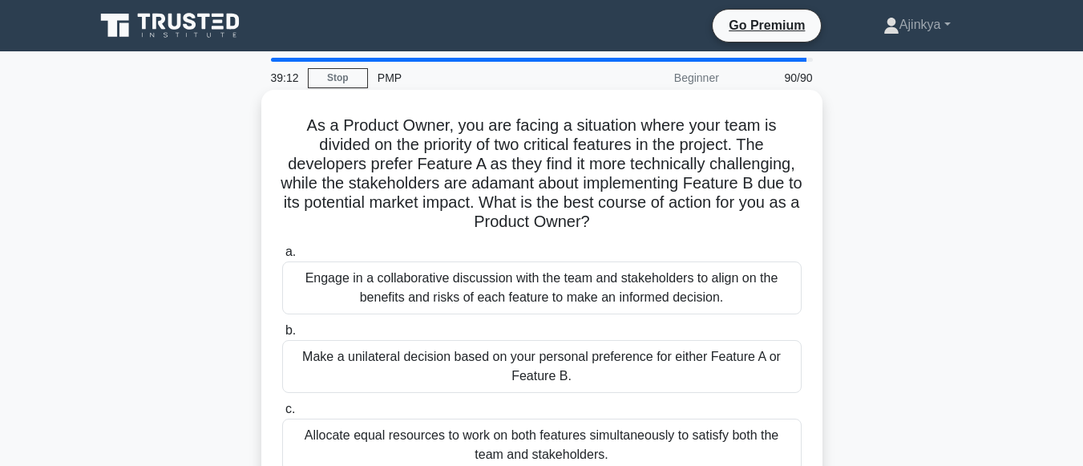
click at [635, 310] on div "Engage in a collaborative discussion with the team and stakeholders to align on…" at bounding box center [542, 287] width 520 height 53
click at [282, 257] on input "a. Engage in a collaborative discussion with the team and stakeholders to align…" at bounding box center [282, 252] width 0 height 10
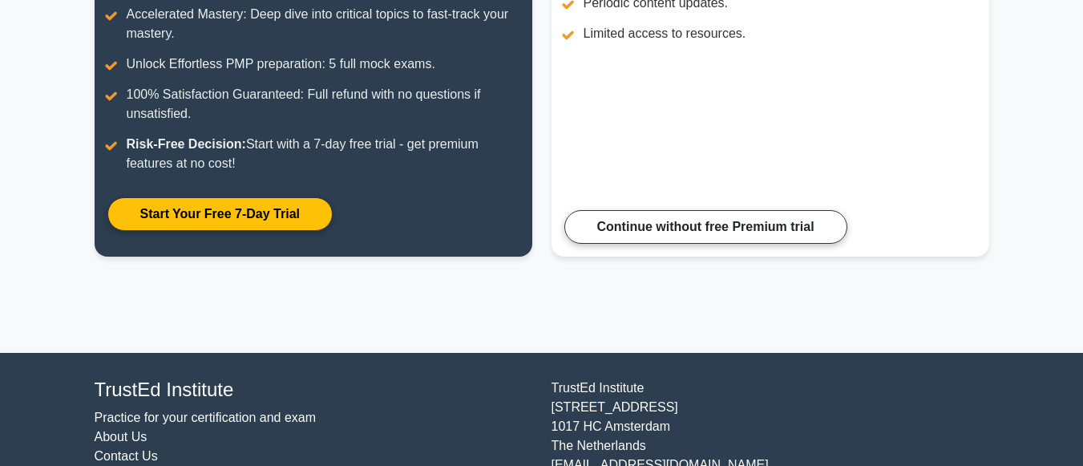
scroll to position [338, 0]
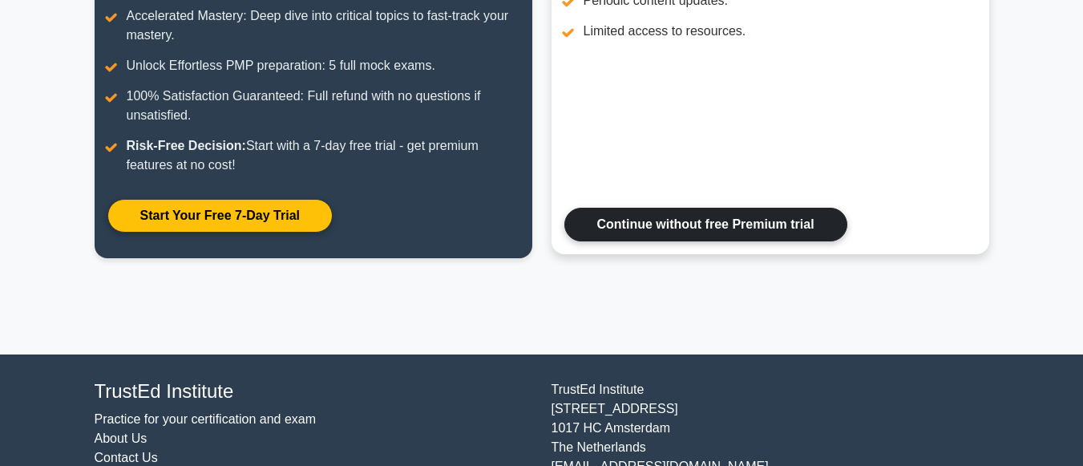
click at [733, 241] on link "Continue without free Premium trial" at bounding box center [706, 225] width 283 height 34
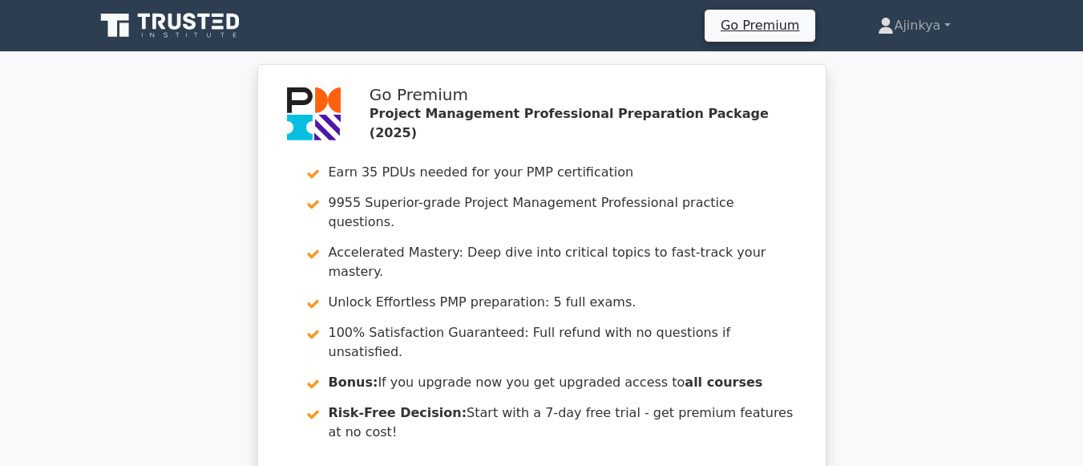
click at [221, 40] on icon at bounding box center [172, 25] width 154 height 30
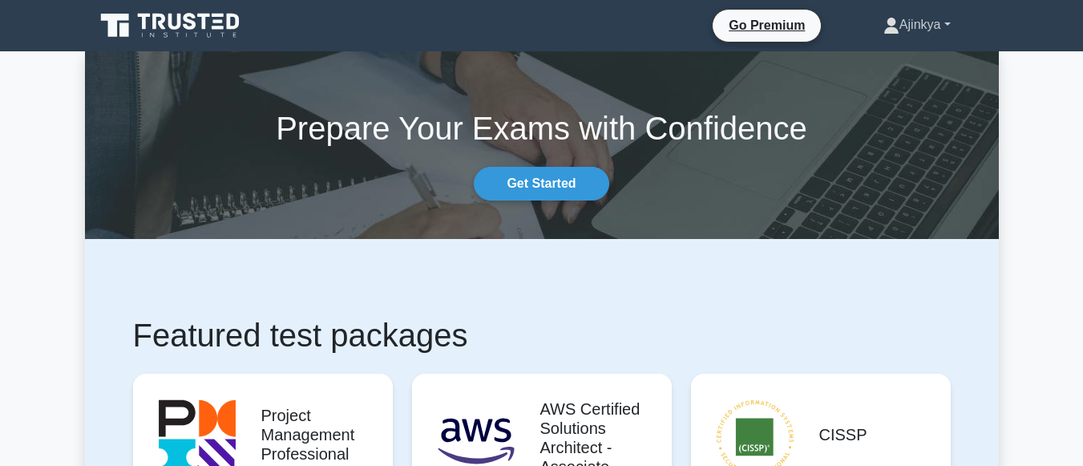
click at [946, 26] on link "Ajinkya" at bounding box center [917, 25] width 144 height 32
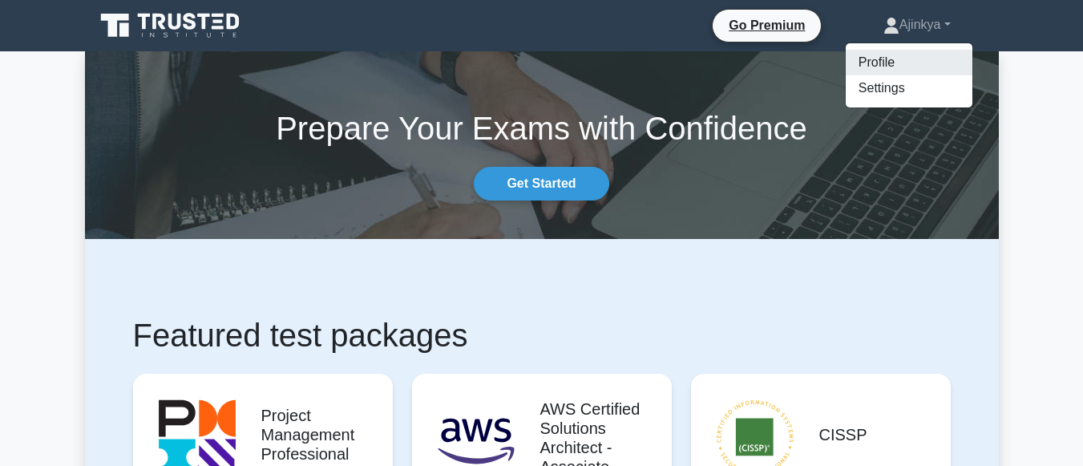
click at [896, 65] on link "Profile" at bounding box center [909, 63] width 127 height 26
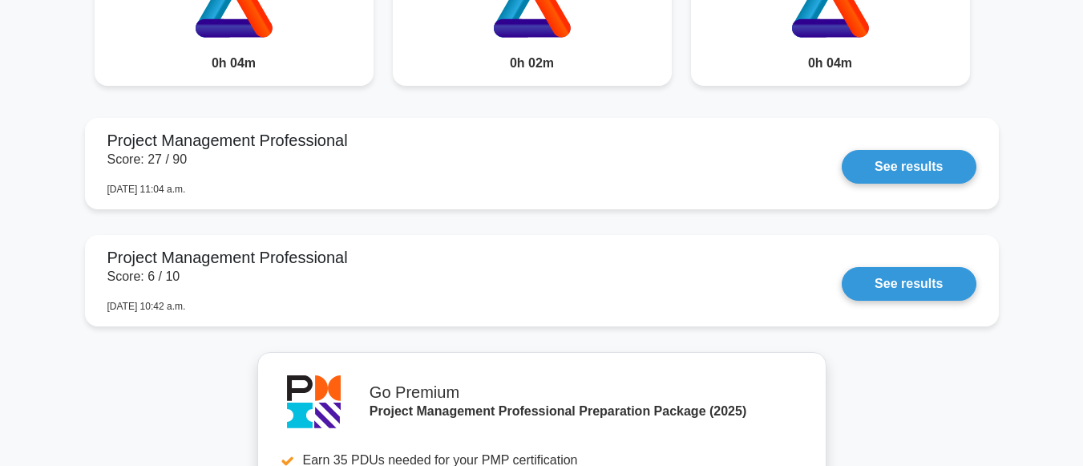
scroll to position [1475, 0]
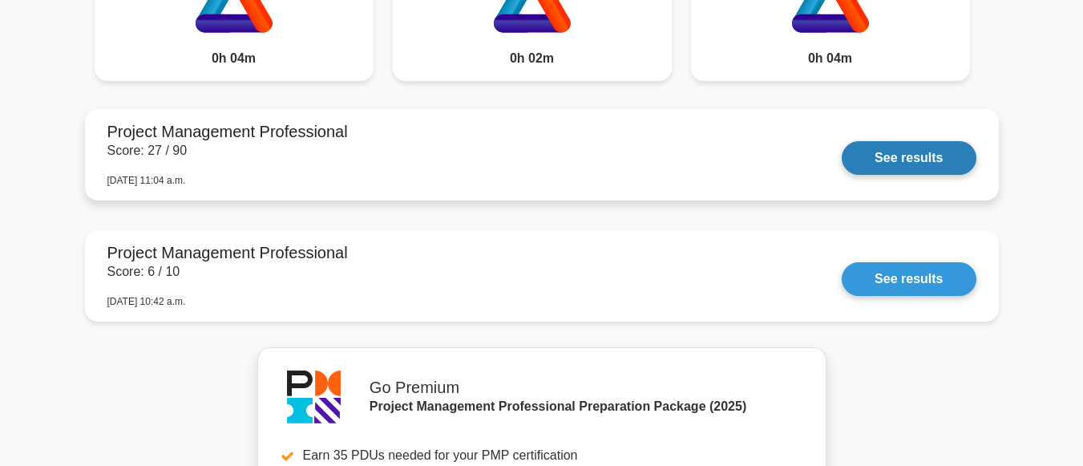
click at [958, 168] on link "See results" at bounding box center [909, 158] width 134 height 34
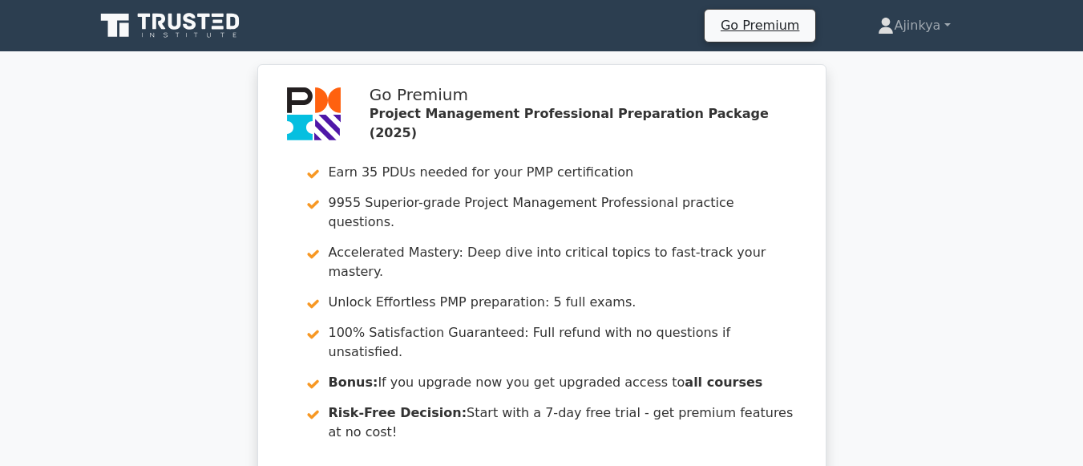
click at [222, 22] on icon at bounding box center [219, 21] width 10 height 3
